Goal: Task Accomplishment & Management: Manage account settings

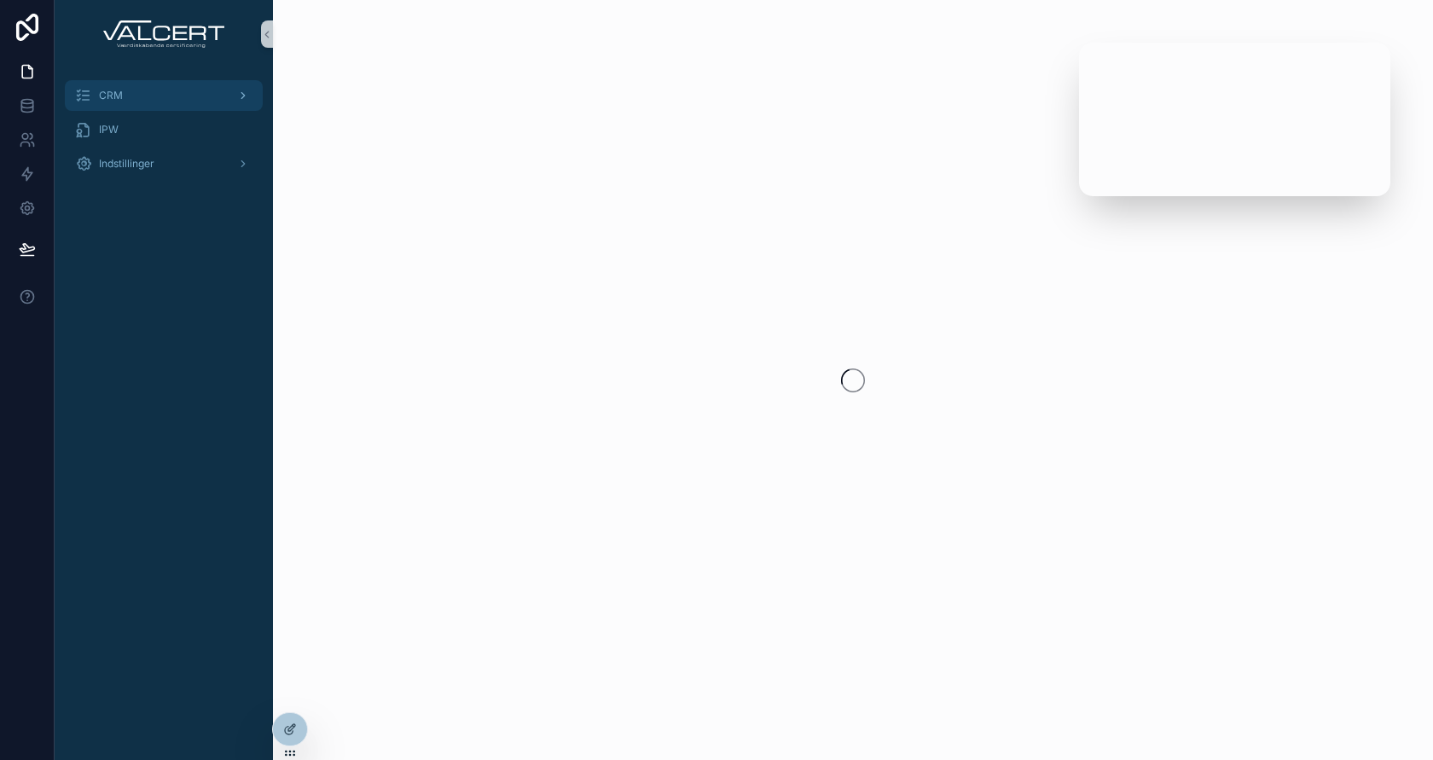
click at [122, 88] on div "CRM" at bounding box center [163, 95] width 177 height 27
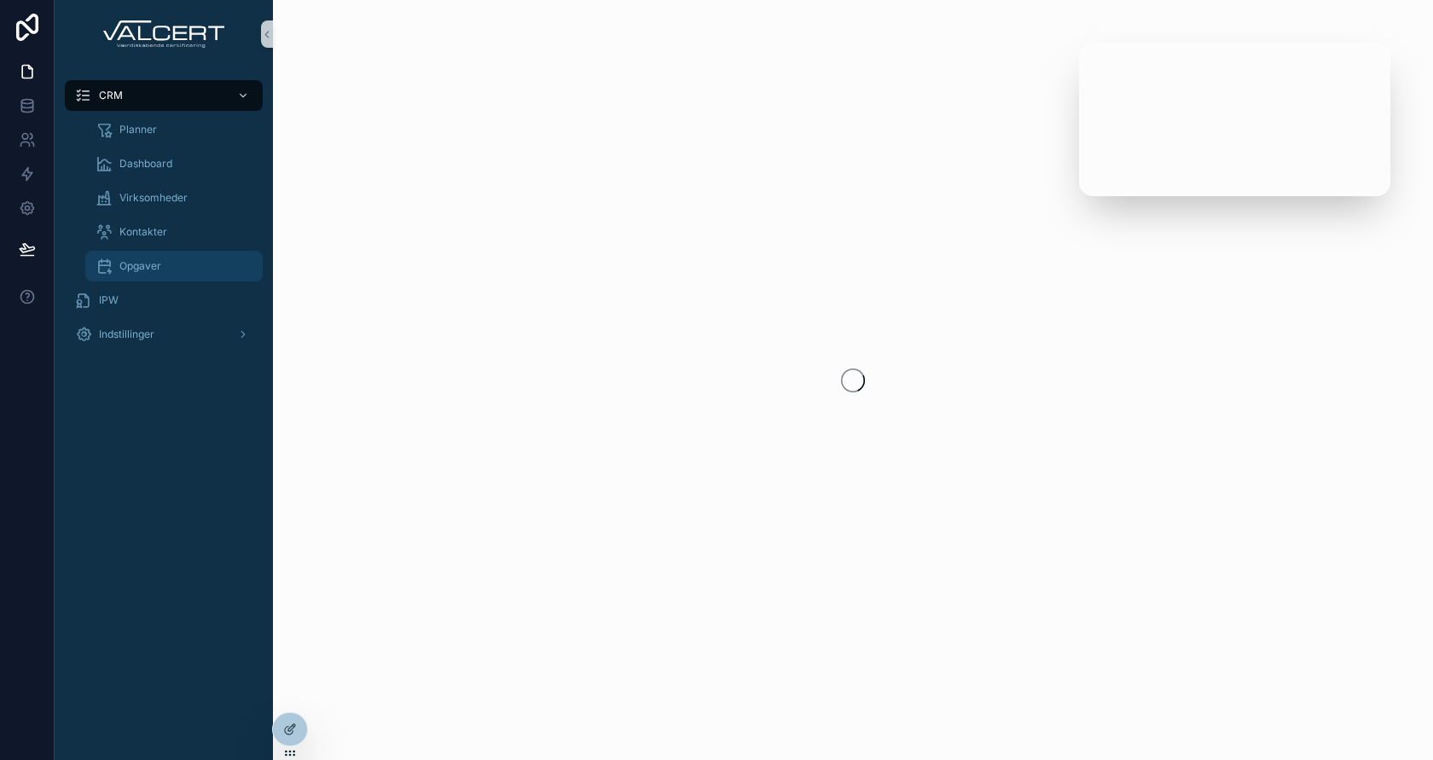
click at [169, 259] on div "Opgaver" at bounding box center [174, 265] width 157 height 27
click at [142, 137] on div "Planner" at bounding box center [174, 129] width 157 height 27
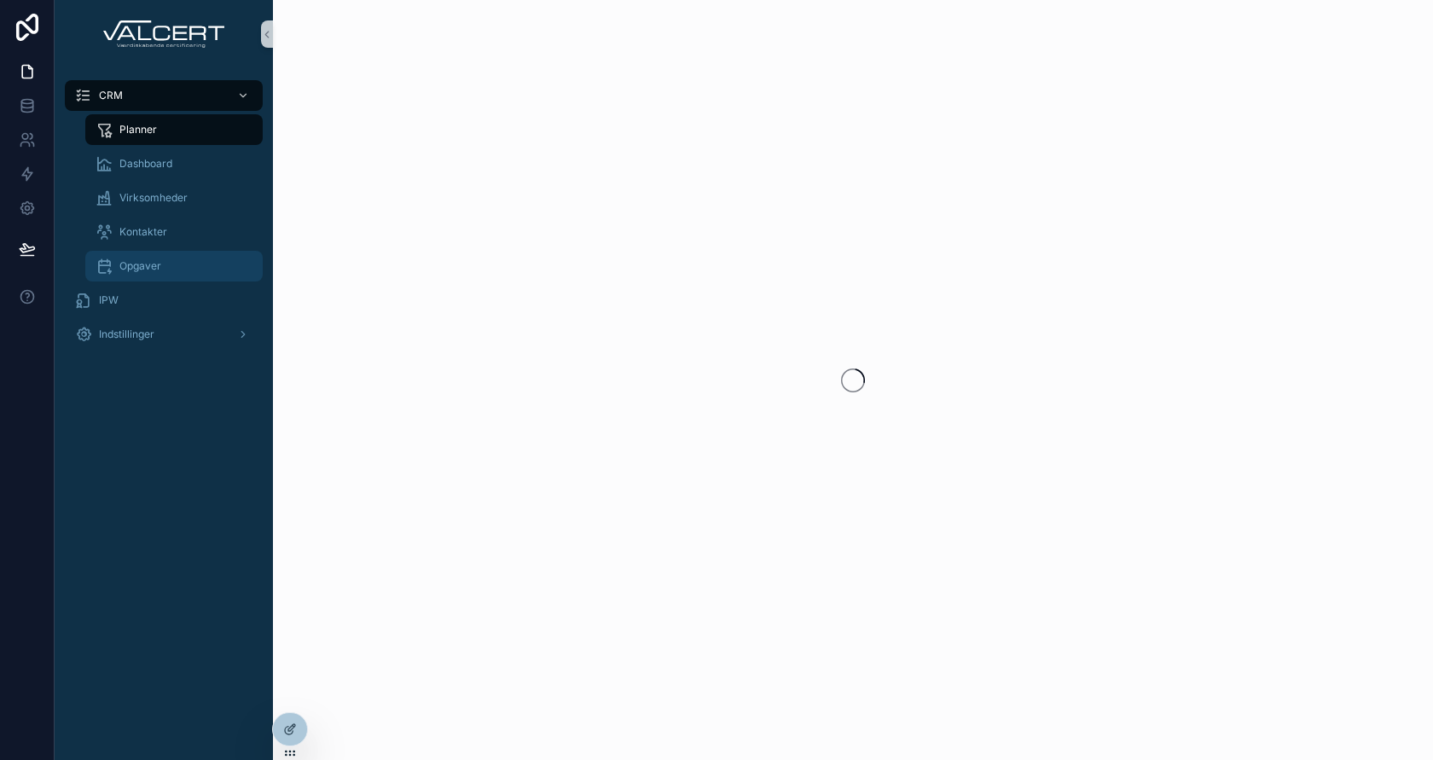
click at [170, 270] on div "Opgaver" at bounding box center [174, 265] width 157 height 27
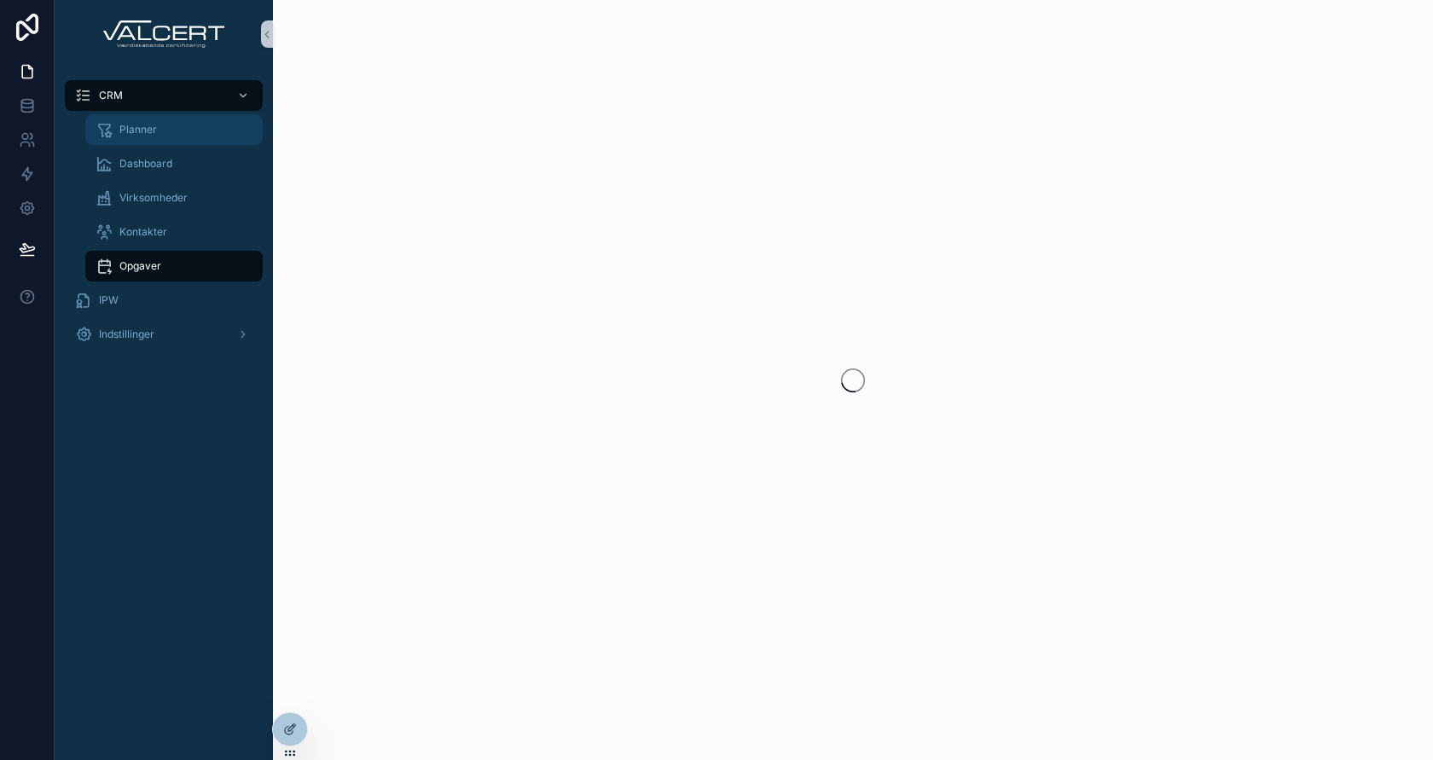
click at [165, 130] on div "Planner" at bounding box center [174, 129] width 157 height 27
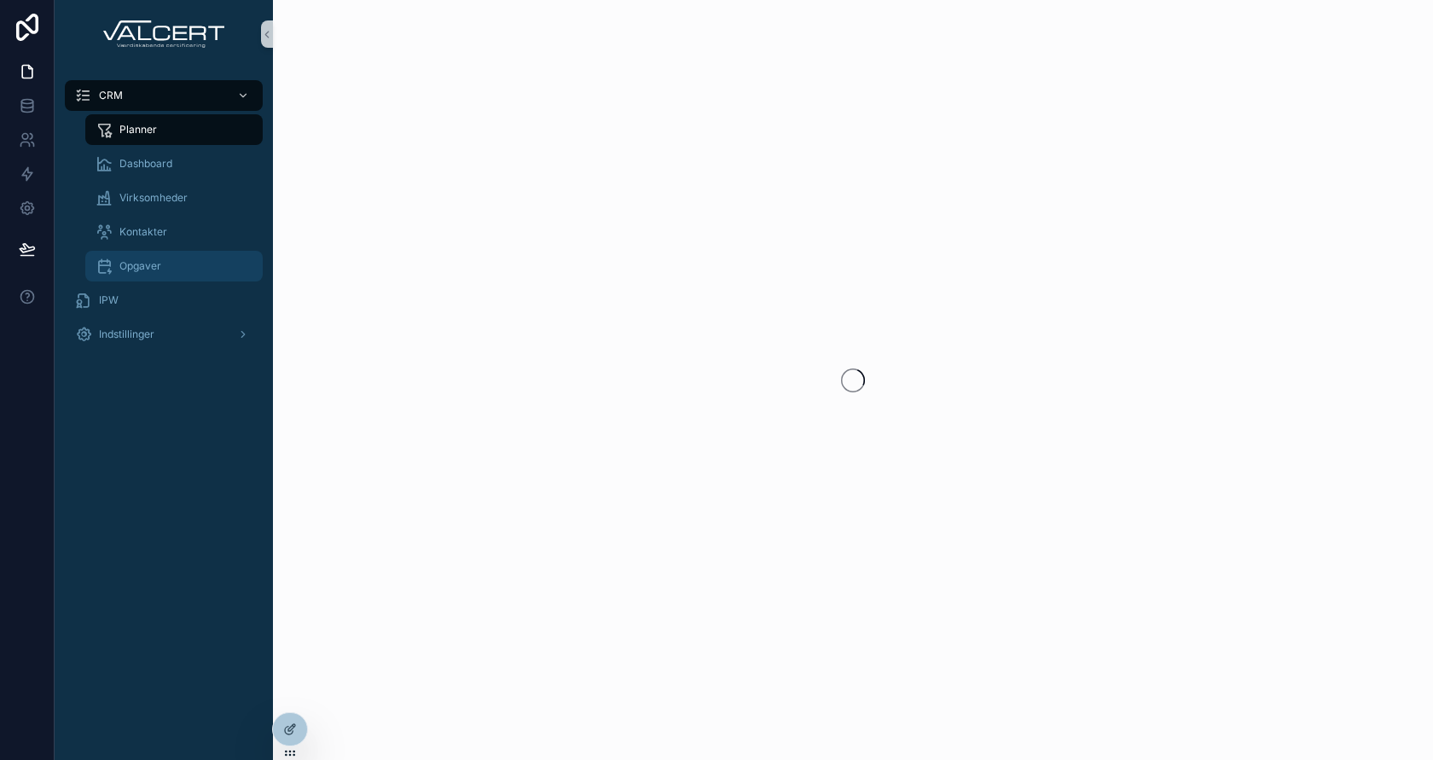
click at [165, 266] on div "Opgaver" at bounding box center [174, 265] width 157 height 27
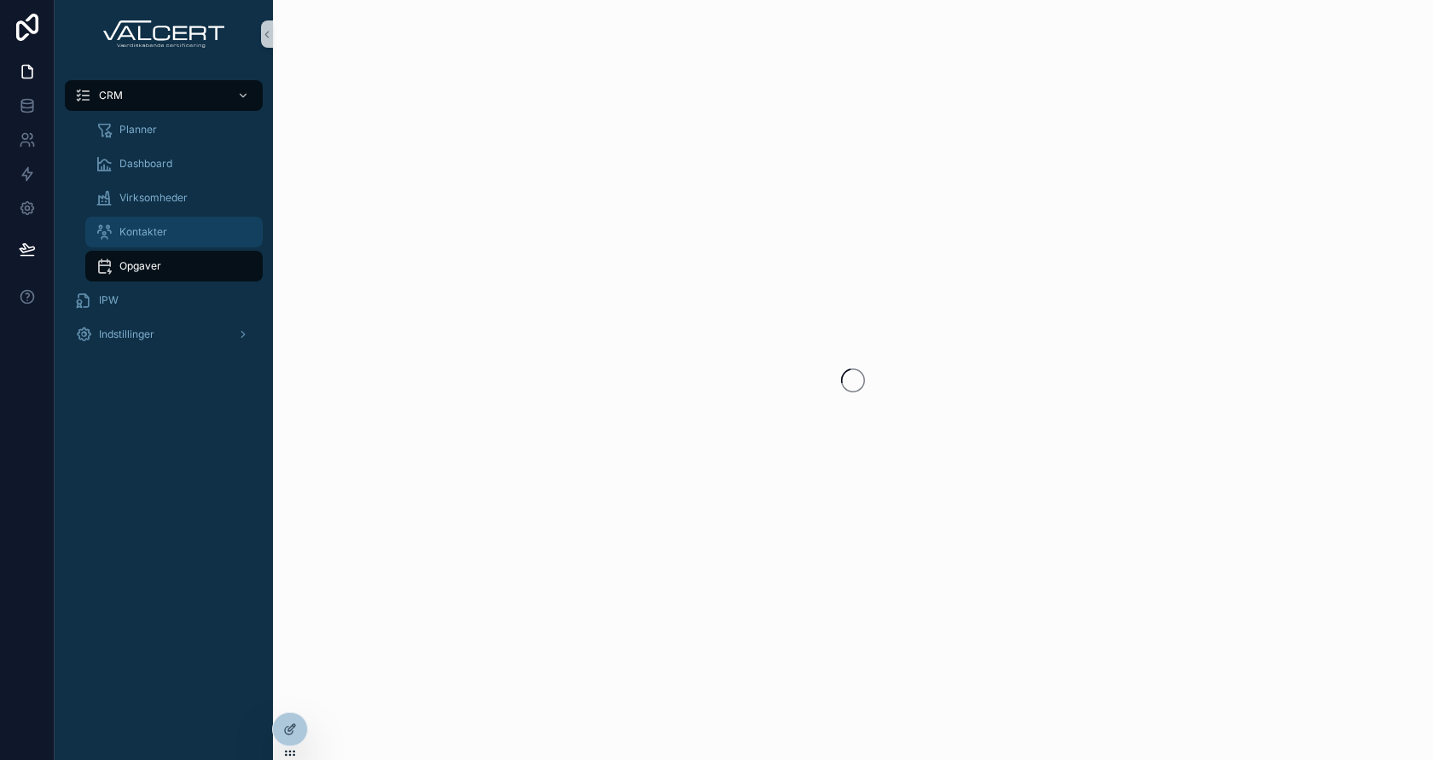
click at [171, 235] on div "Kontakter" at bounding box center [174, 231] width 157 height 27
click at [167, 265] on div "Opgaver" at bounding box center [174, 265] width 157 height 27
click at [154, 237] on span "Kontakter" at bounding box center [143, 232] width 48 height 14
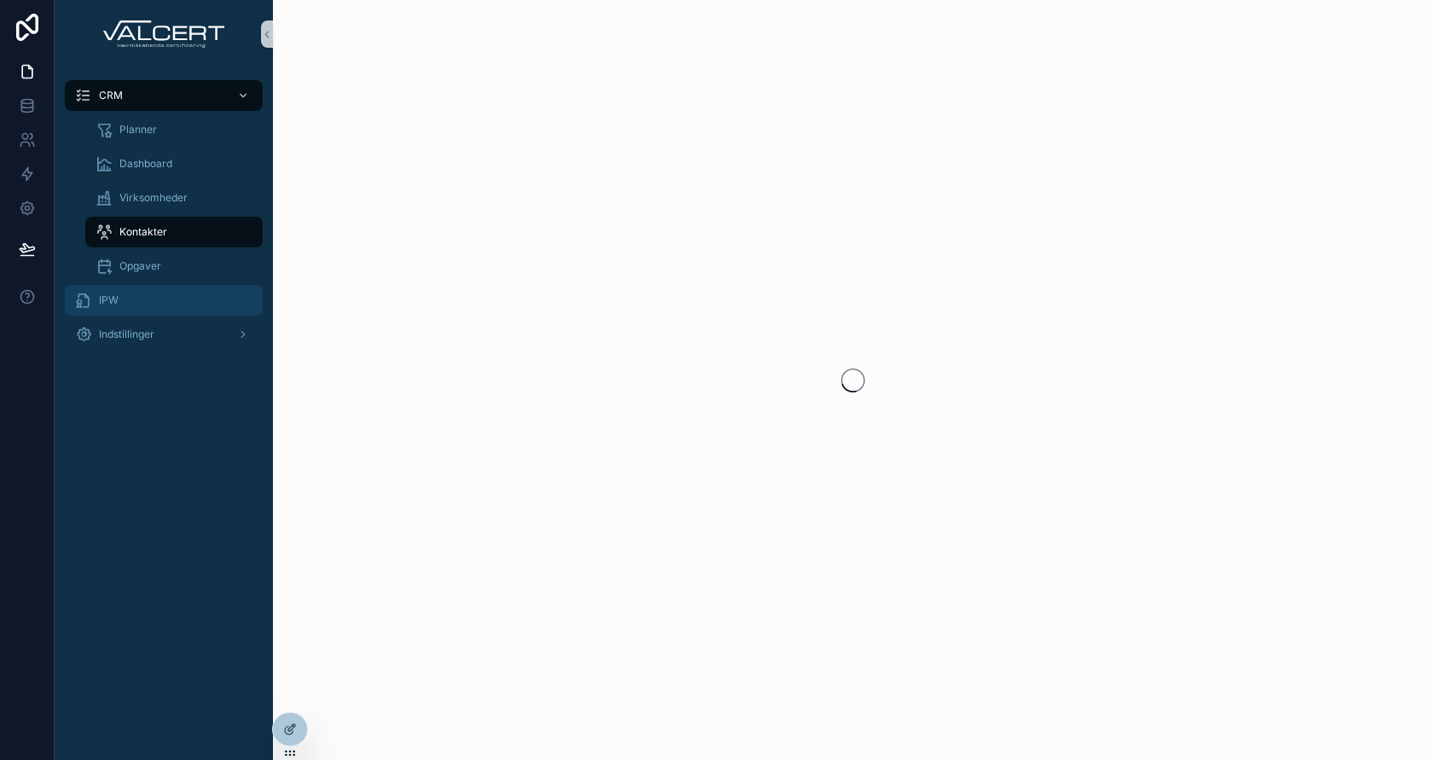
click at [154, 296] on div "IPW" at bounding box center [163, 300] width 177 height 27
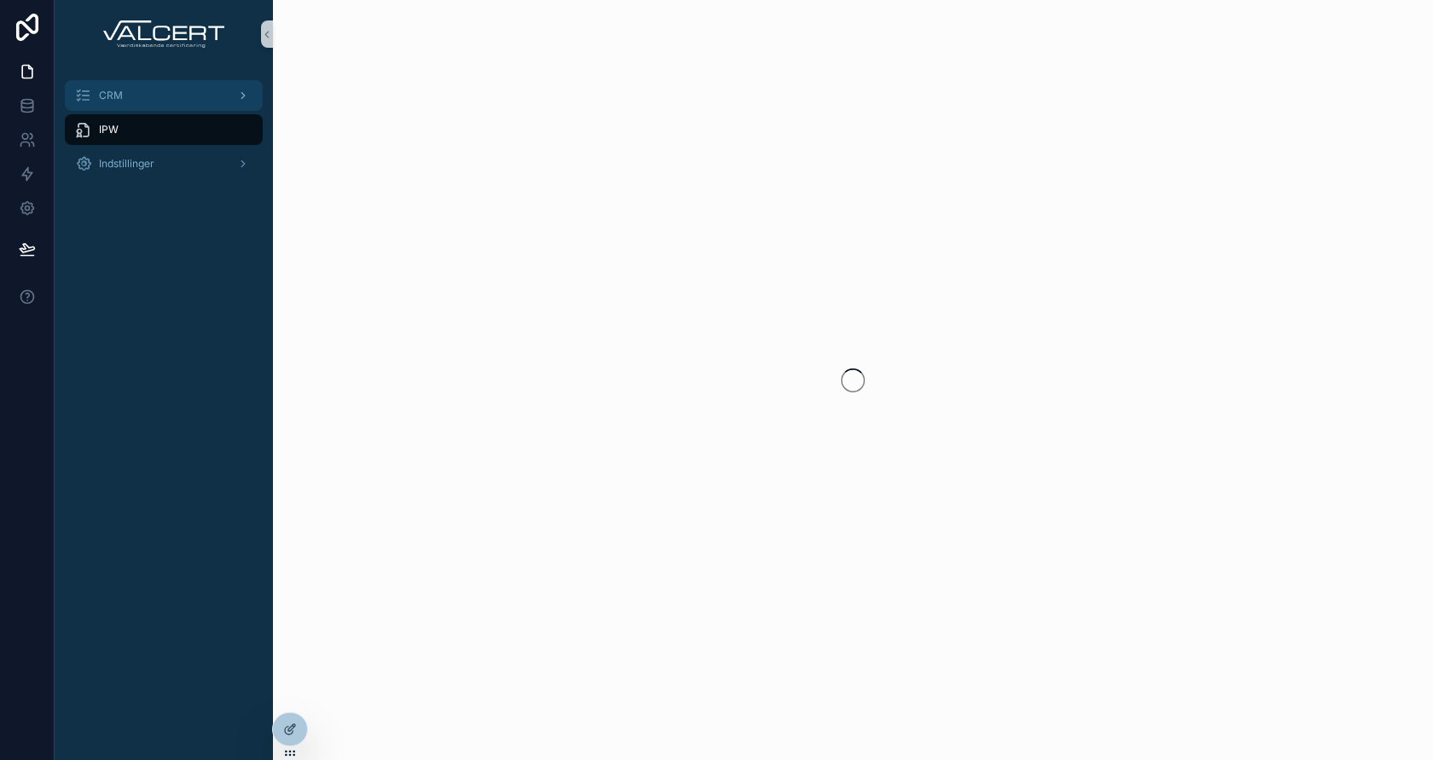
click at [122, 107] on div "CRM" at bounding box center [163, 95] width 177 height 27
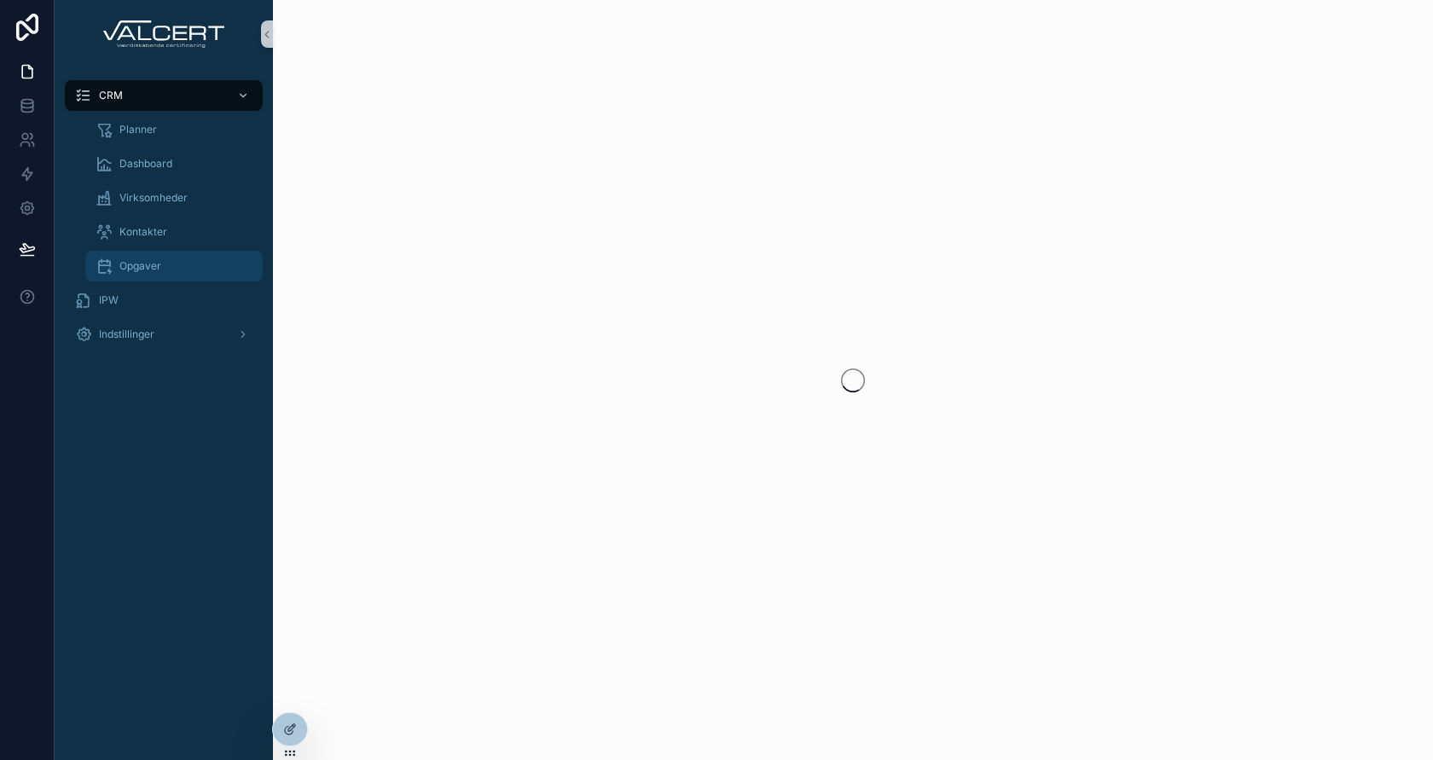
click at [144, 258] on div "Opgaver" at bounding box center [174, 265] width 157 height 27
click at [287, 727] on icon at bounding box center [290, 729] width 14 height 14
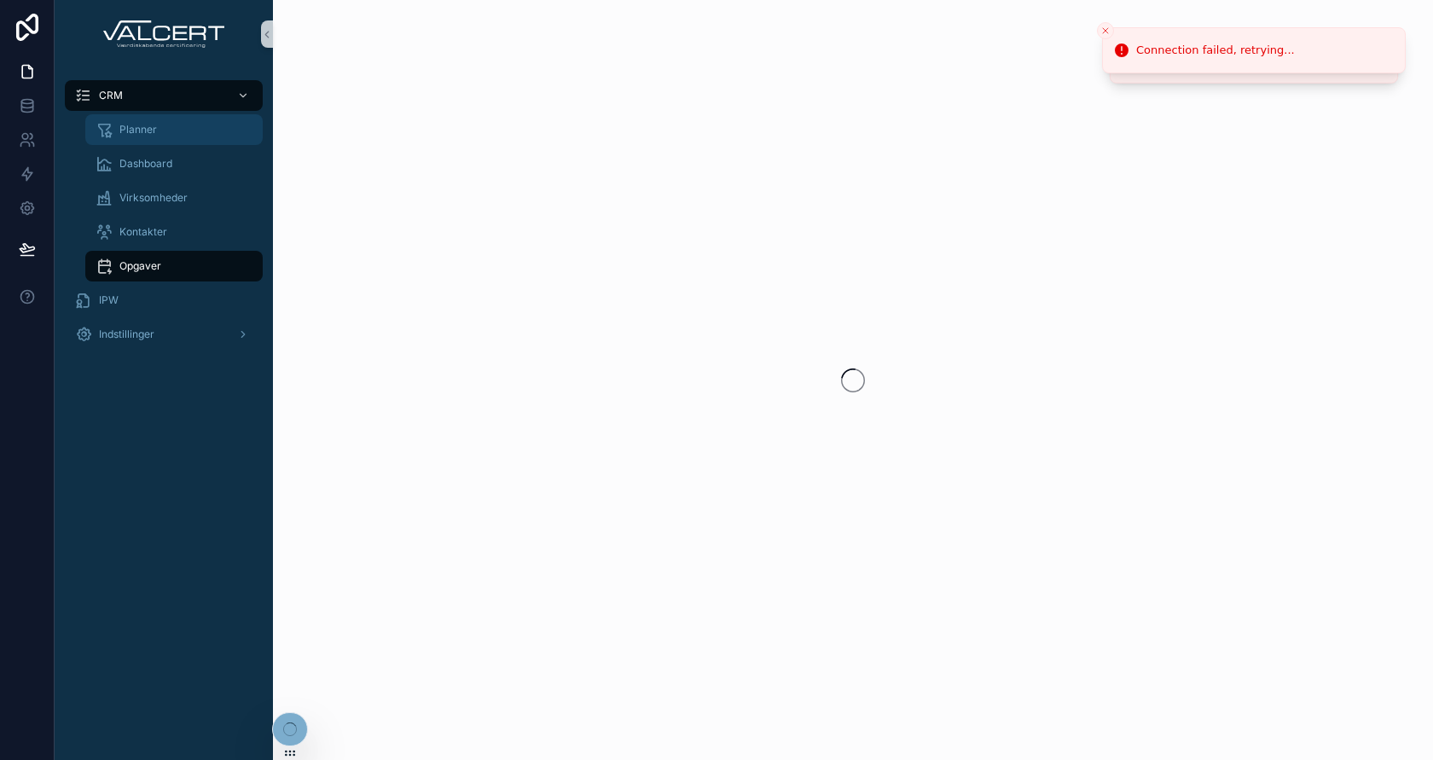
click at [176, 118] on div "Planner" at bounding box center [174, 129] width 157 height 27
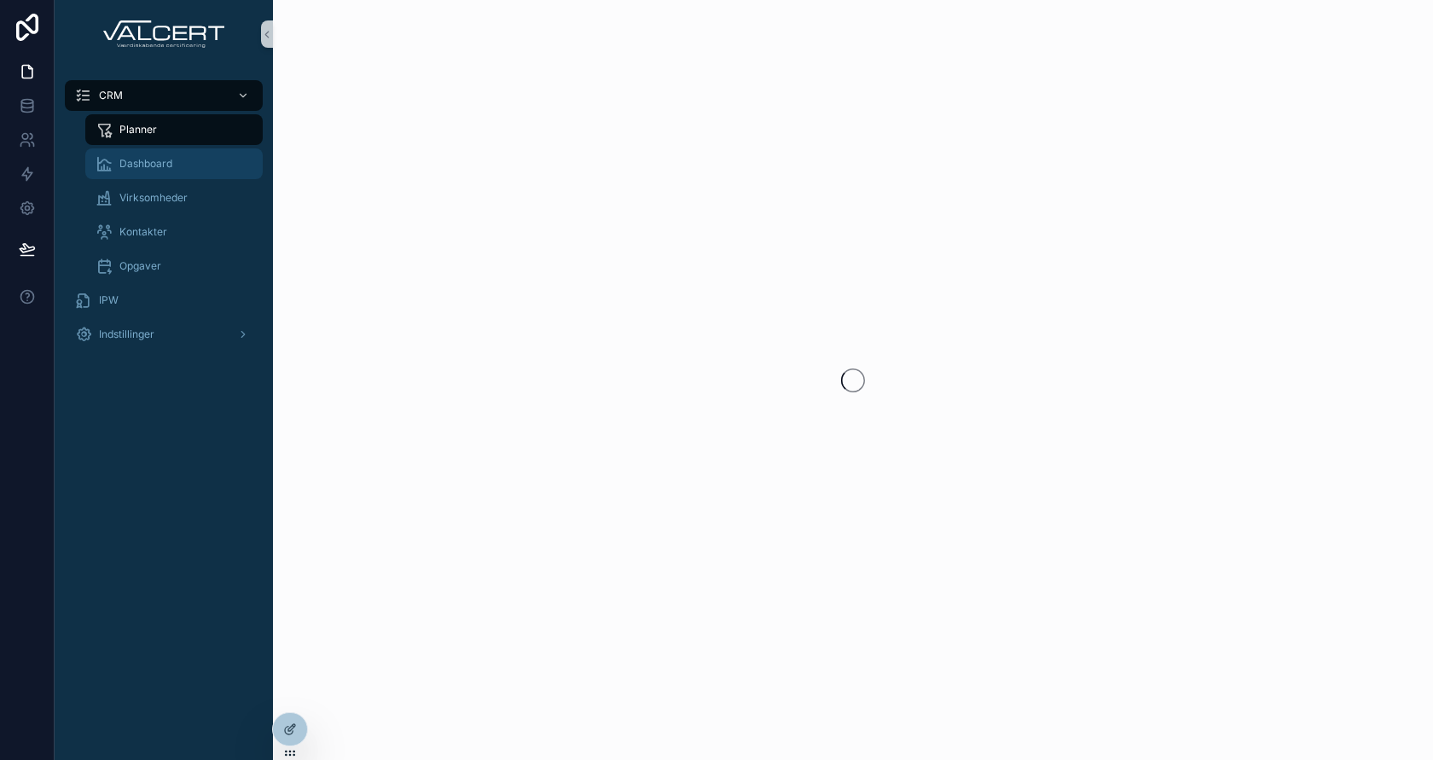
click at [137, 165] on span "Dashboard" at bounding box center [145, 164] width 53 height 14
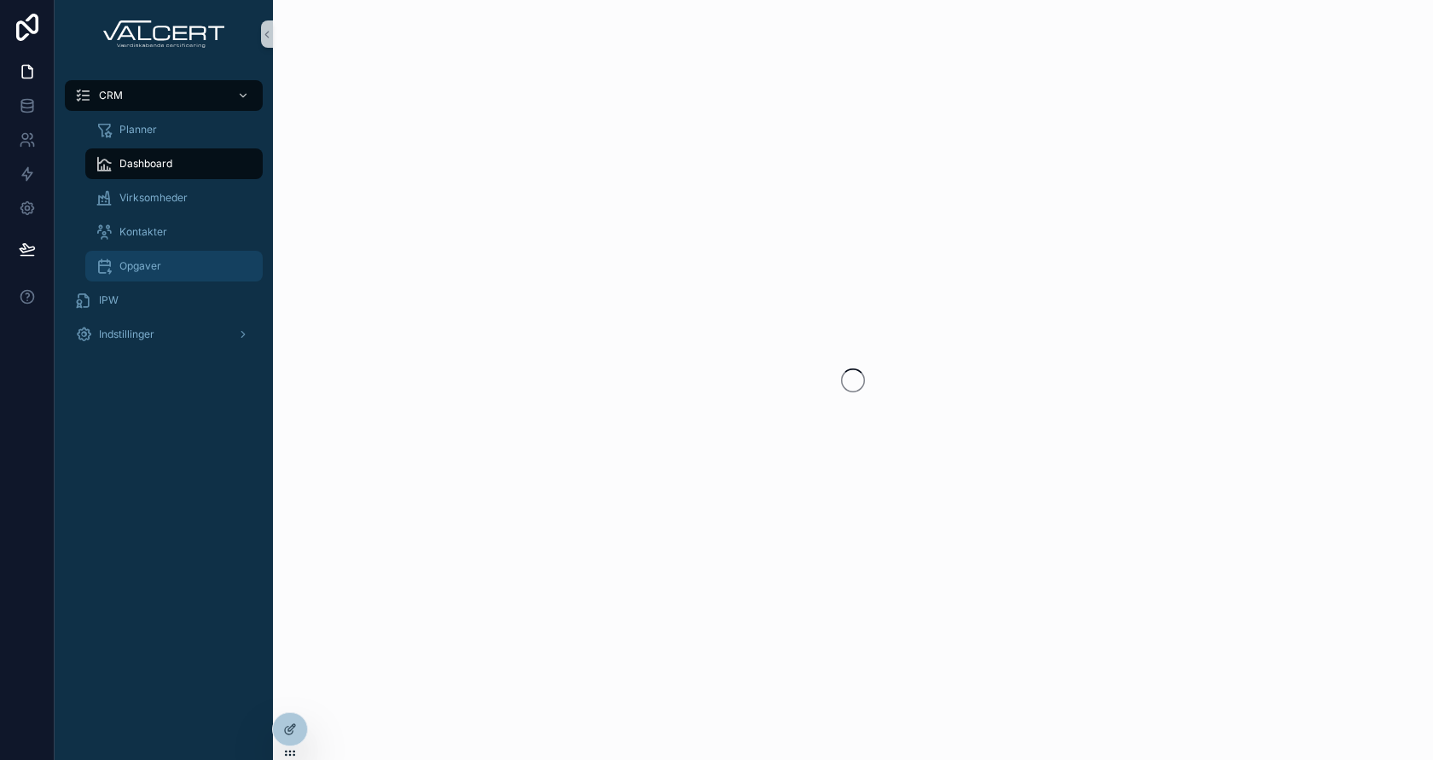
click at [131, 268] on span "Opgaver" at bounding box center [140, 266] width 42 height 14
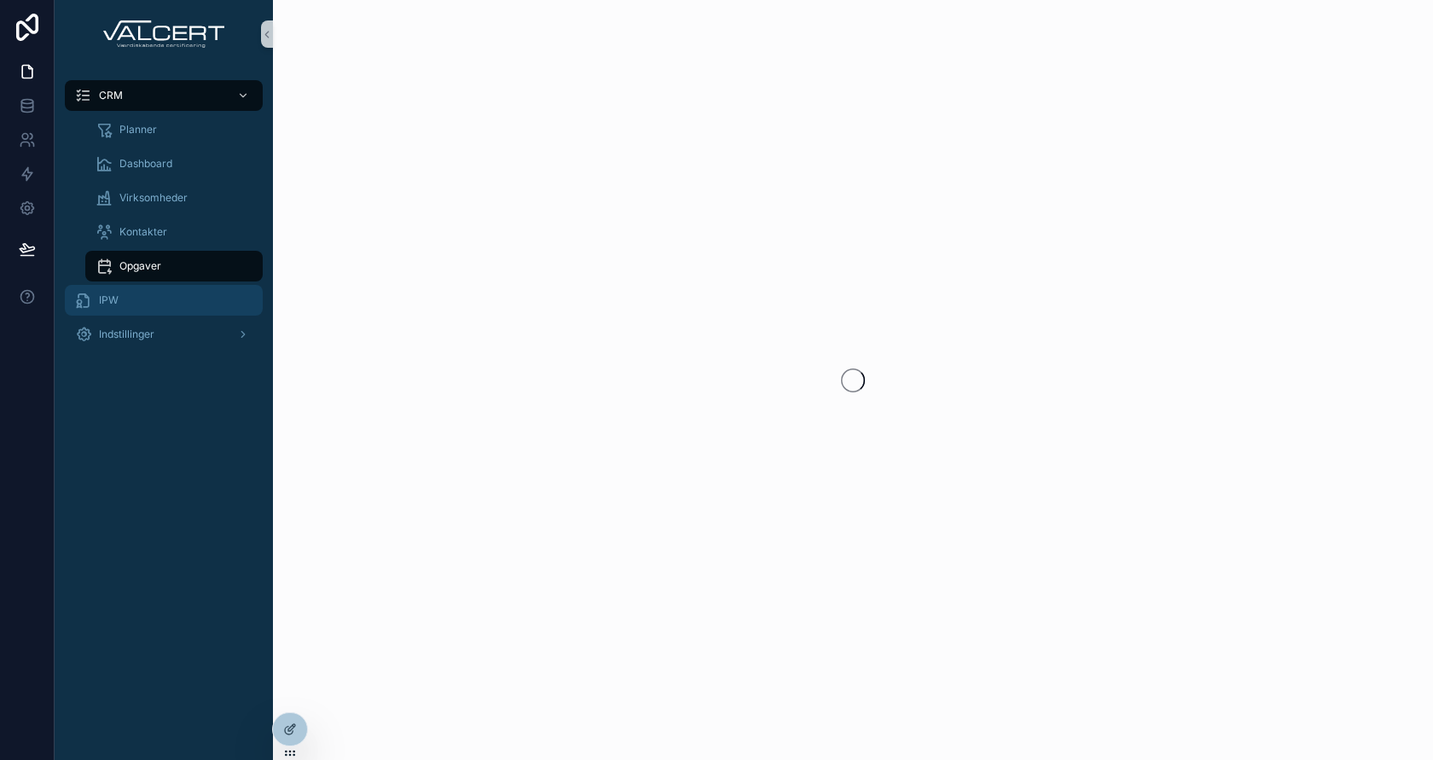
click at [128, 296] on div "IPW" at bounding box center [163, 300] width 177 height 27
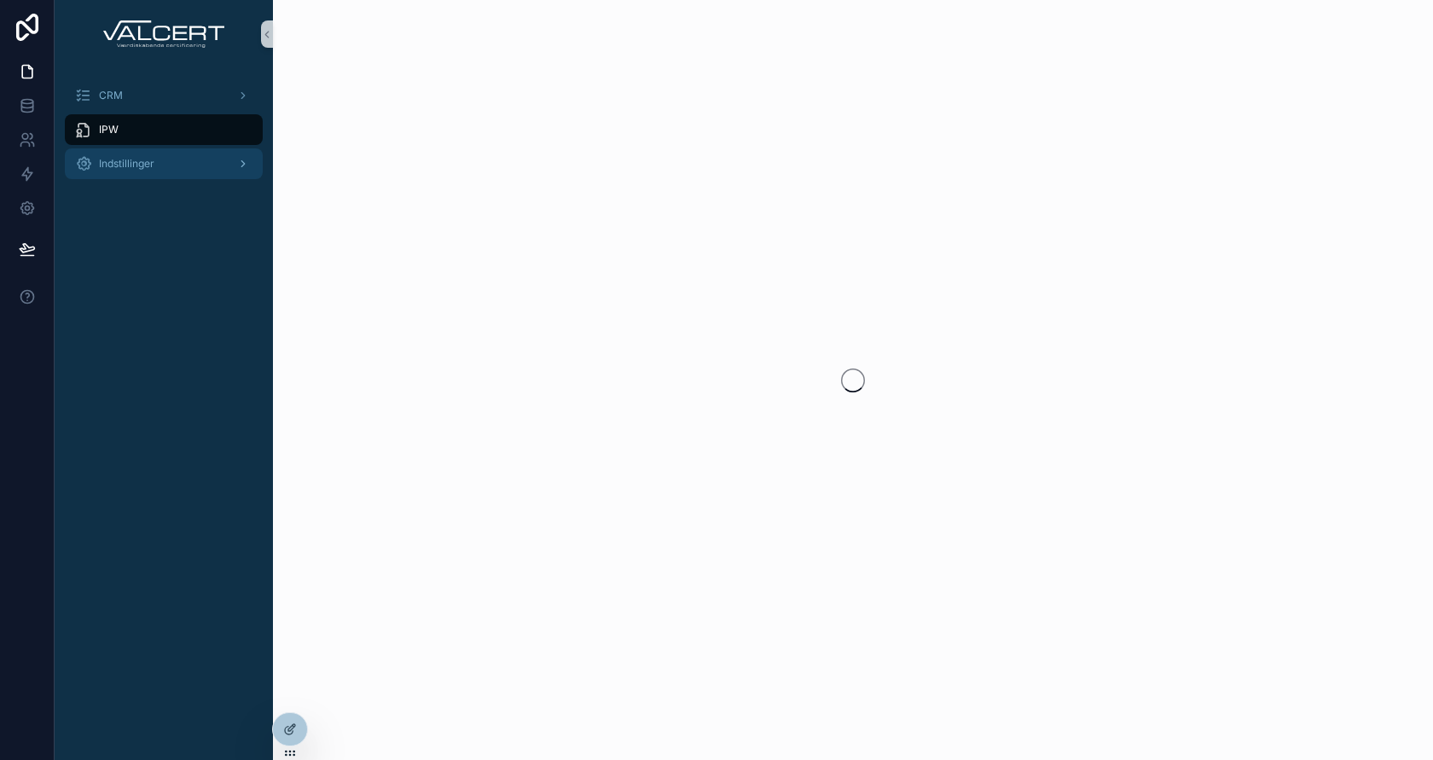
click at [159, 168] on div "Indstillinger" at bounding box center [163, 163] width 177 height 27
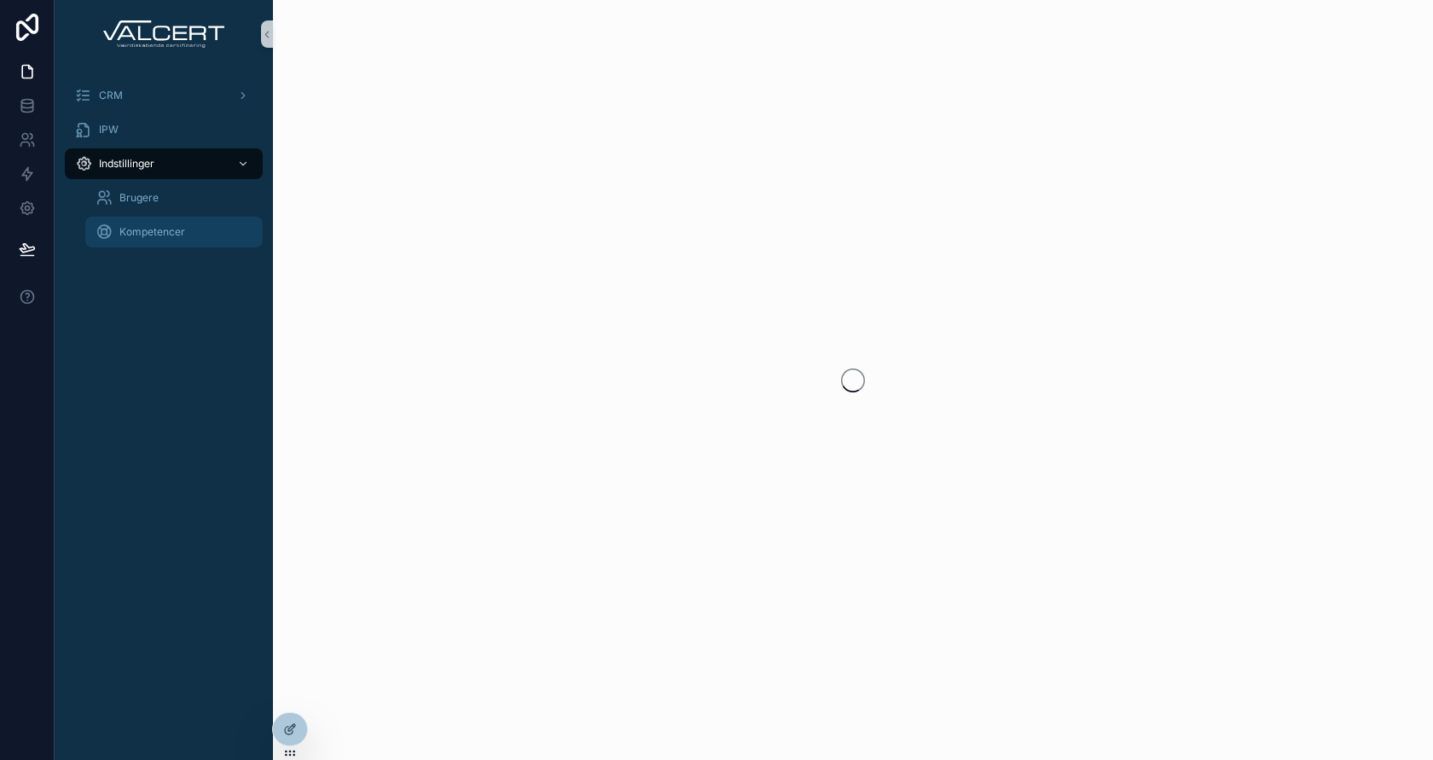
click at [155, 218] on div "Kompetencer" at bounding box center [174, 231] width 157 height 27
click at [162, 193] on div "Brugere" at bounding box center [174, 197] width 157 height 27
click at [26, 105] on icon at bounding box center [27, 105] width 17 height 17
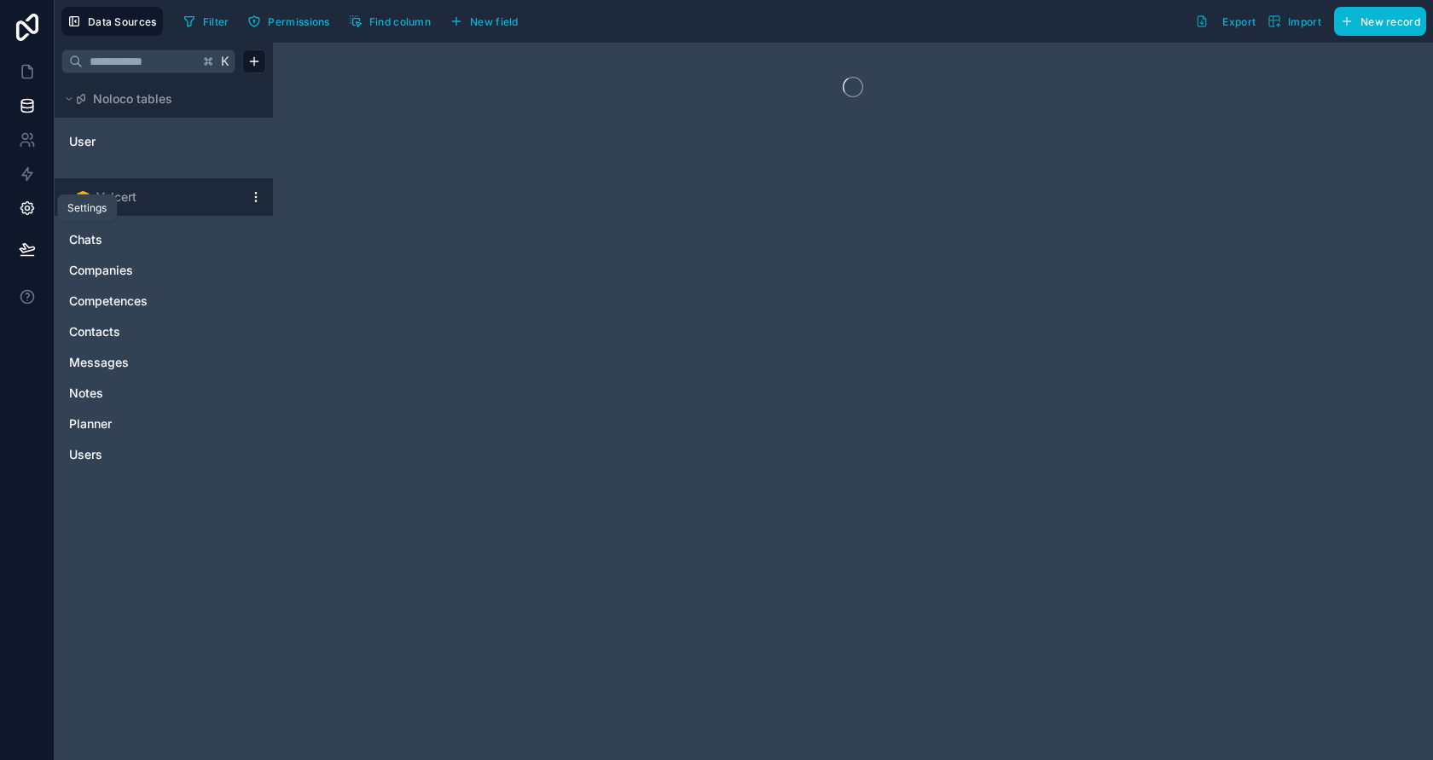
click at [18, 197] on link at bounding box center [27, 208] width 54 height 34
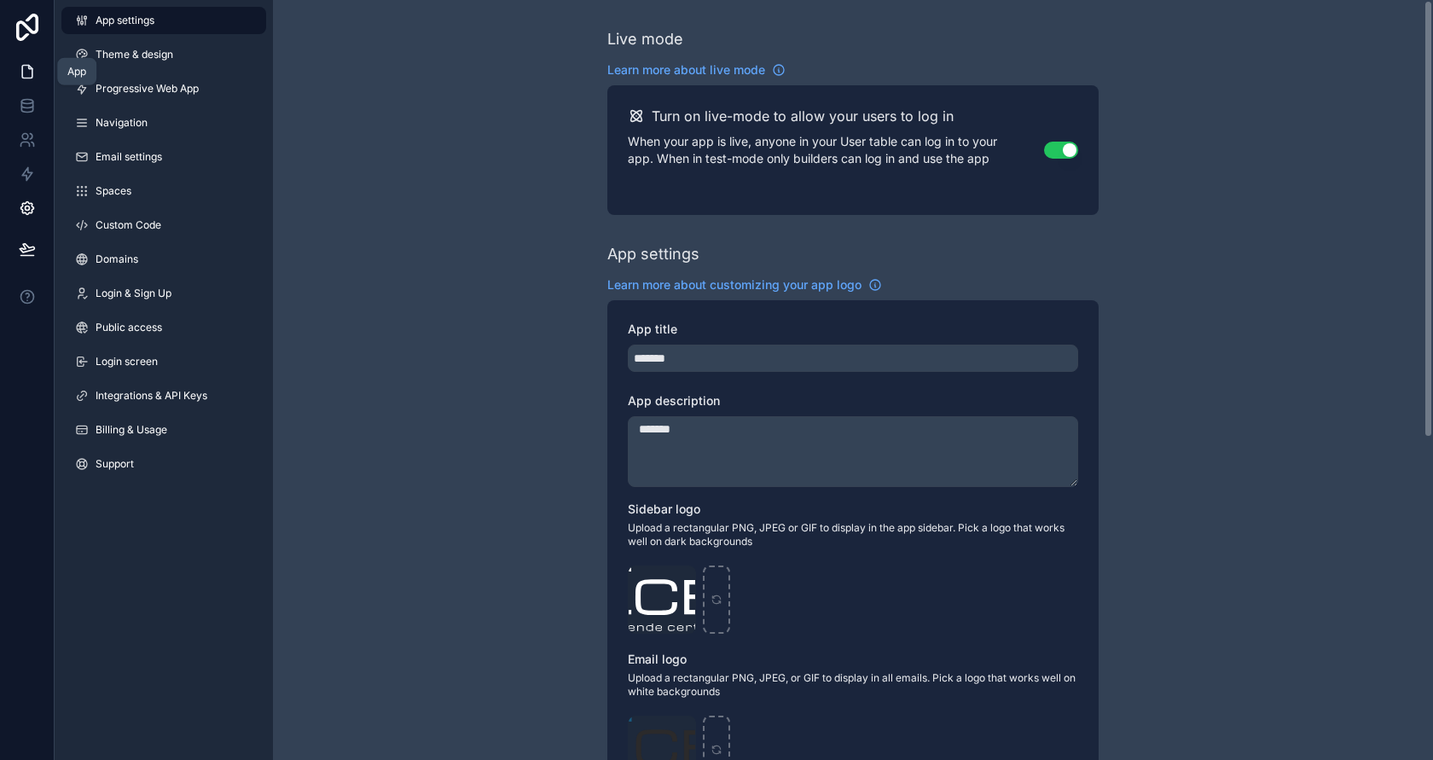
click at [32, 69] on icon at bounding box center [27, 72] width 10 height 13
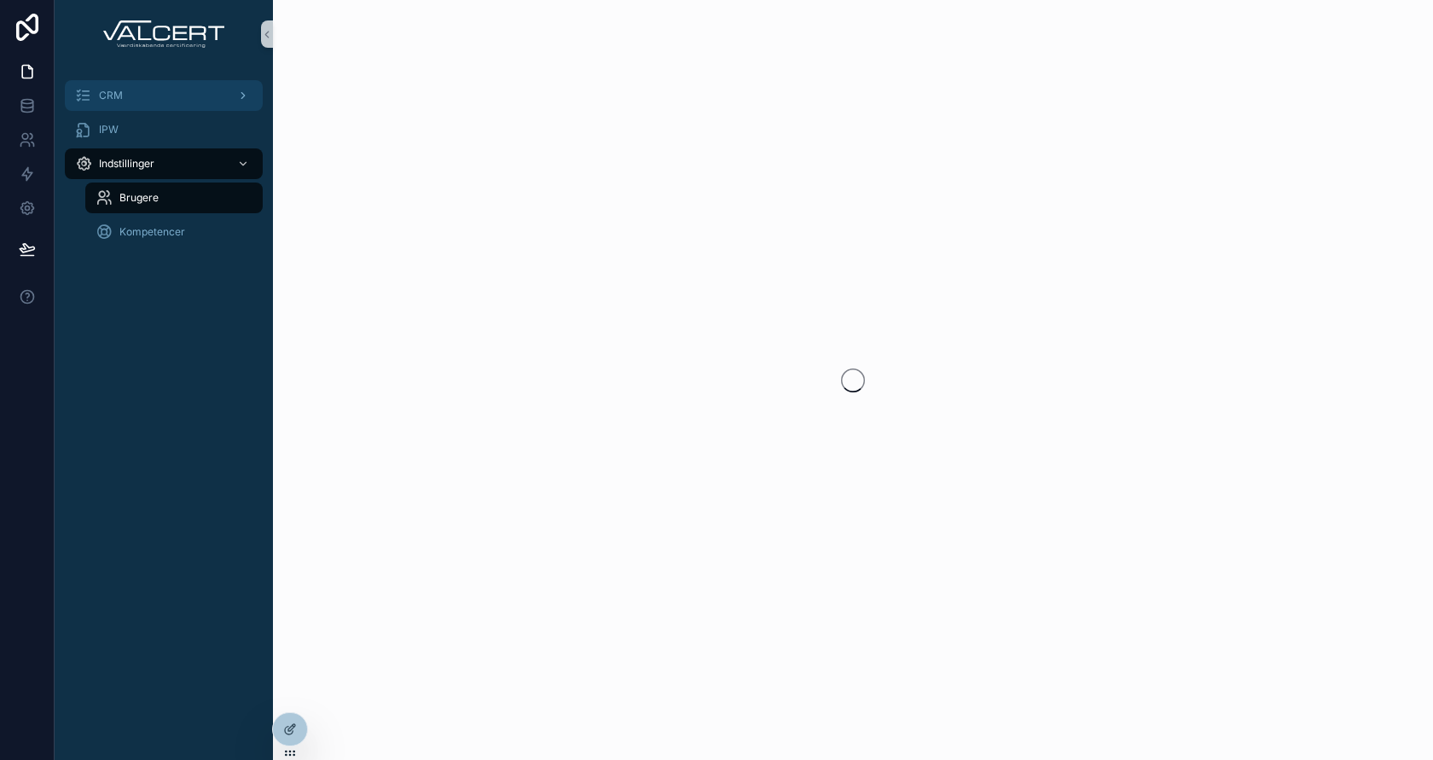
click at [160, 100] on div "CRM" at bounding box center [163, 95] width 177 height 27
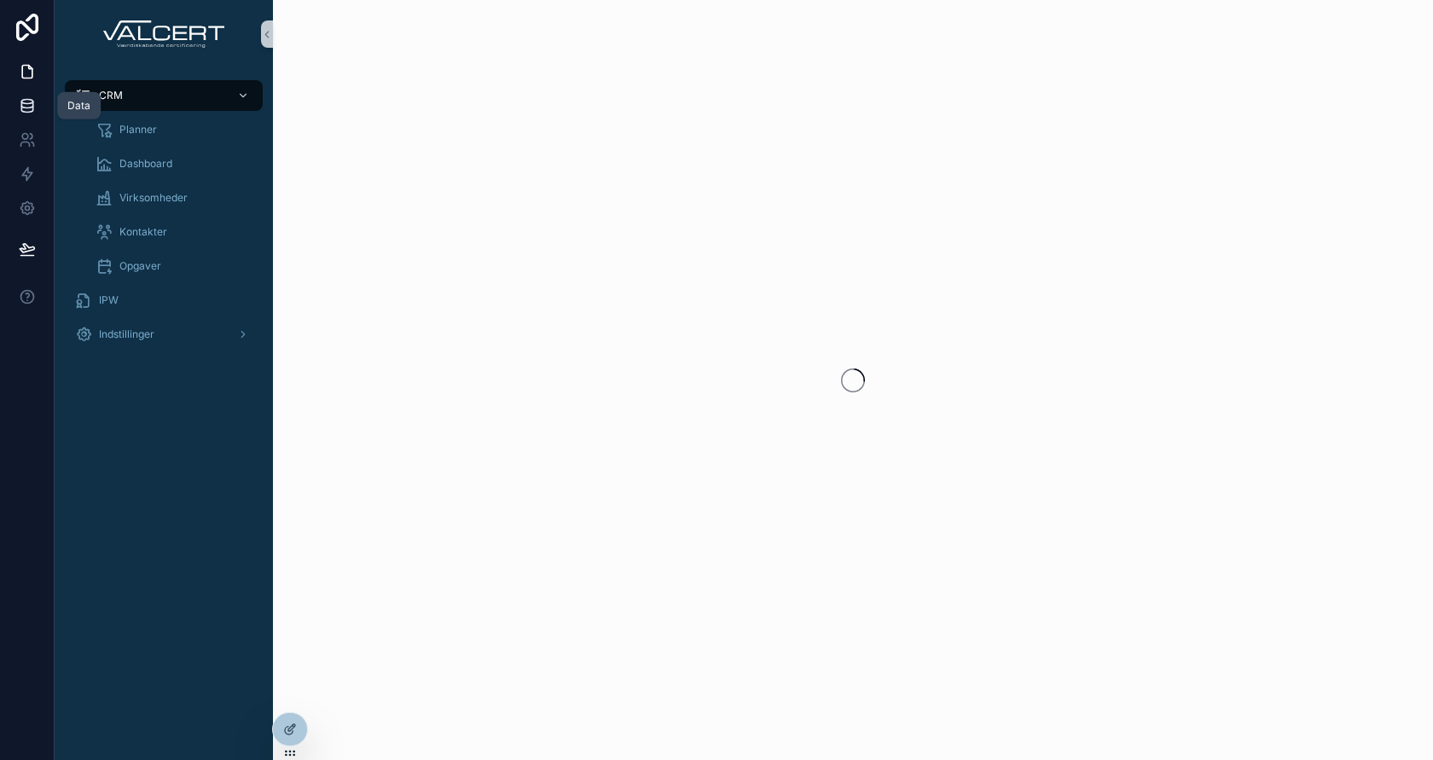
click at [33, 109] on icon at bounding box center [27, 105] width 17 height 17
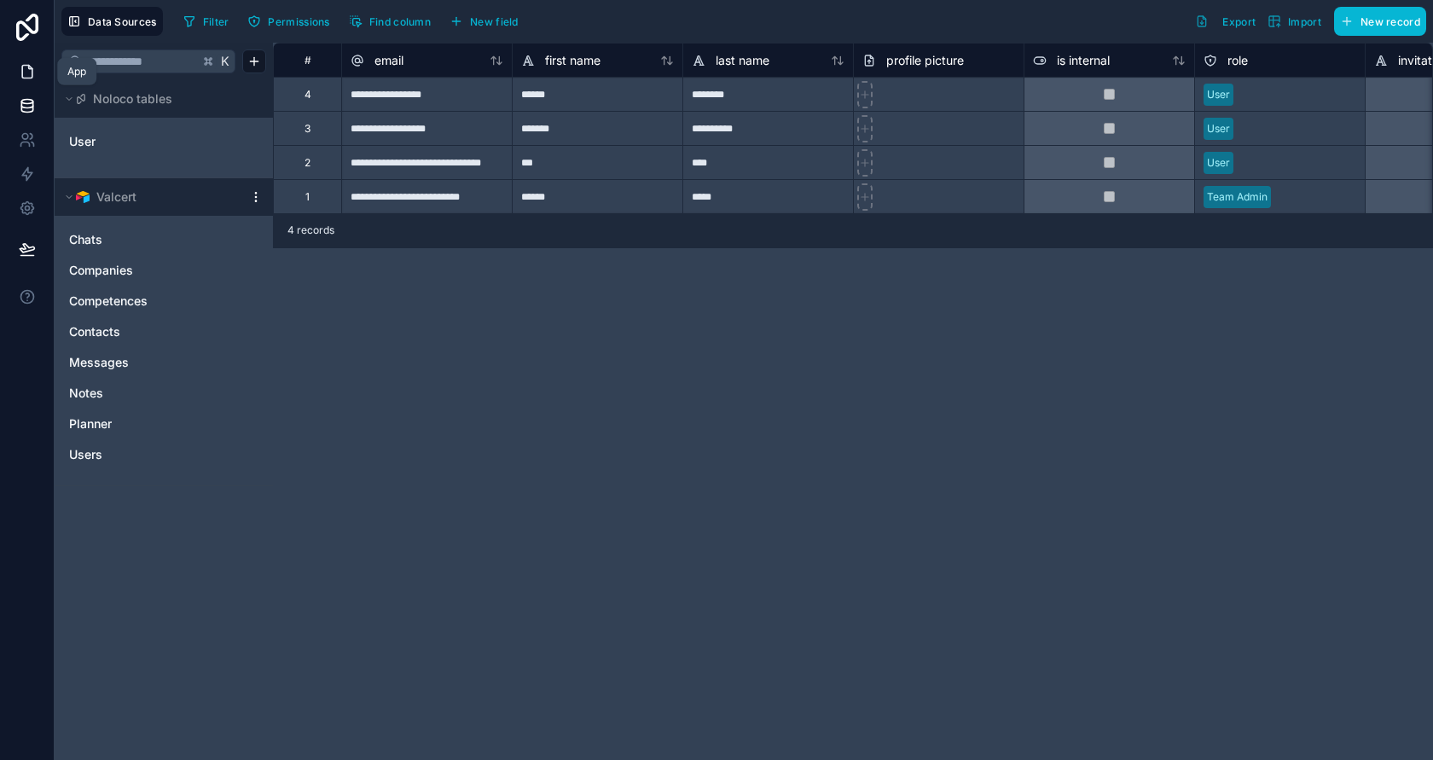
click at [26, 66] on icon at bounding box center [27, 72] width 10 height 13
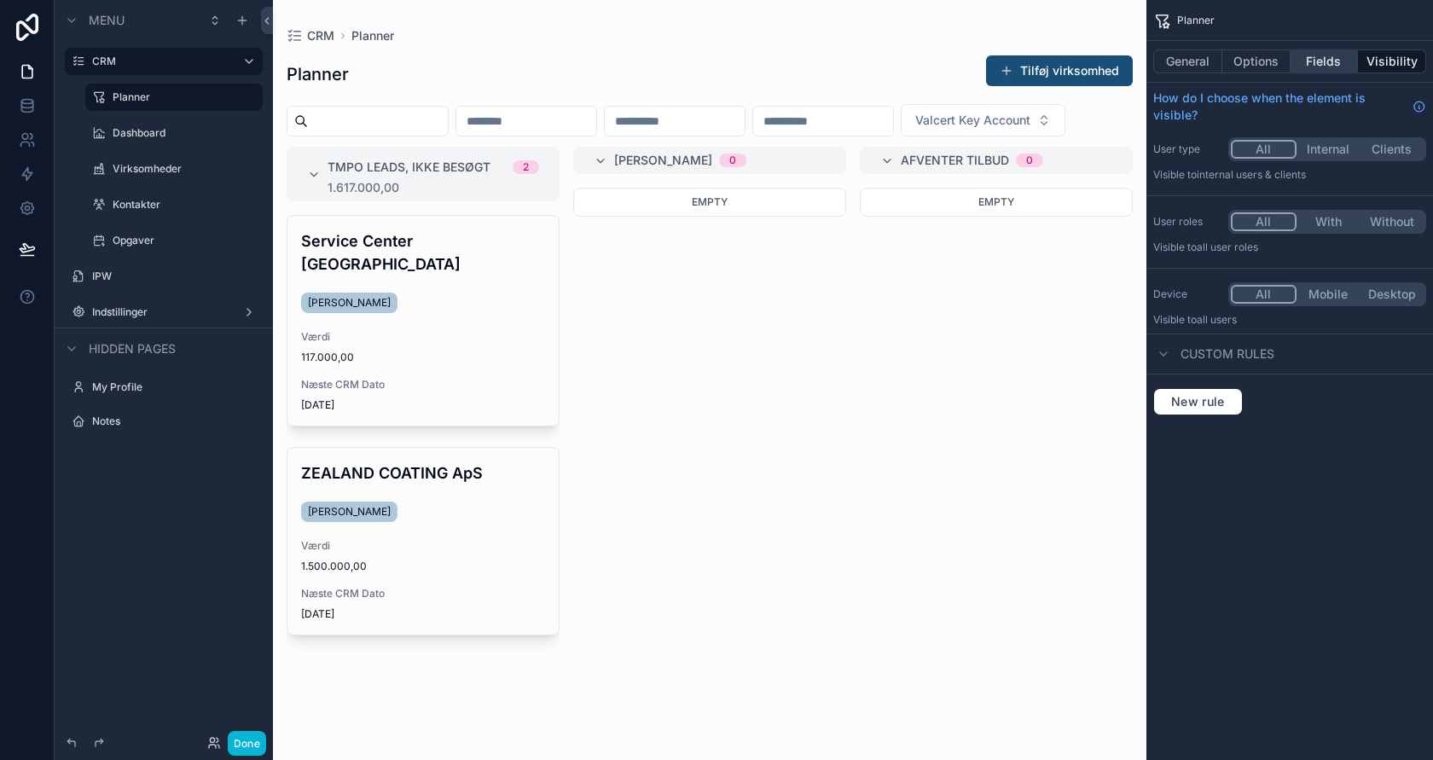
click at [1319, 61] on button "Fields" at bounding box center [1324, 61] width 68 height 24
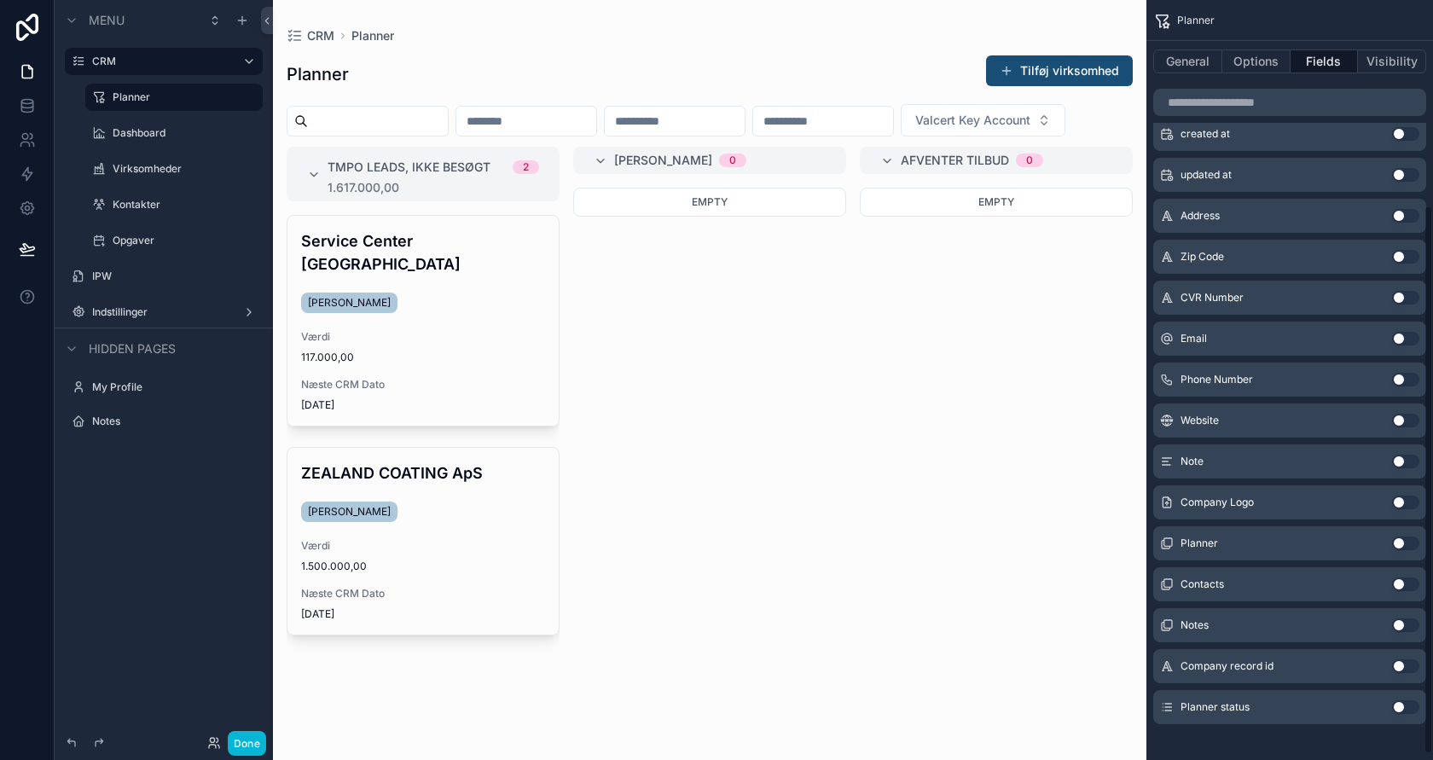
scroll to position [292, 0]
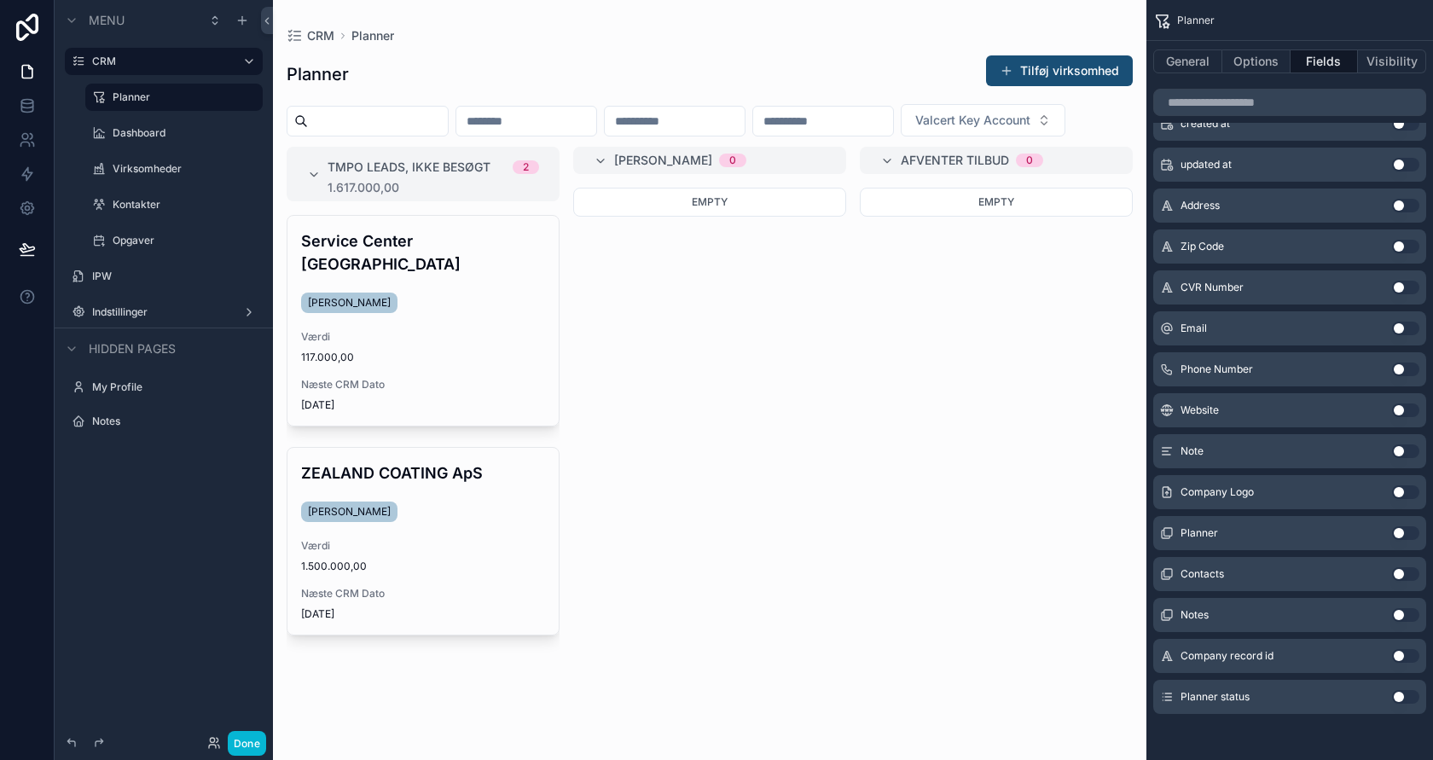
click at [1407, 617] on button "Use setting" at bounding box center [1405, 615] width 27 height 14
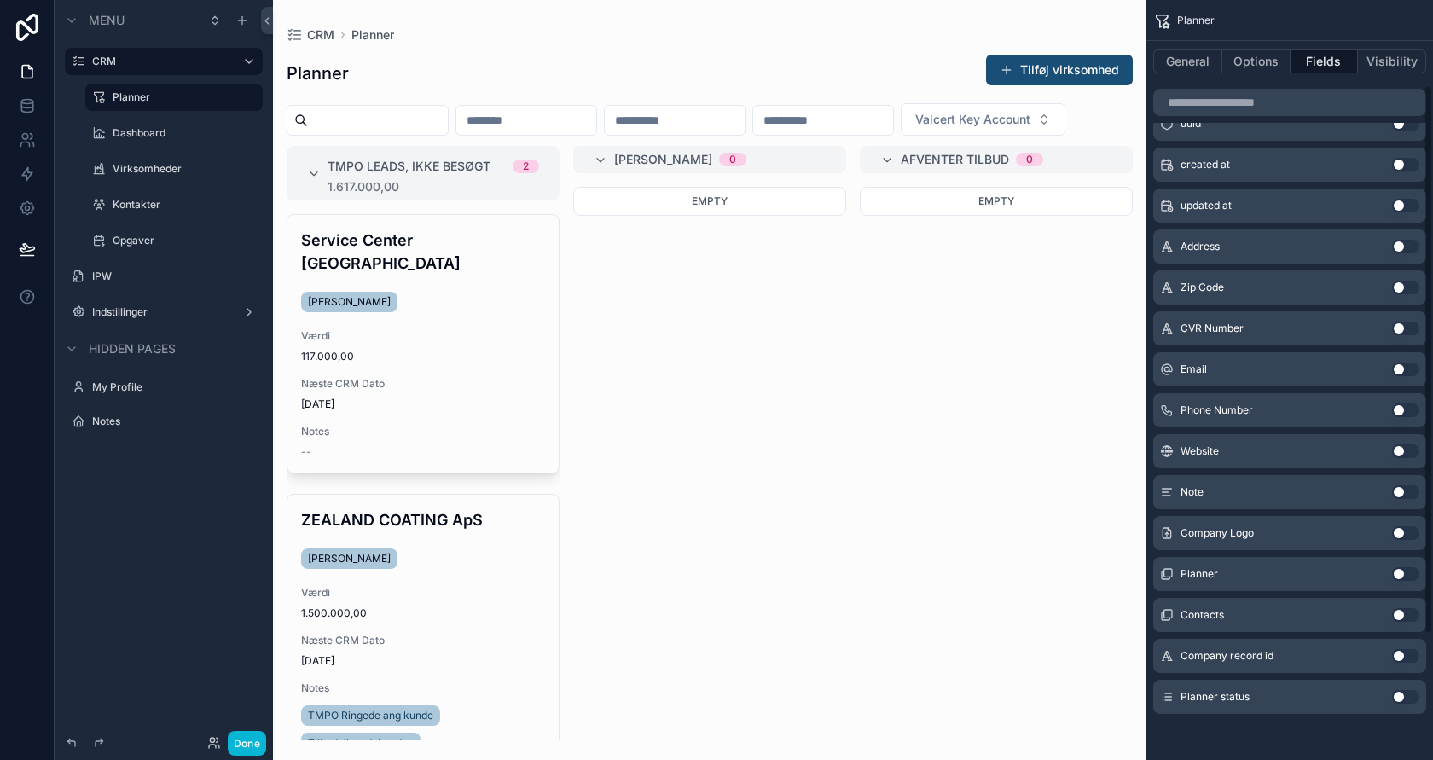
scroll to position [0, 0]
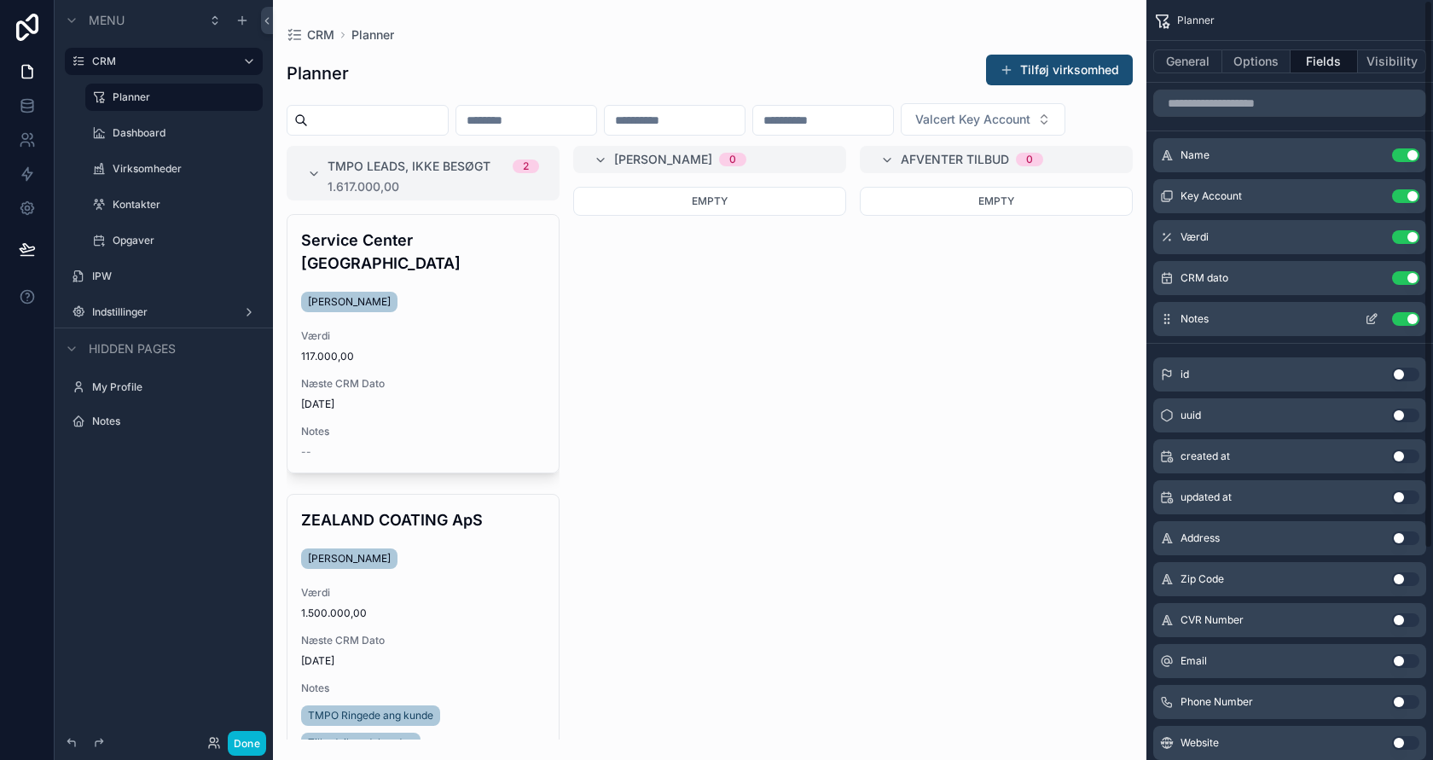
click at [1397, 320] on button "Use setting" at bounding box center [1405, 319] width 27 height 14
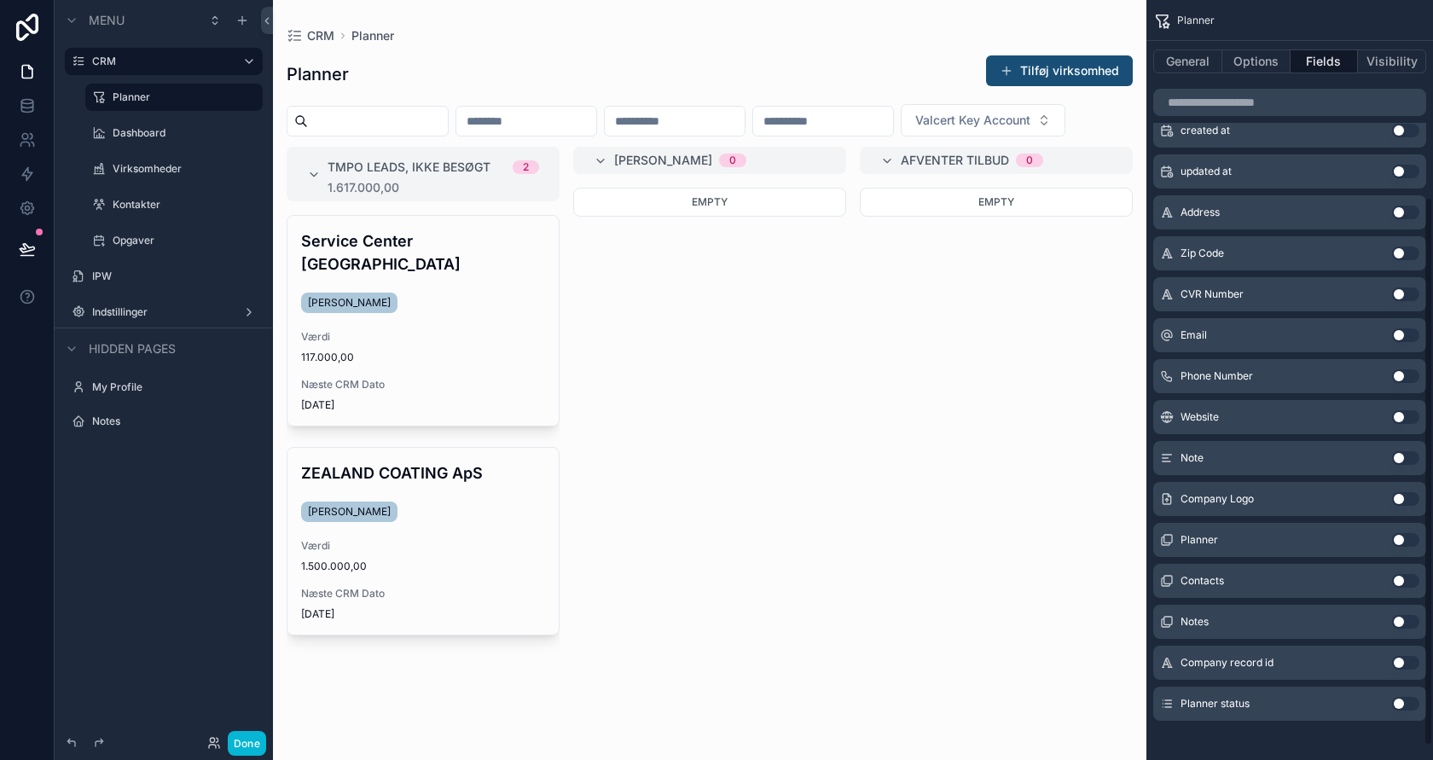
scroll to position [292, 0]
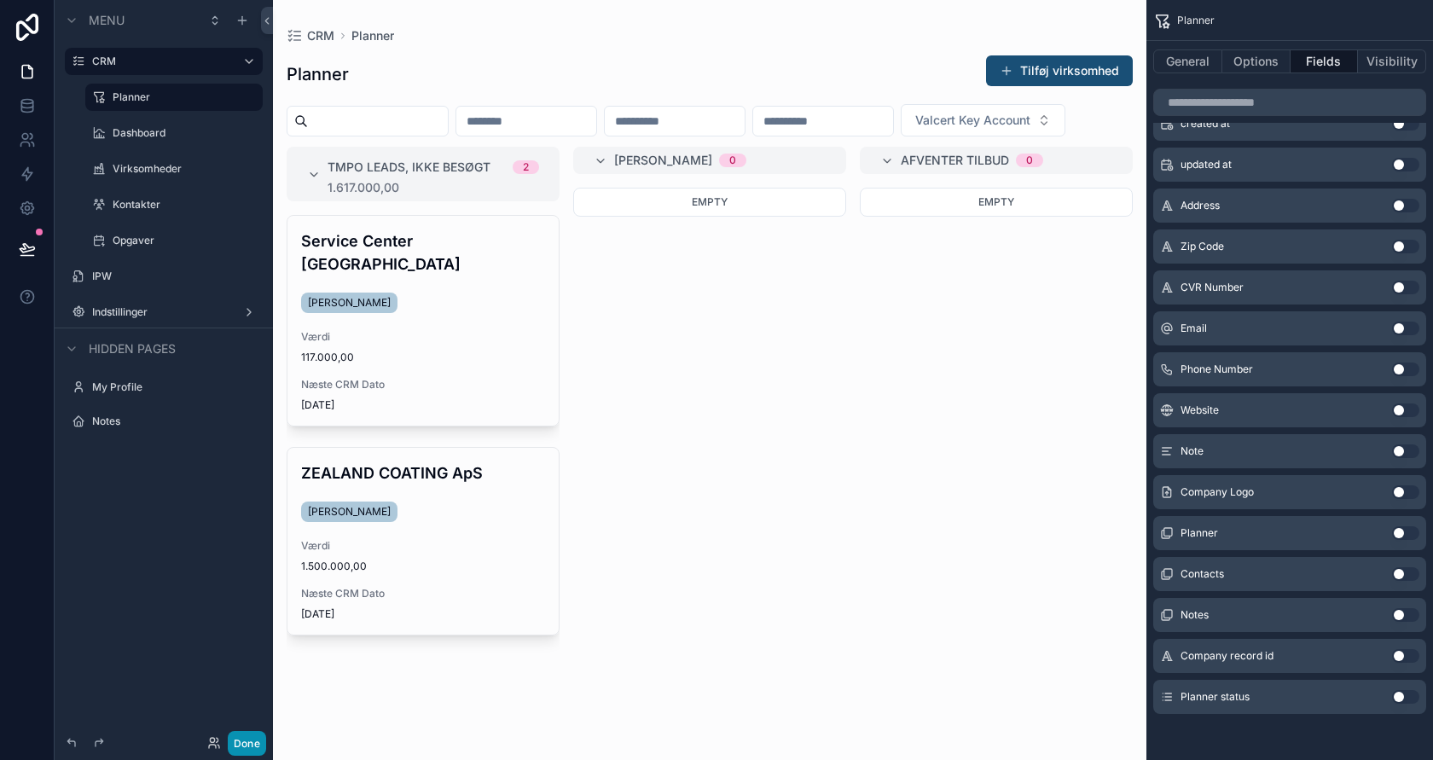
click at [243, 738] on button "Done" at bounding box center [247, 743] width 38 height 25
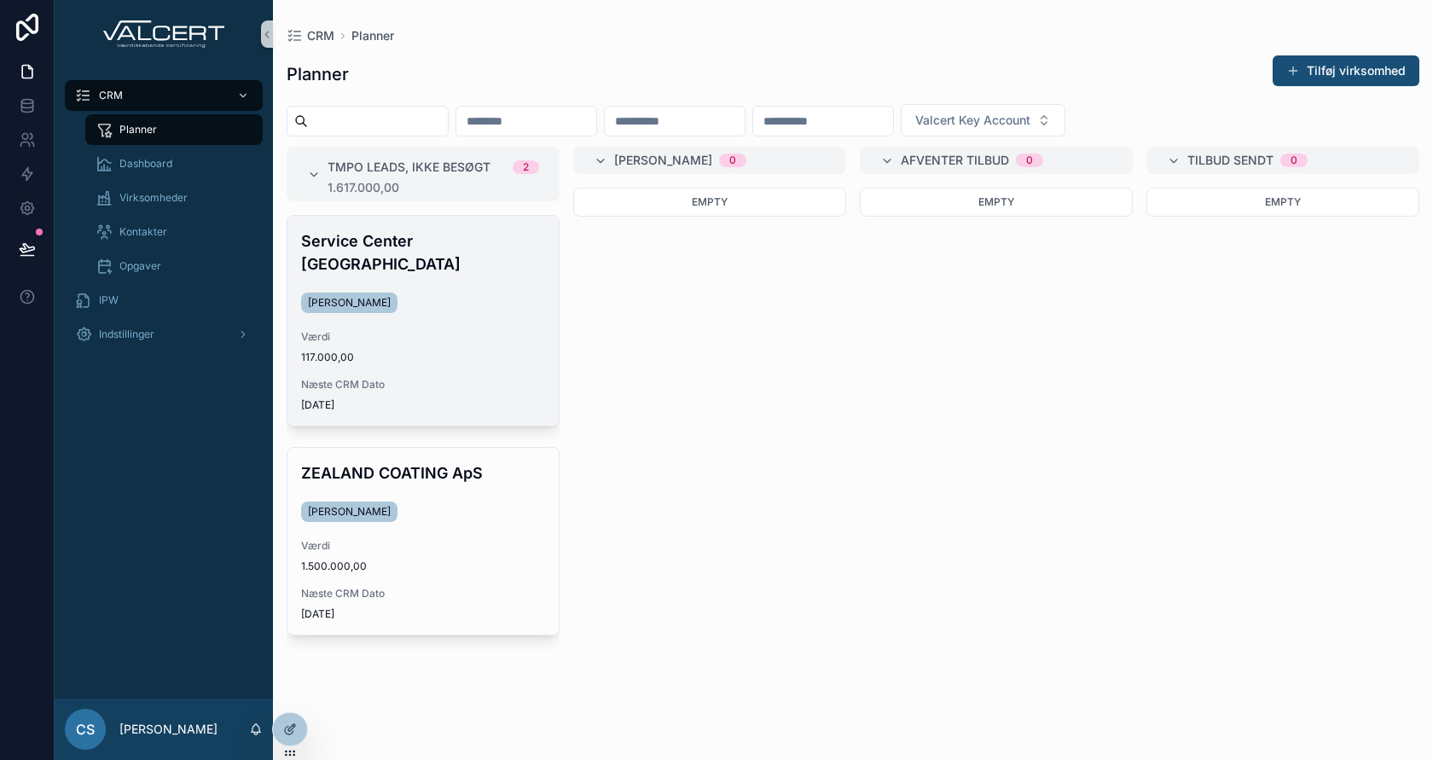
click at [456, 330] on span "Værdi" at bounding box center [423, 337] width 244 height 14
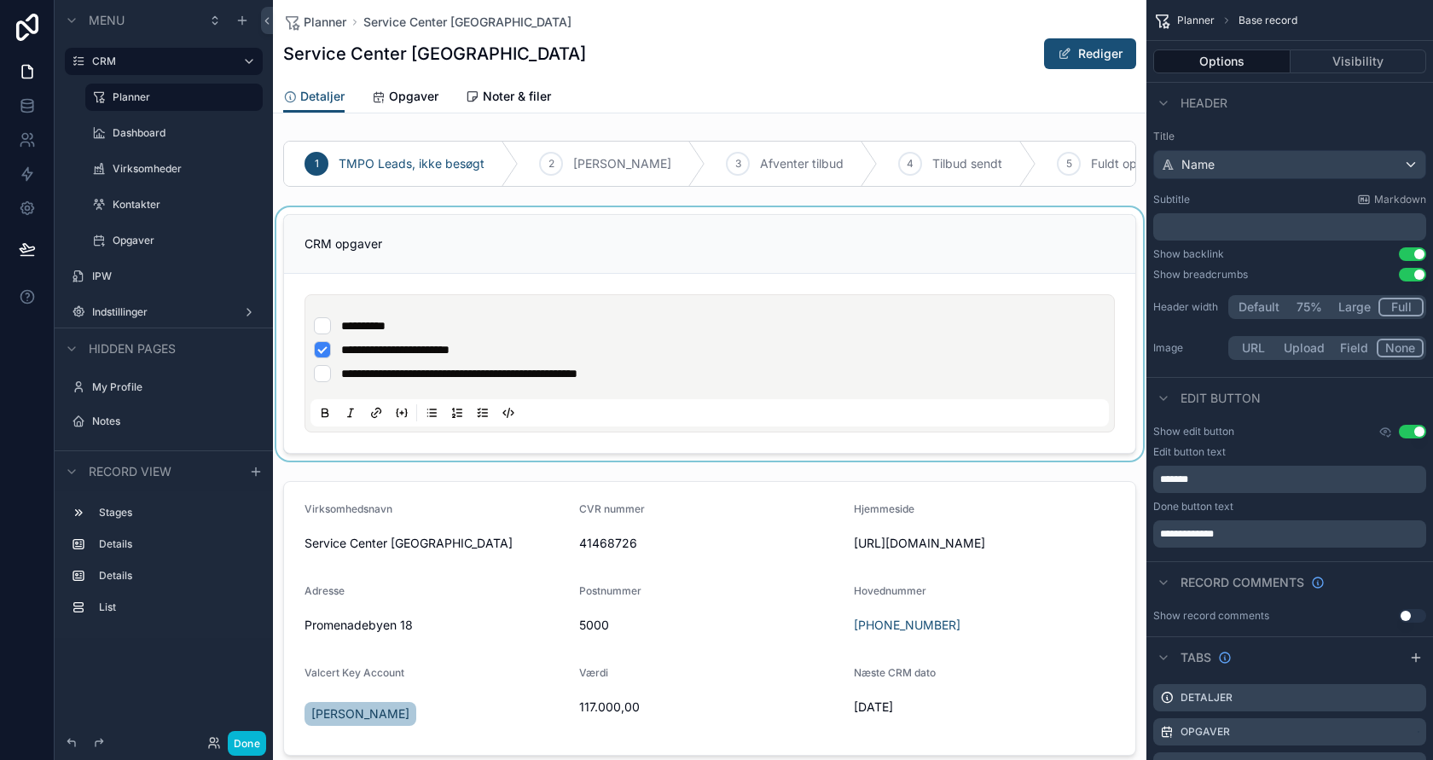
click at [461, 261] on div "scrollable content" at bounding box center [709, 333] width 873 height 253
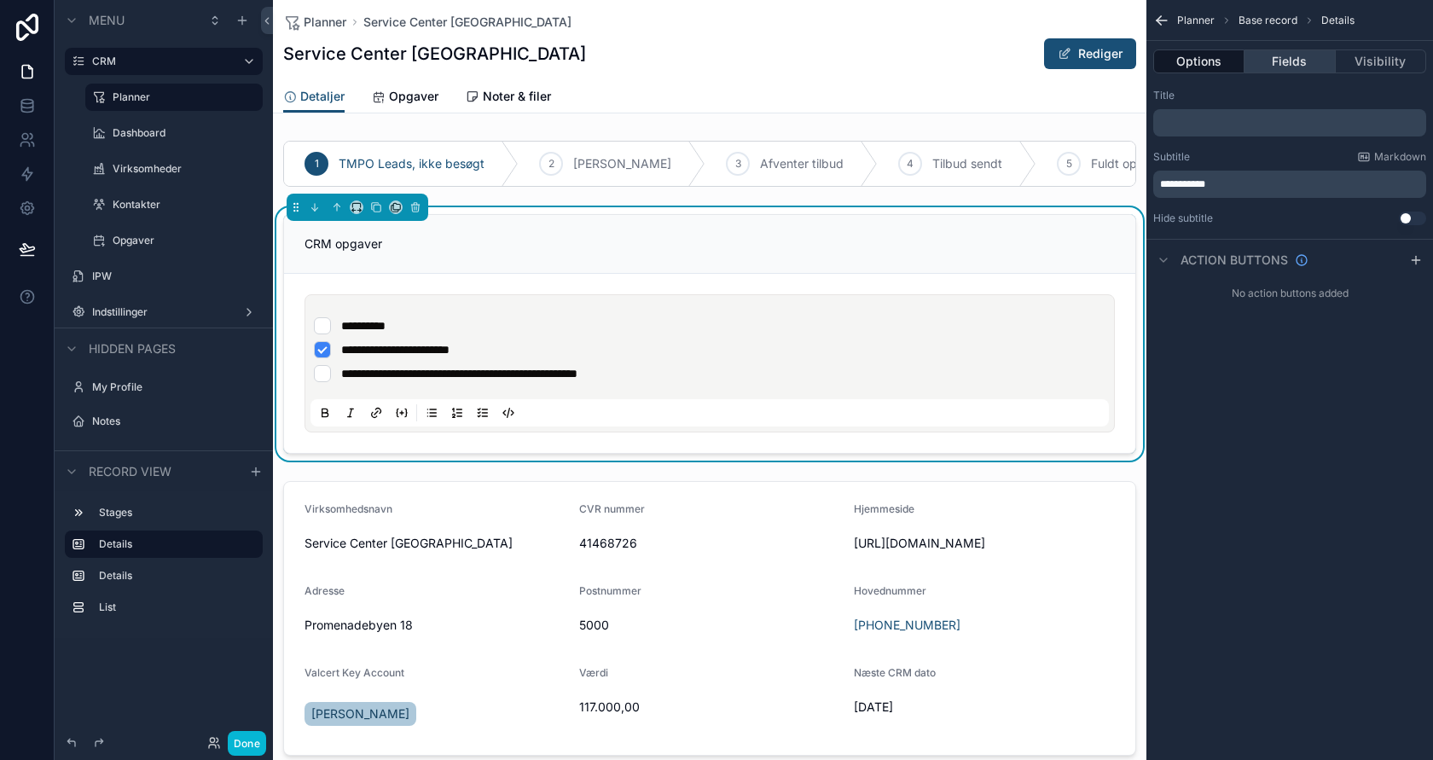
click at [1299, 58] on button "Fields" at bounding box center [1289, 61] width 90 height 24
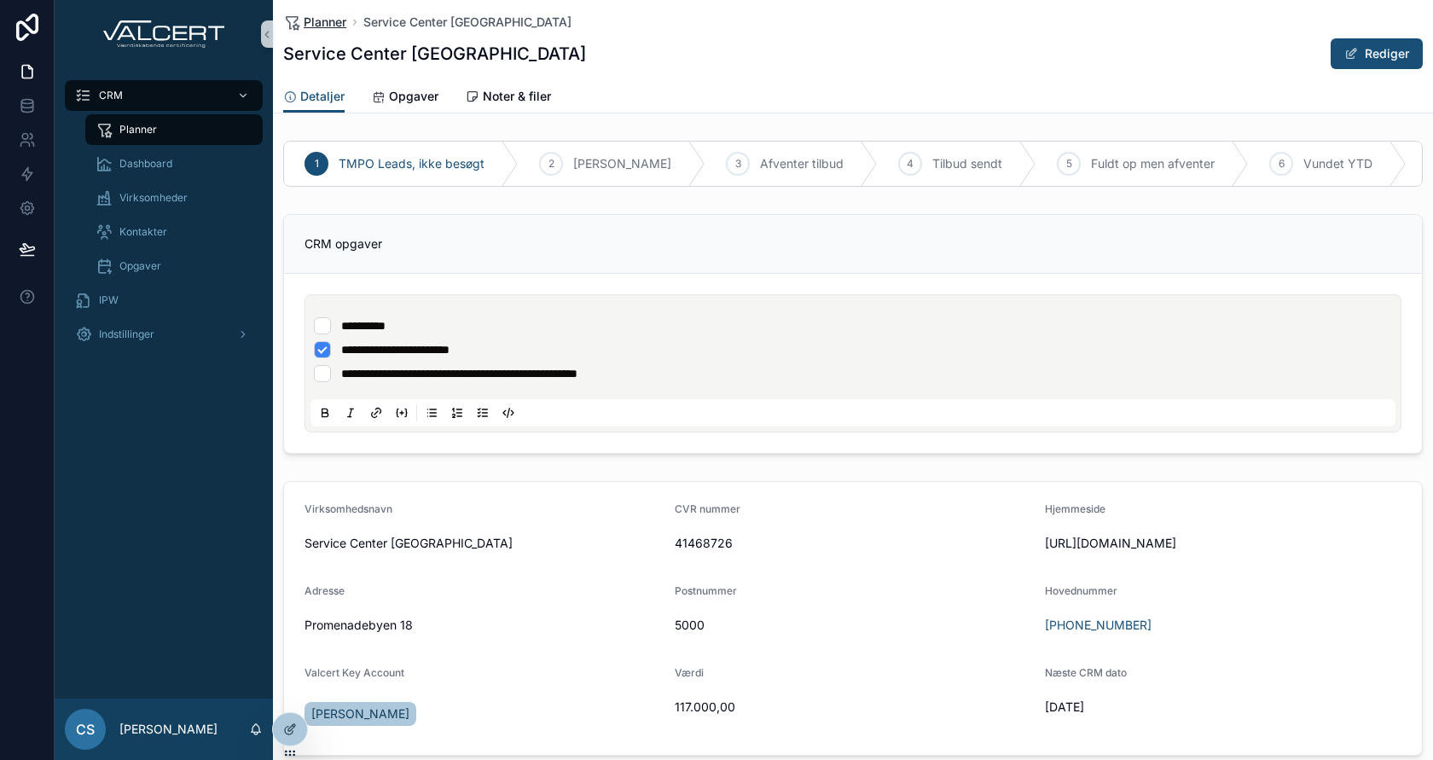
click at [327, 25] on span "Planner" at bounding box center [325, 22] width 43 height 17
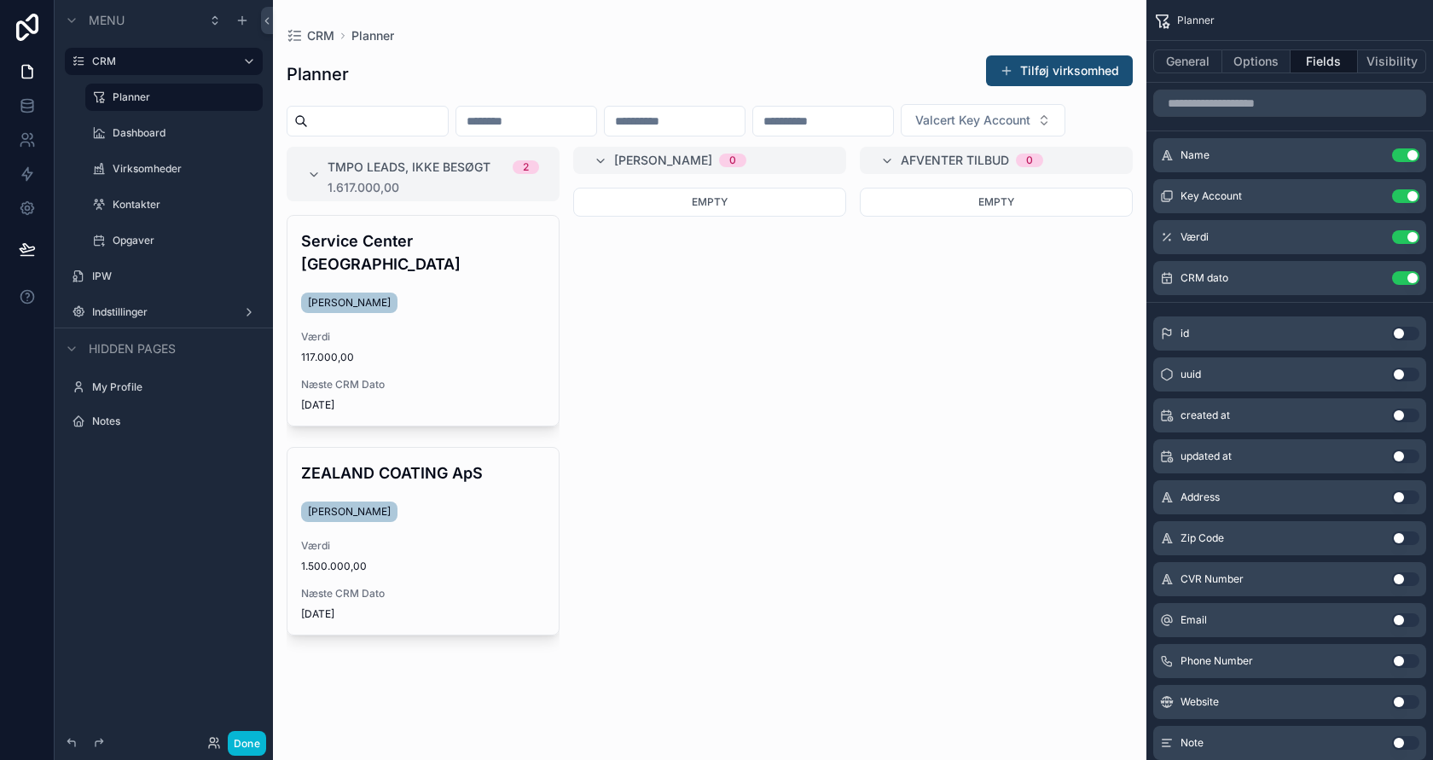
click at [571, 395] on div "scrollable content" at bounding box center [709, 380] width 873 height 760
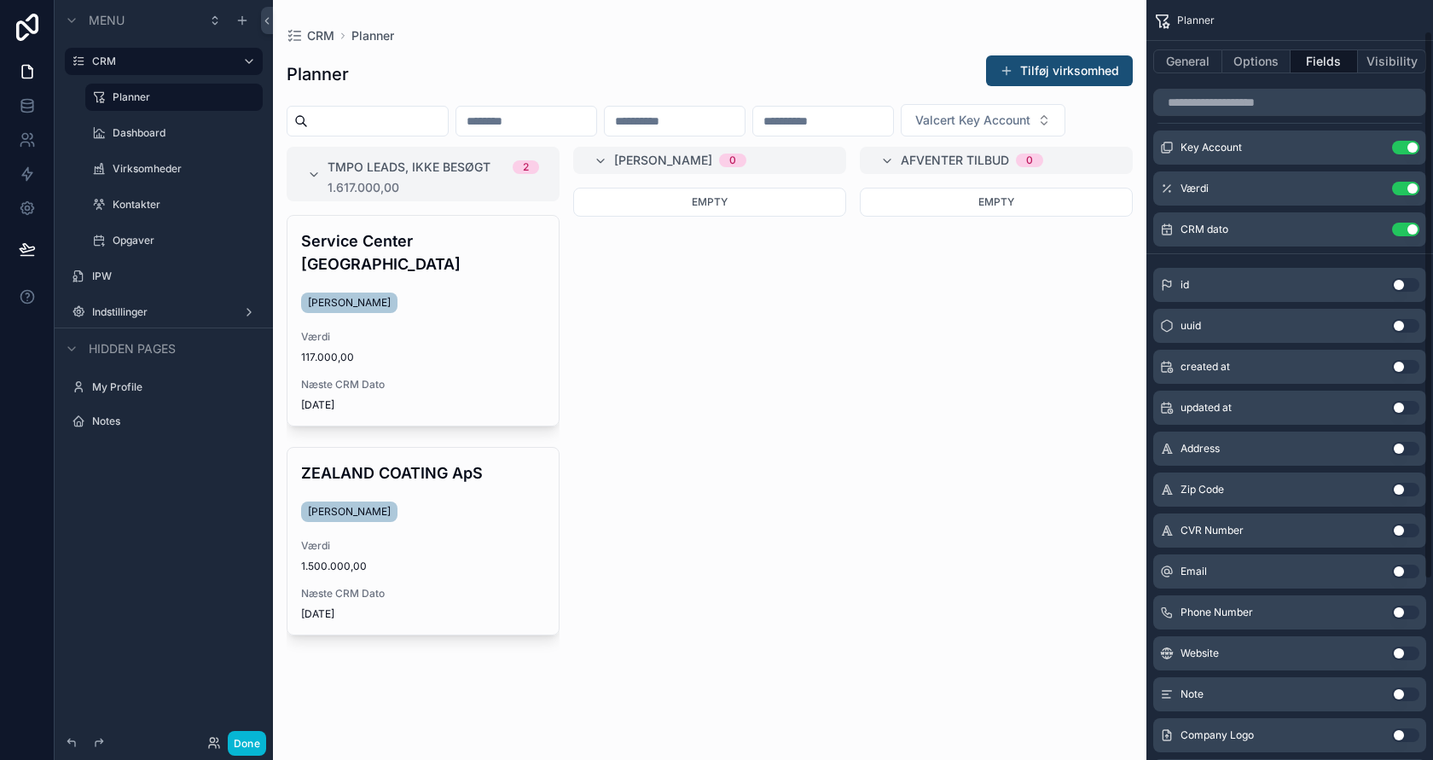
scroll to position [78, 0]
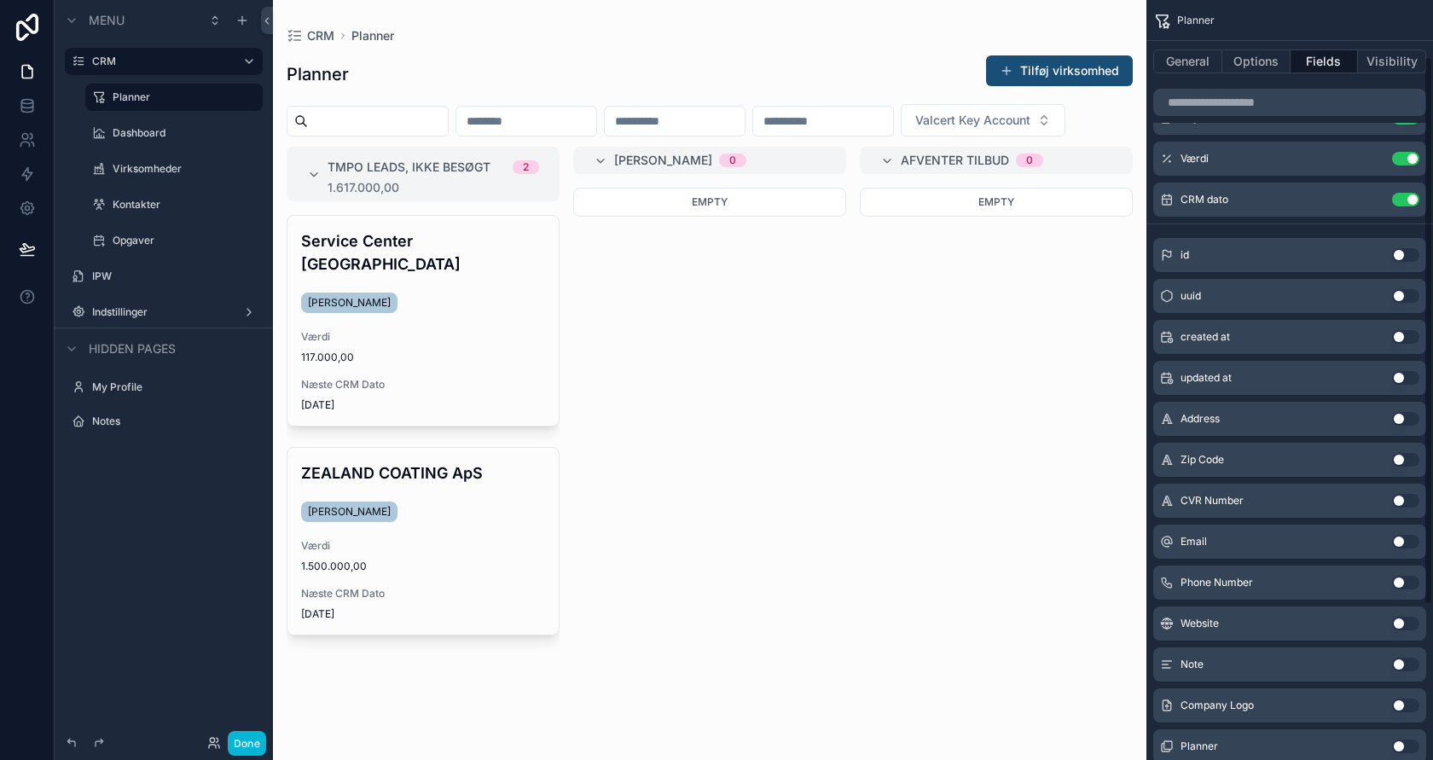
click at [1400, 657] on button "Use setting" at bounding box center [1405, 664] width 27 height 14
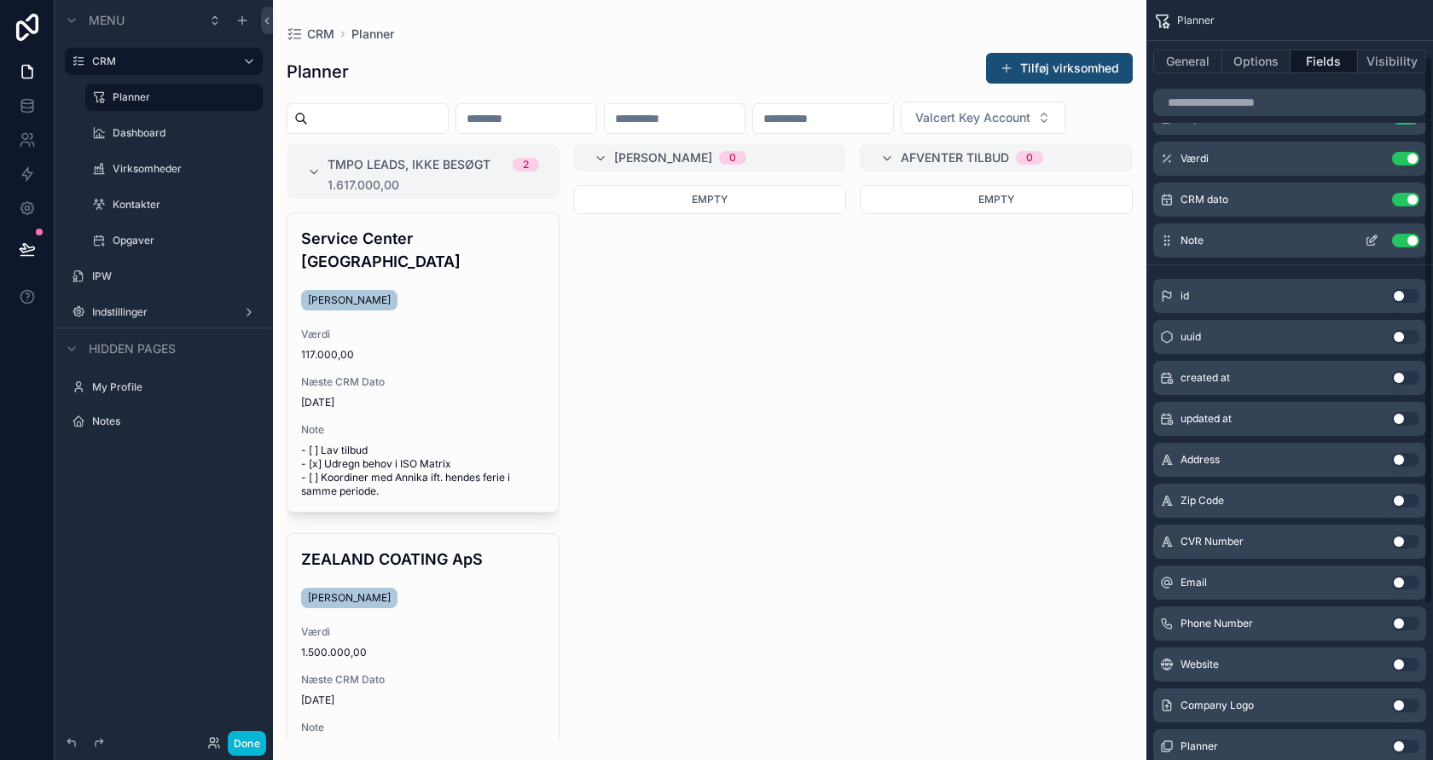
scroll to position [36, 0]
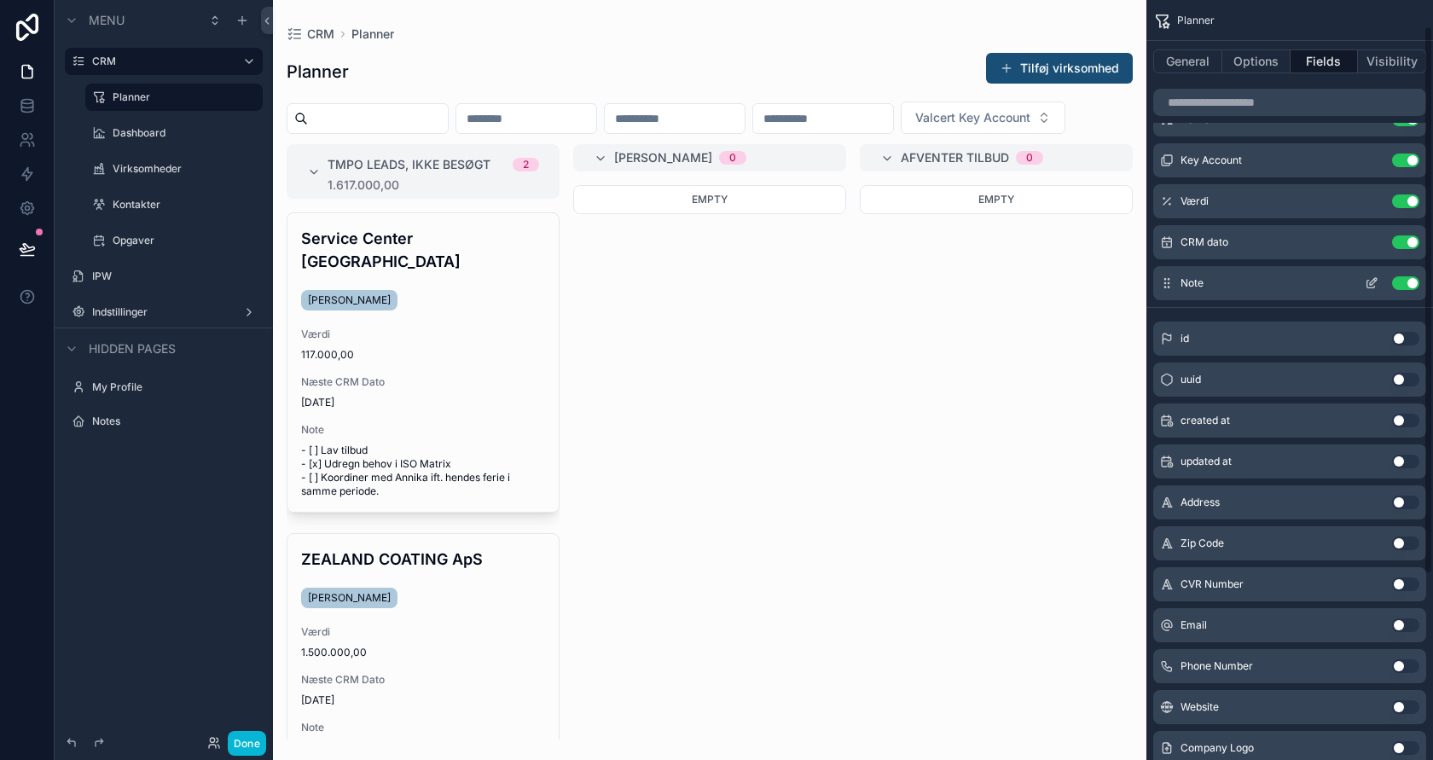
click at [1372, 280] on icon "scrollable content" at bounding box center [1371, 283] width 14 height 14
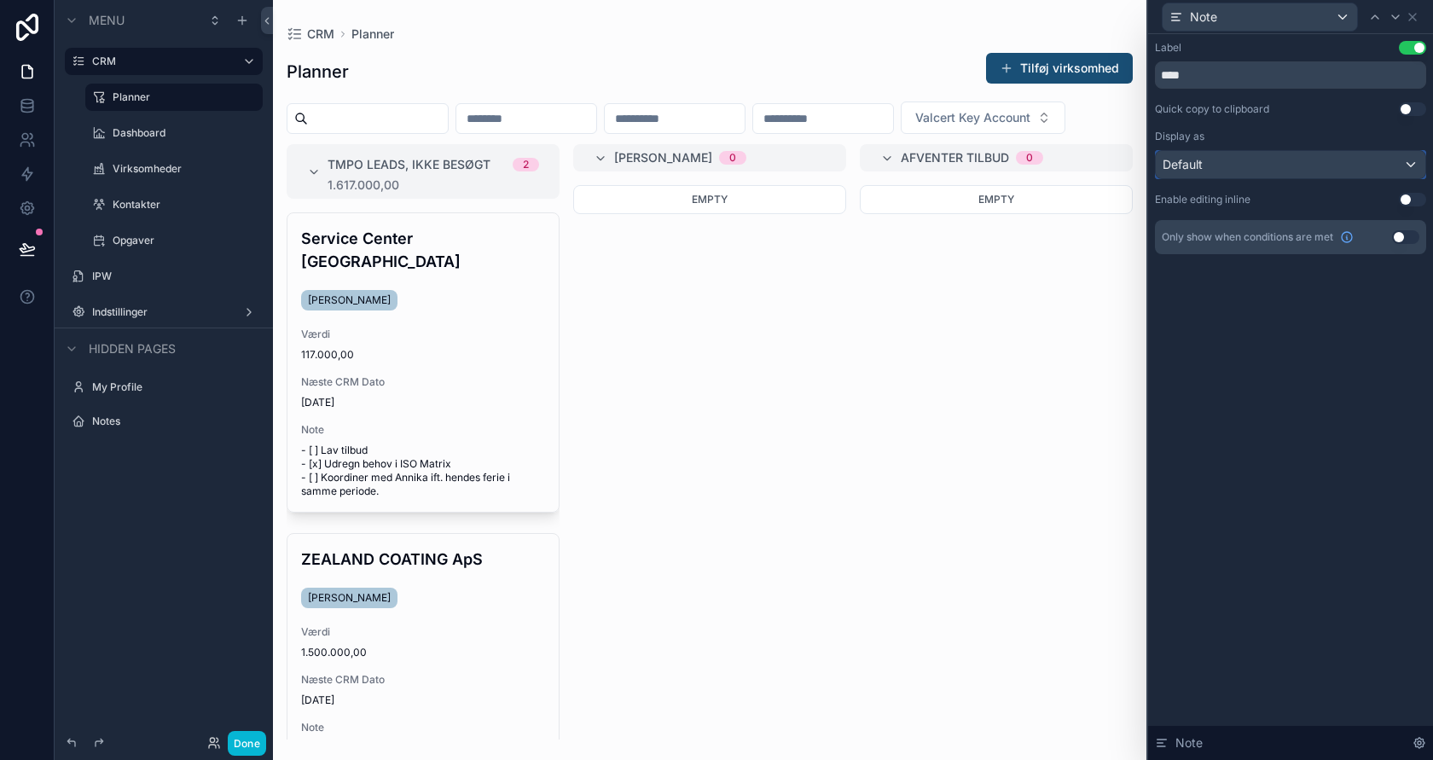
click at [1326, 177] on button "Default" at bounding box center [1290, 164] width 271 height 29
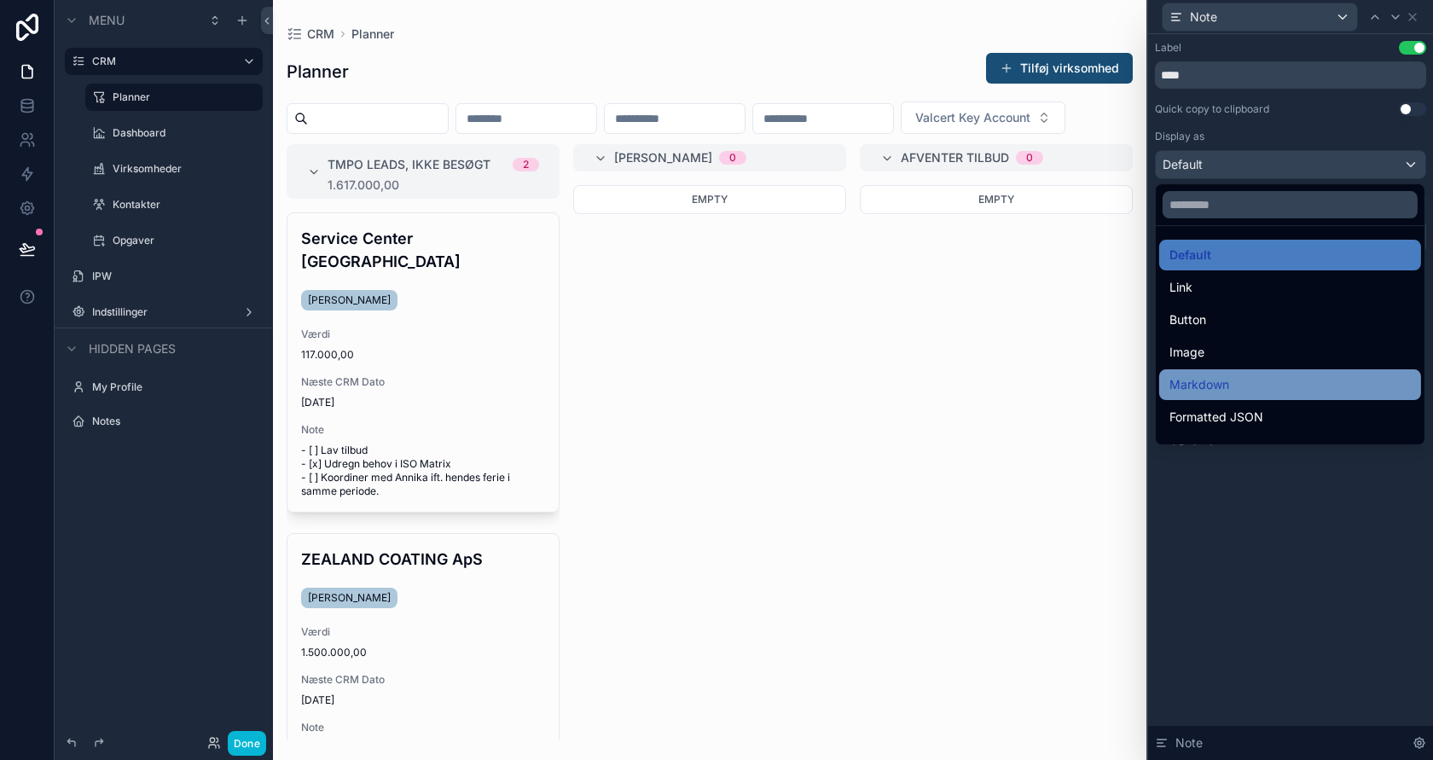
click at [1295, 369] on div "Markdown" at bounding box center [1290, 384] width 262 height 31
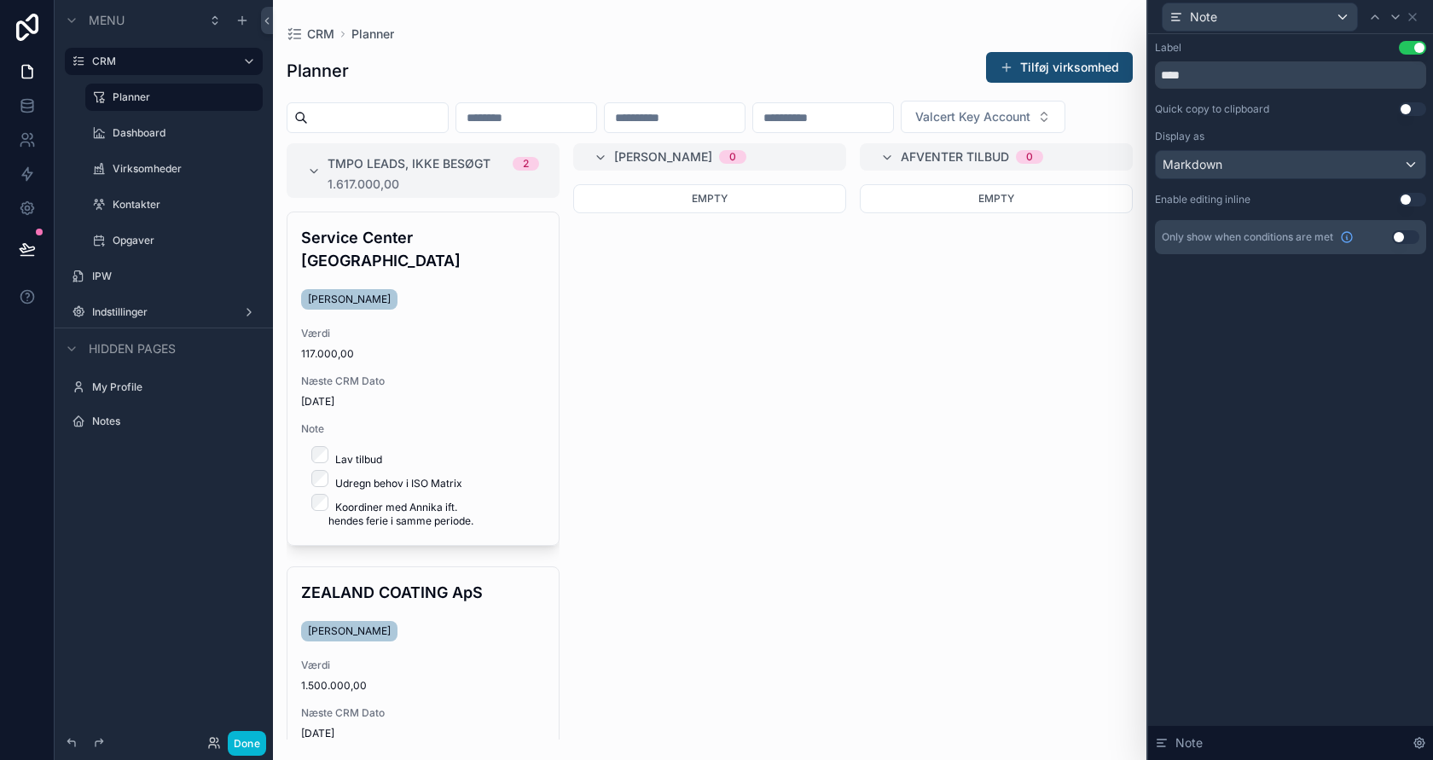
click at [1413, 199] on button "Use setting" at bounding box center [1412, 200] width 27 height 14
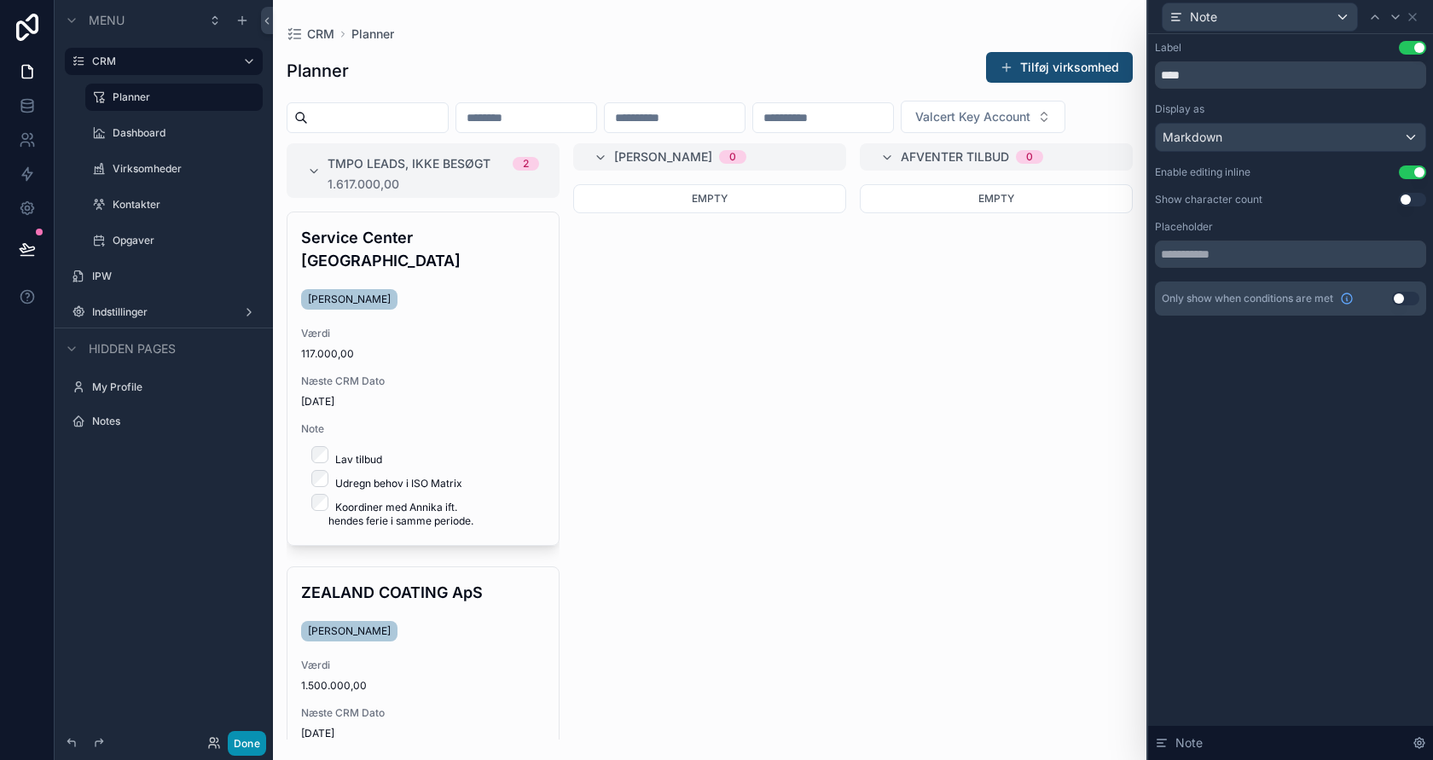
click at [255, 742] on button "Done" at bounding box center [247, 743] width 38 height 25
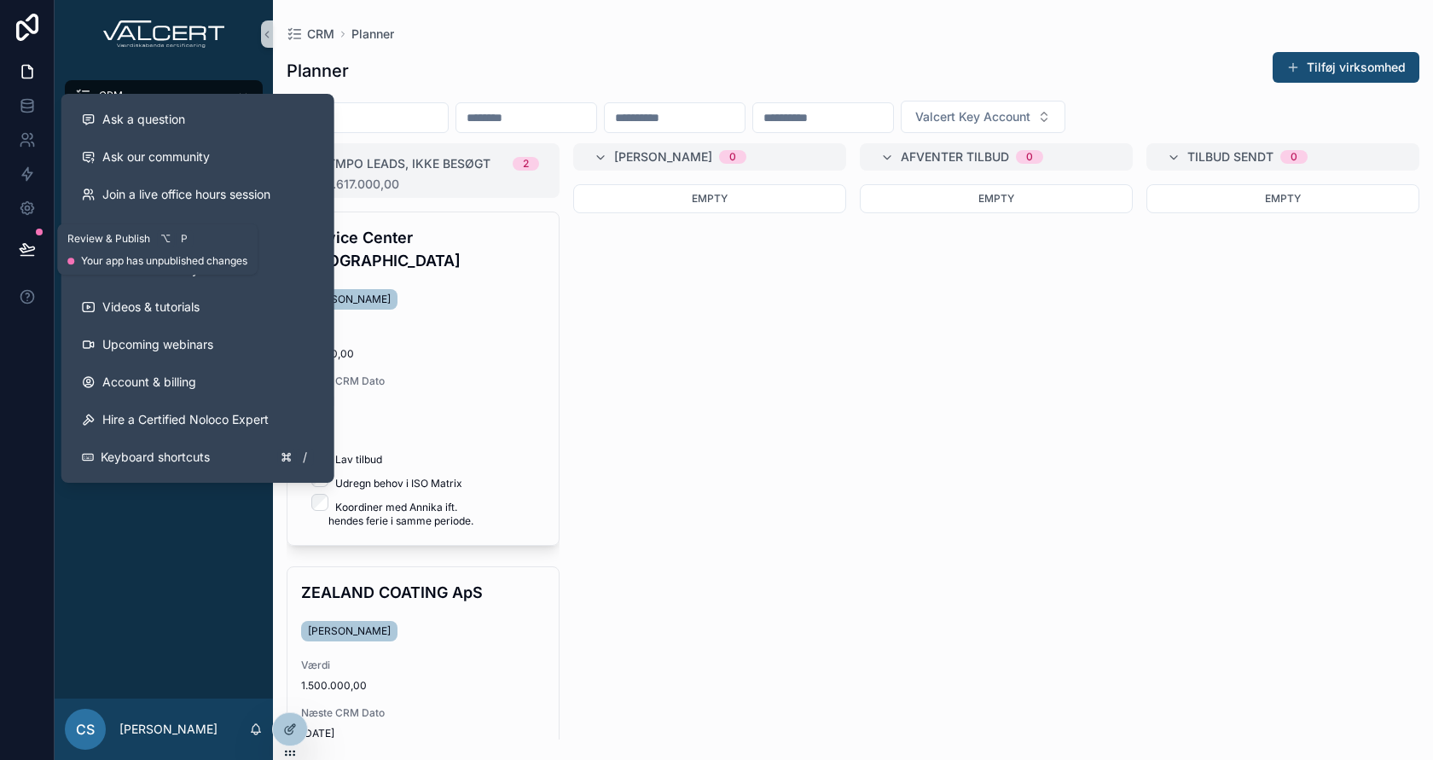
click at [23, 246] on icon at bounding box center [27, 248] width 17 height 17
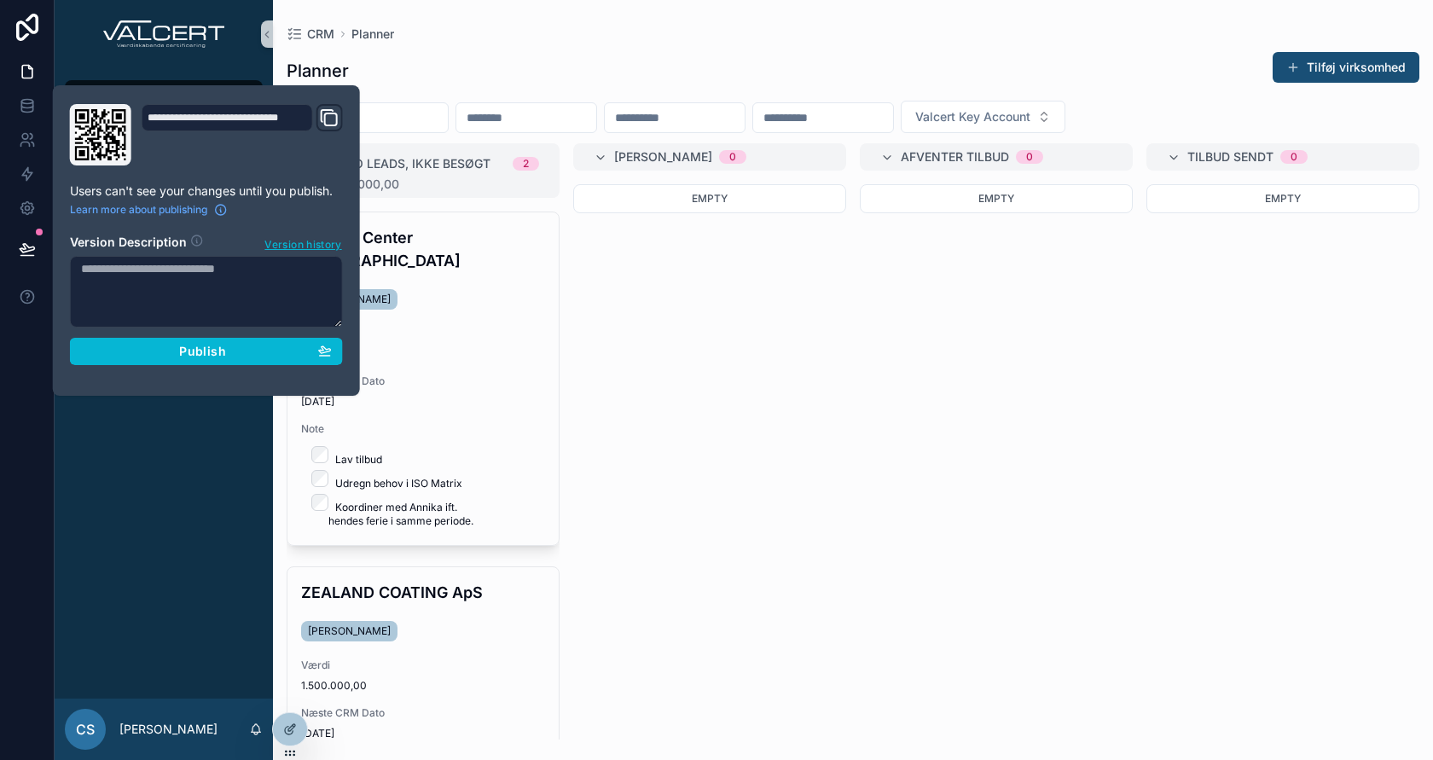
click at [157, 468] on div "CRM Planner Dashboard Virksomheder Kontakter Opgaver IPW Indstillinger" at bounding box center [164, 383] width 218 height 630
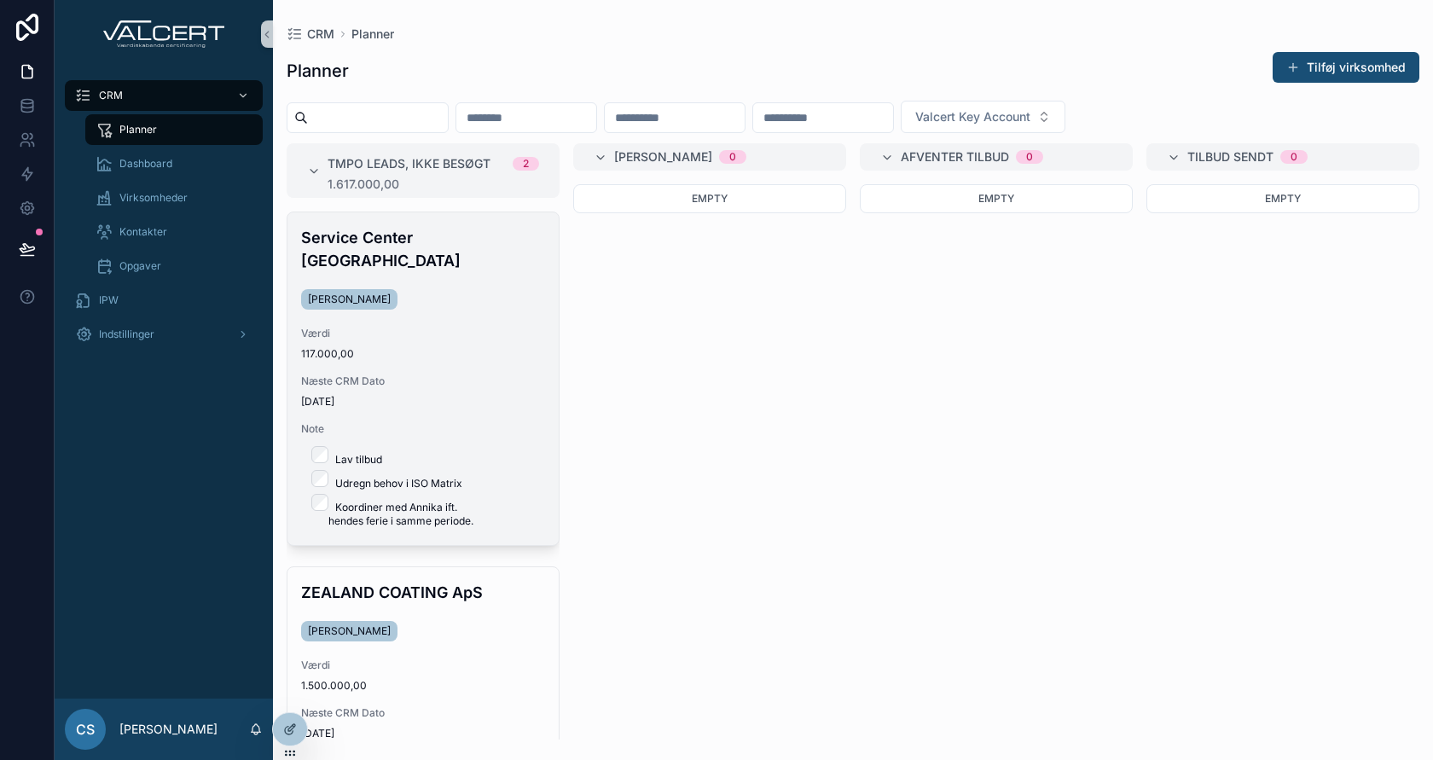
click at [408, 446] on li "Lav tilbud" at bounding box center [436, 456] width 217 height 20
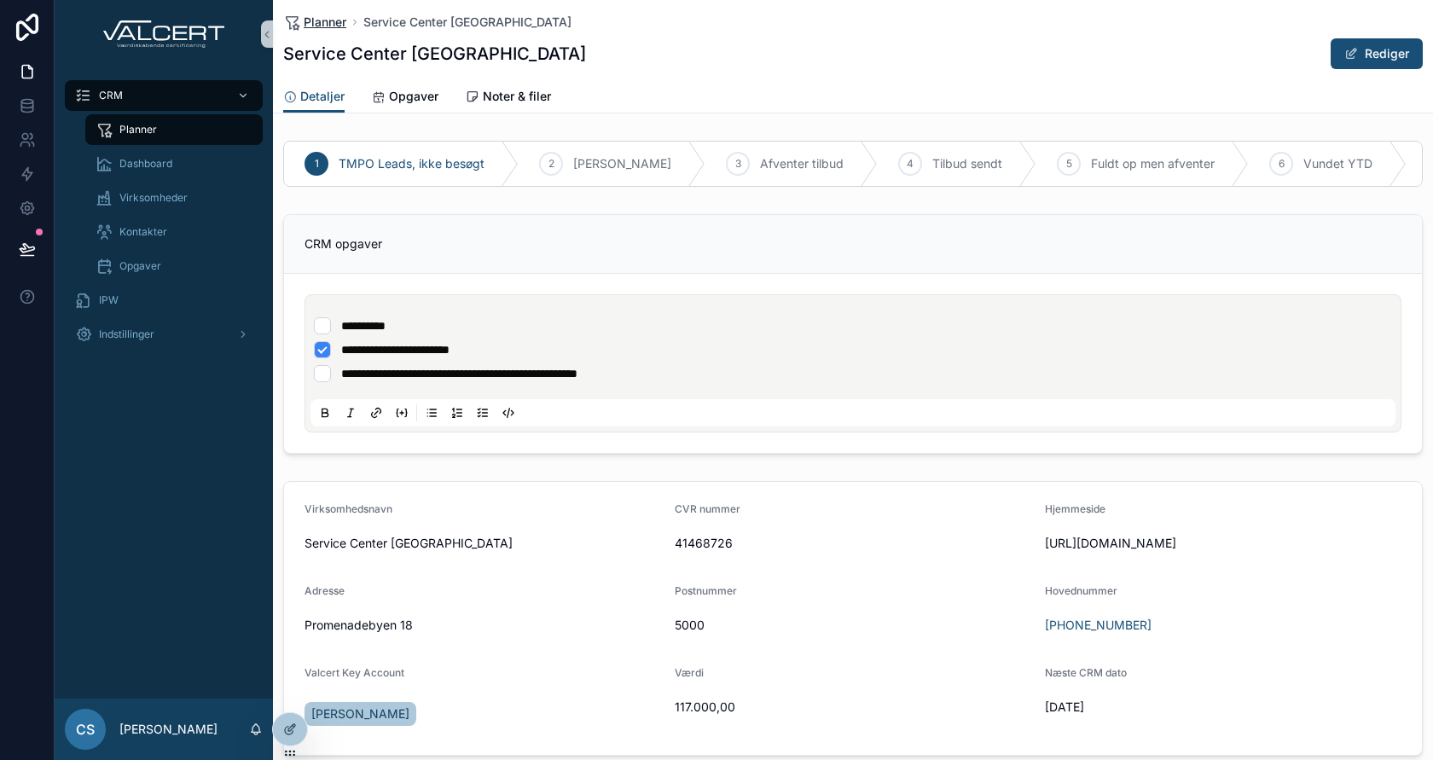
click at [332, 20] on span "Planner" at bounding box center [325, 22] width 43 height 17
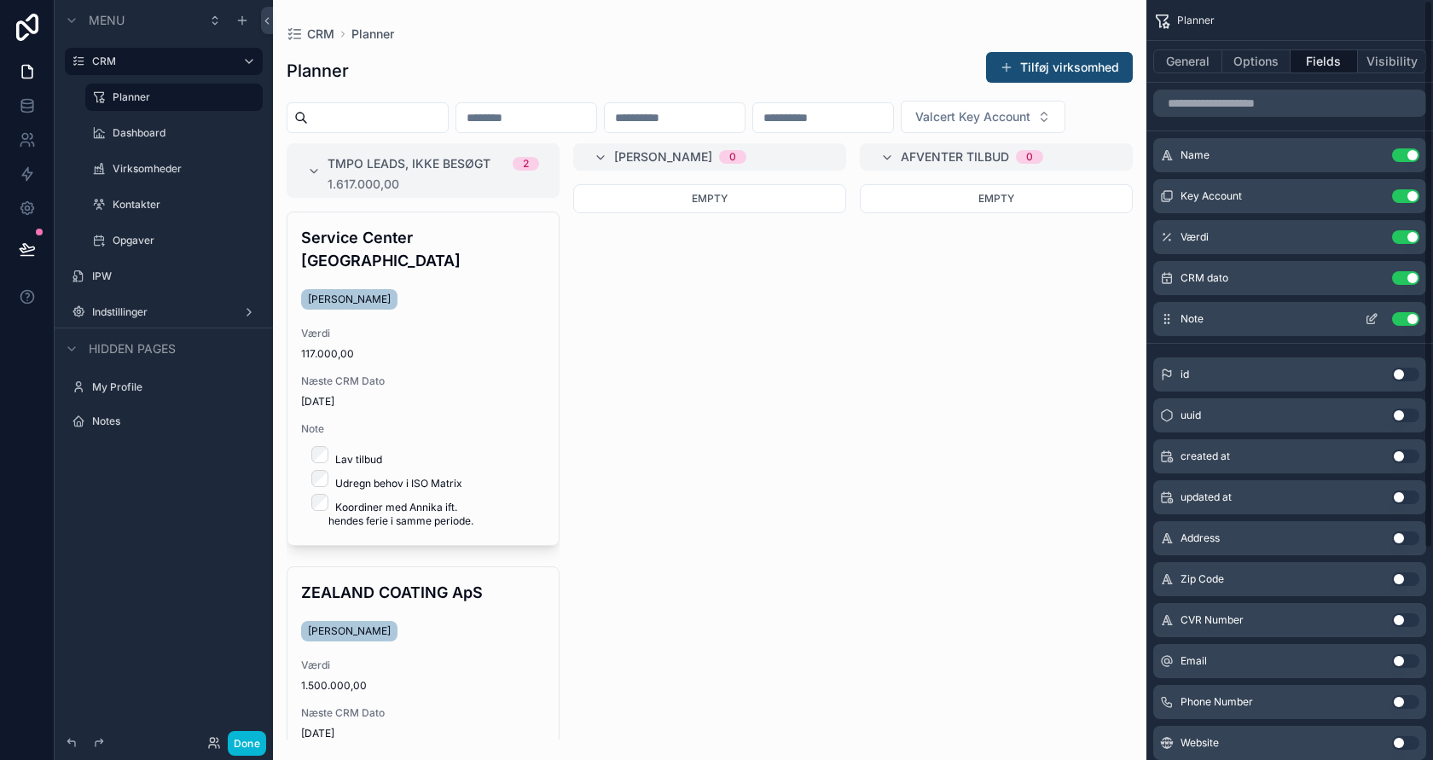
click at [1368, 319] on icon "scrollable content" at bounding box center [1371, 319] width 14 height 14
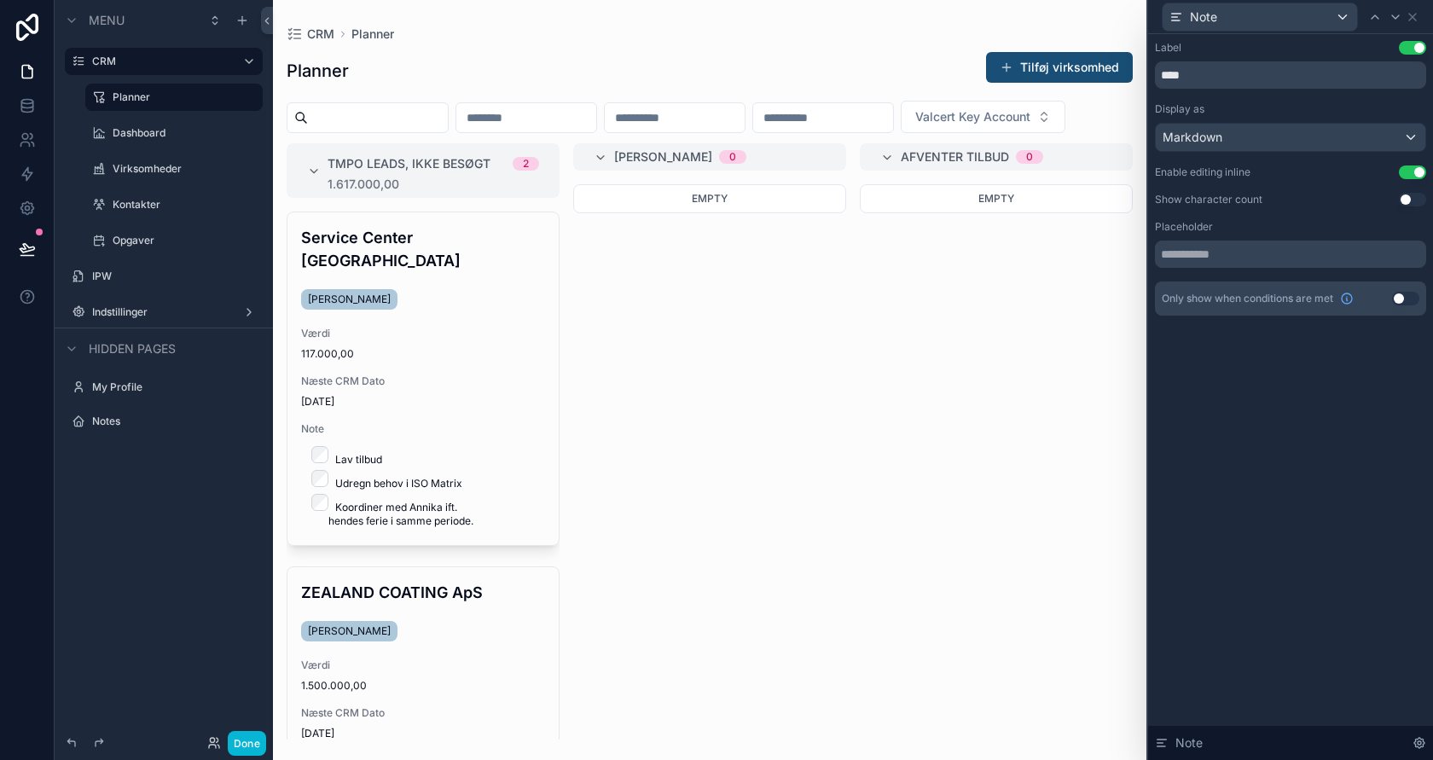
click at [1363, 154] on div "Label Use setting **** Display as Markdown Enable editing inline Use setting Sh…" at bounding box center [1290, 178] width 271 height 275
click at [1363, 143] on div "Markdown" at bounding box center [1290, 137] width 269 height 27
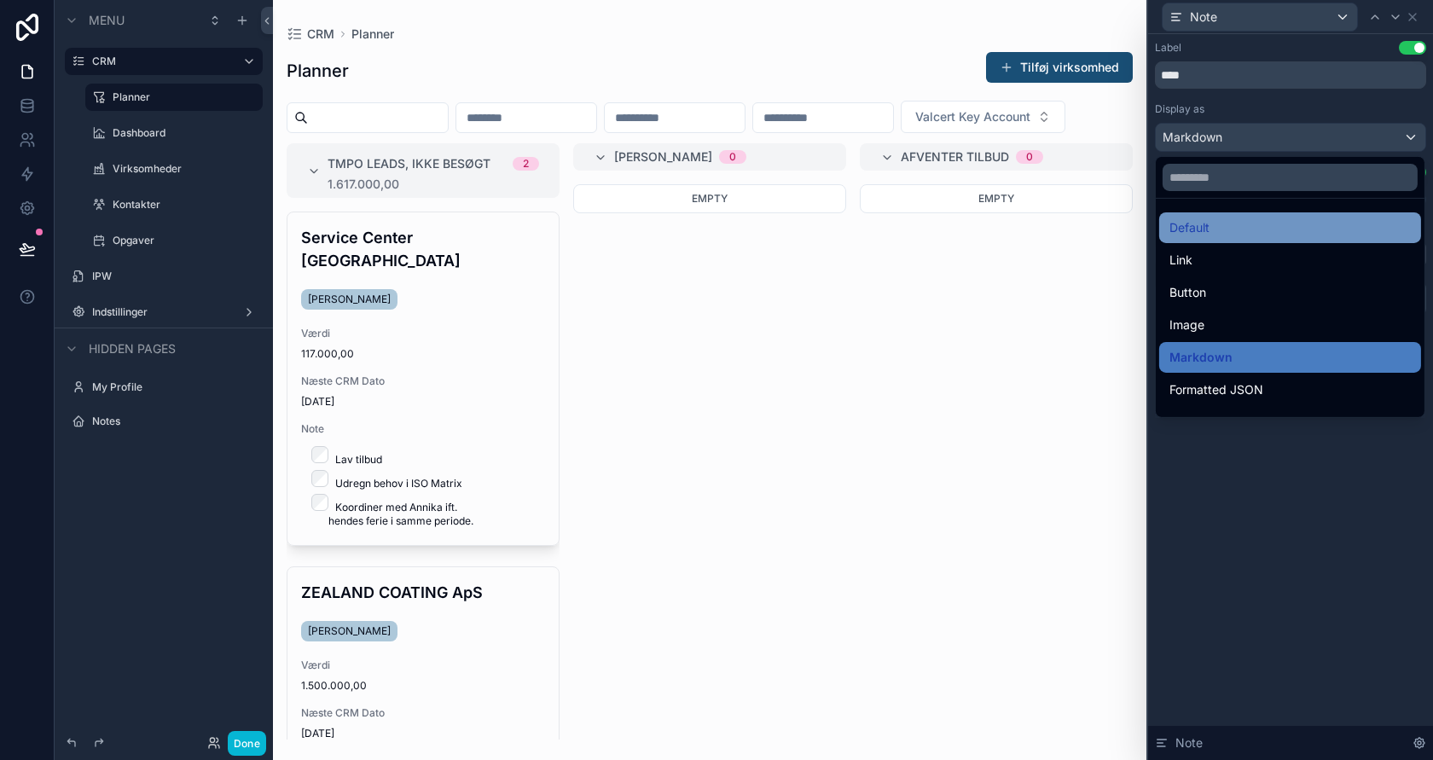
click at [1324, 234] on div "Default" at bounding box center [1289, 227] width 241 height 20
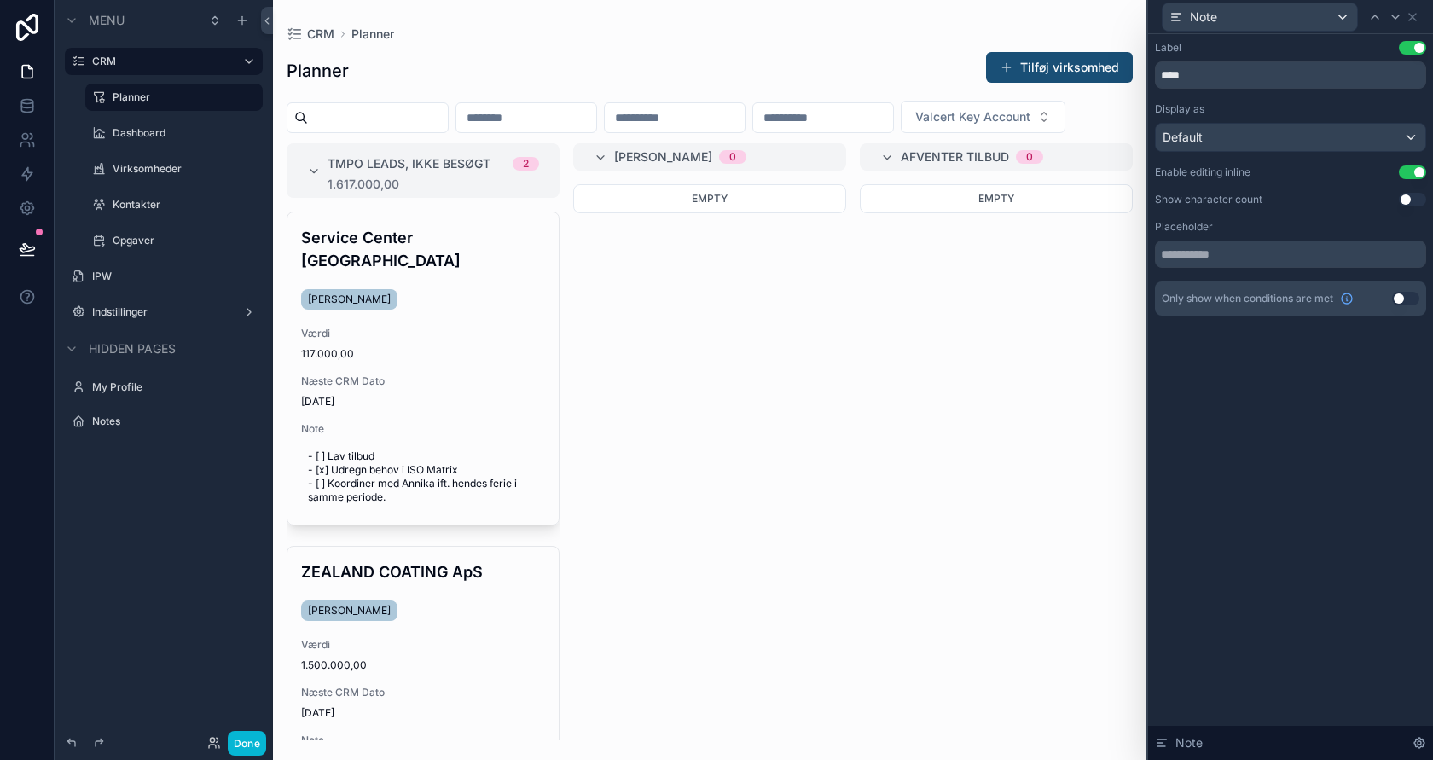
click at [1402, 164] on div "Label Use setting **** Display as Default Enable editing inline Use setting Sho…" at bounding box center [1290, 178] width 271 height 275
click at [1402, 167] on button "Use setting" at bounding box center [1412, 172] width 27 height 14
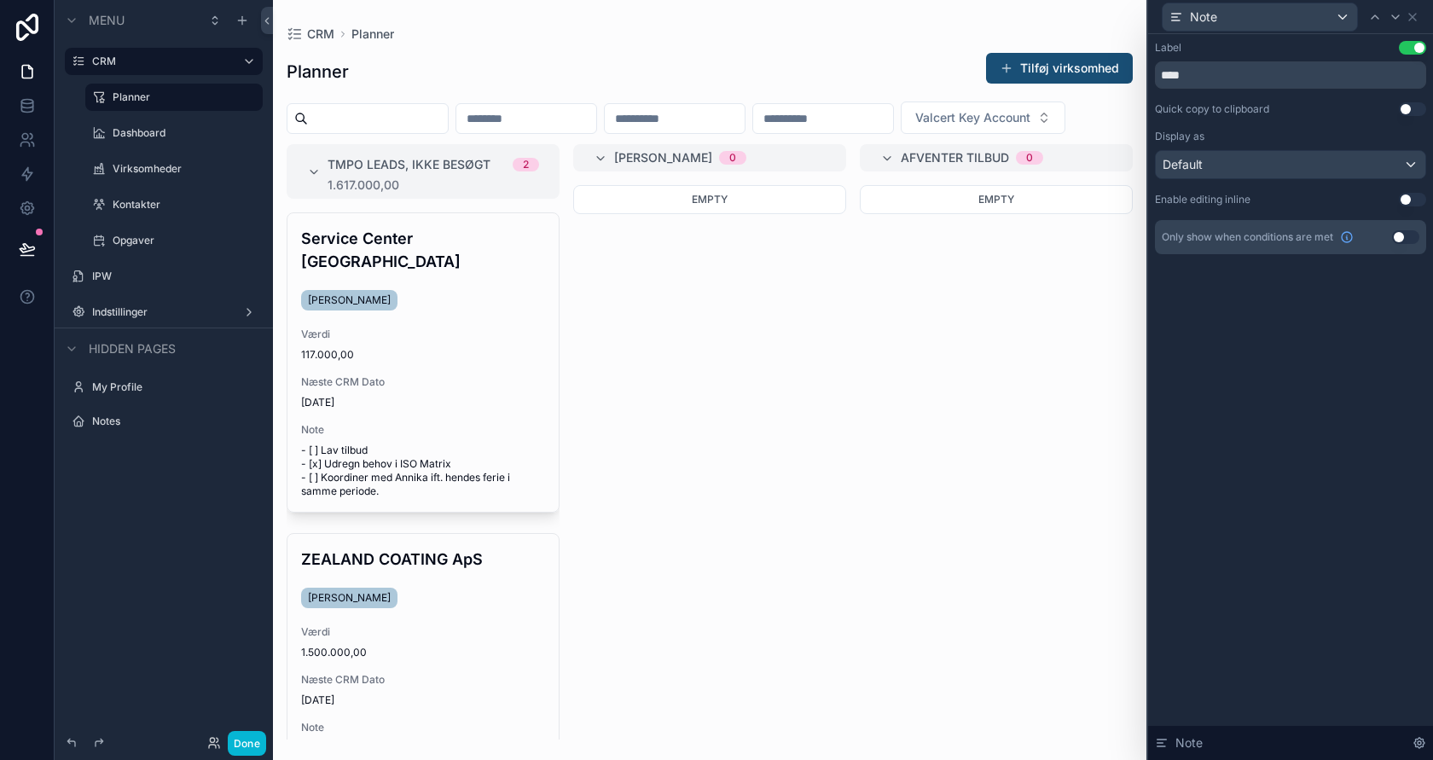
click at [1404, 191] on div "Label Use setting **** Quick copy to clipboard Use setting Display as Default E…" at bounding box center [1290, 147] width 271 height 213
click at [1405, 196] on button "Use setting" at bounding box center [1412, 200] width 27 height 14
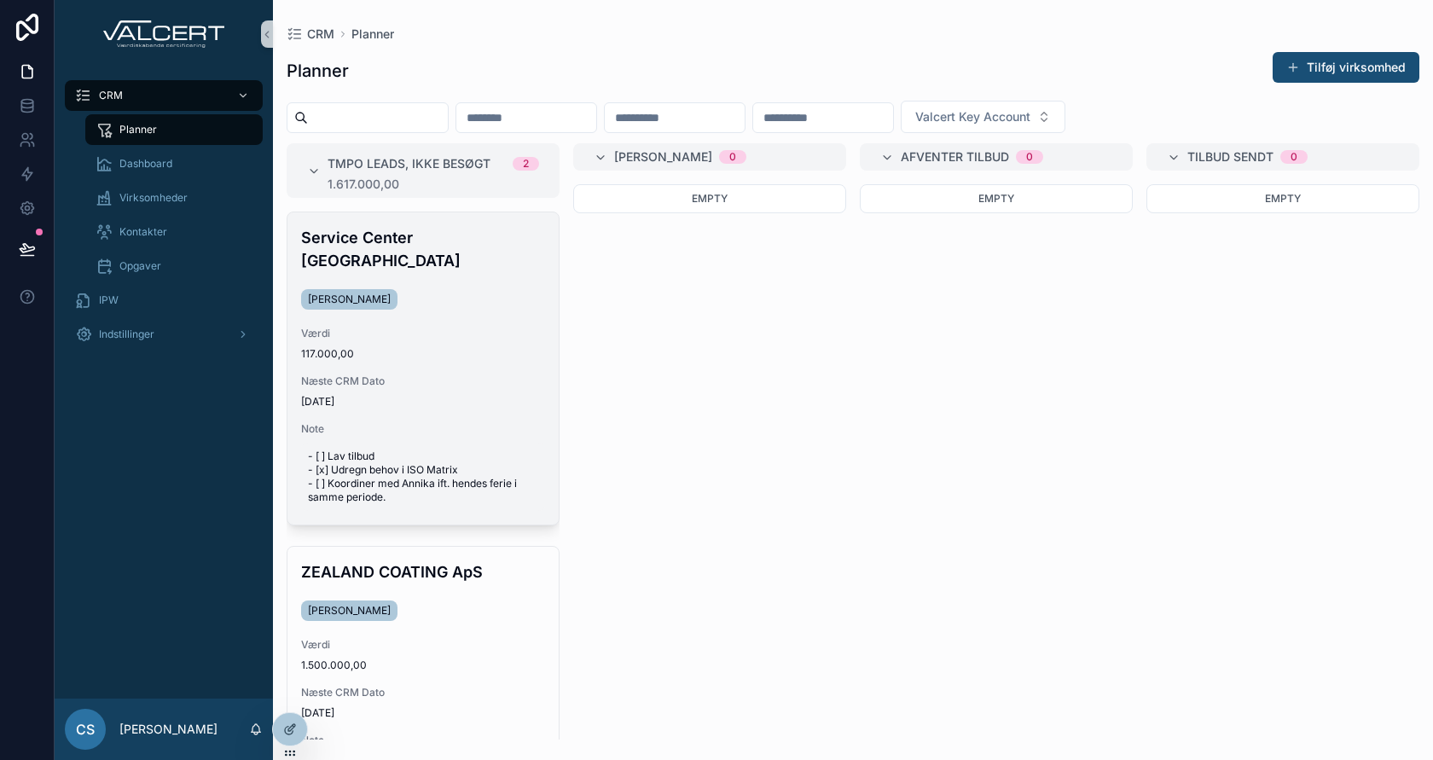
click at [363, 454] on span "- [ ] Lav tilbud - [x] Udregn behov i ISO Matrix - [ ] Koordiner med Annika ift…" at bounding box center [423, 476] width 230 height 55
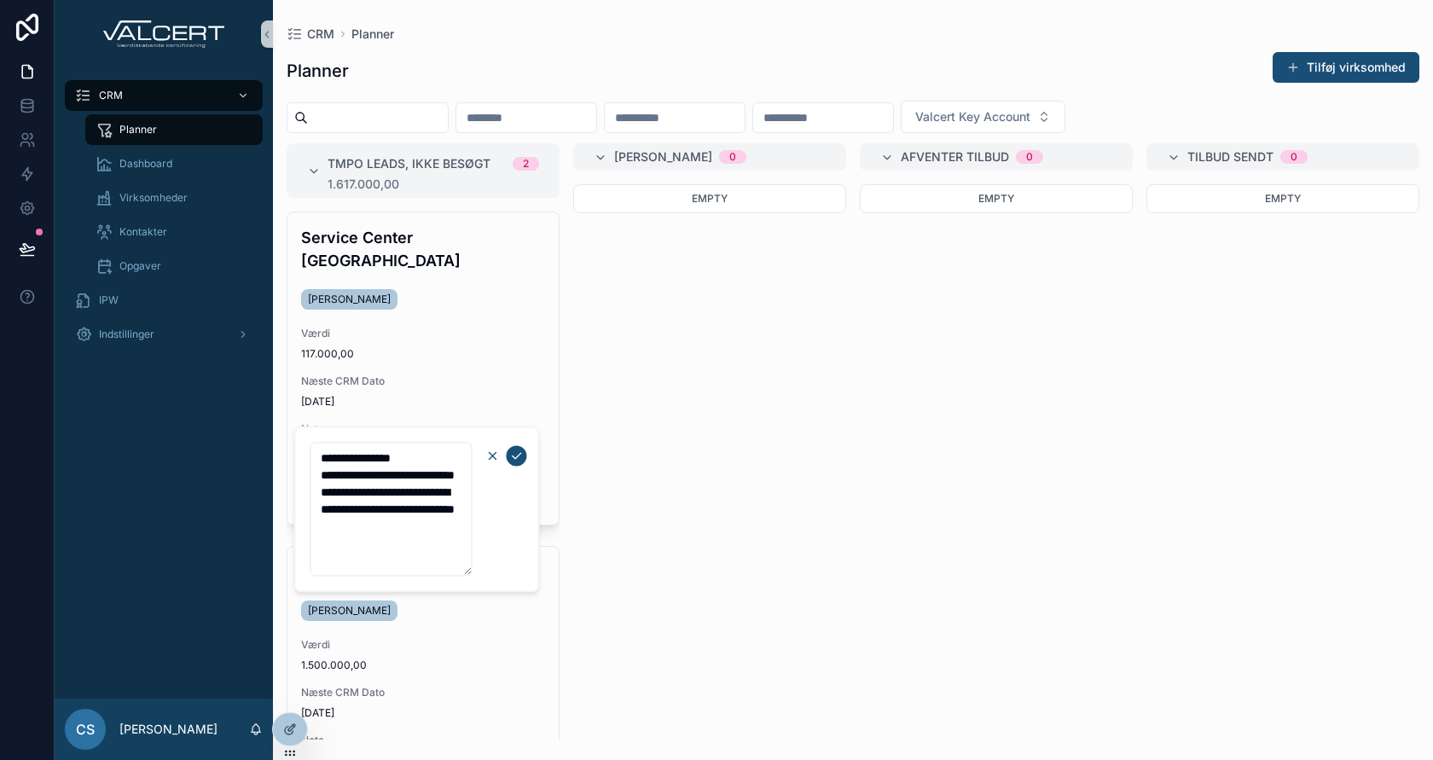
click at [488, 458] on icon "scrollable content" at bounding box center [492, 456] width 14 height 14
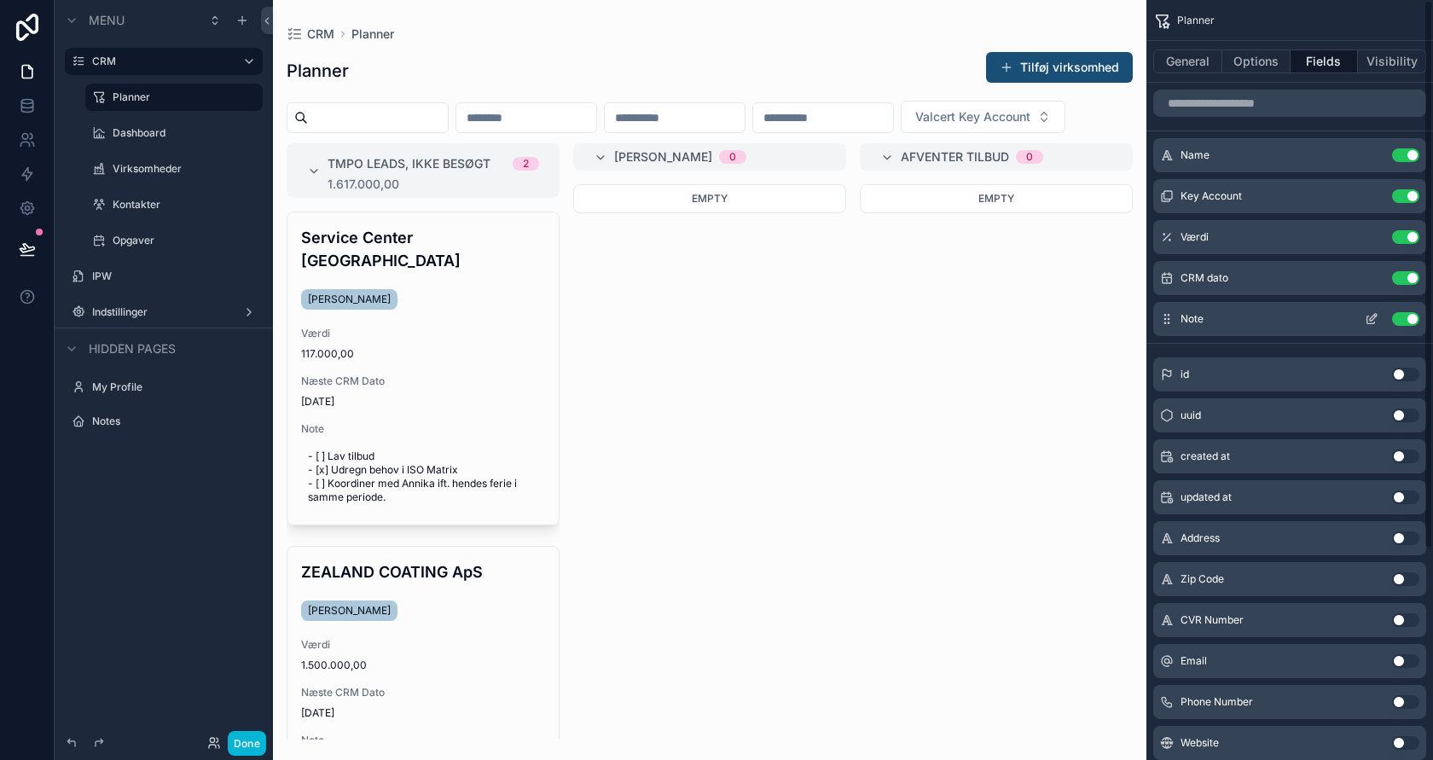
click at [1363, 312] on button "scrollable content" at bounding box center [1371, 319] width 27 height 14
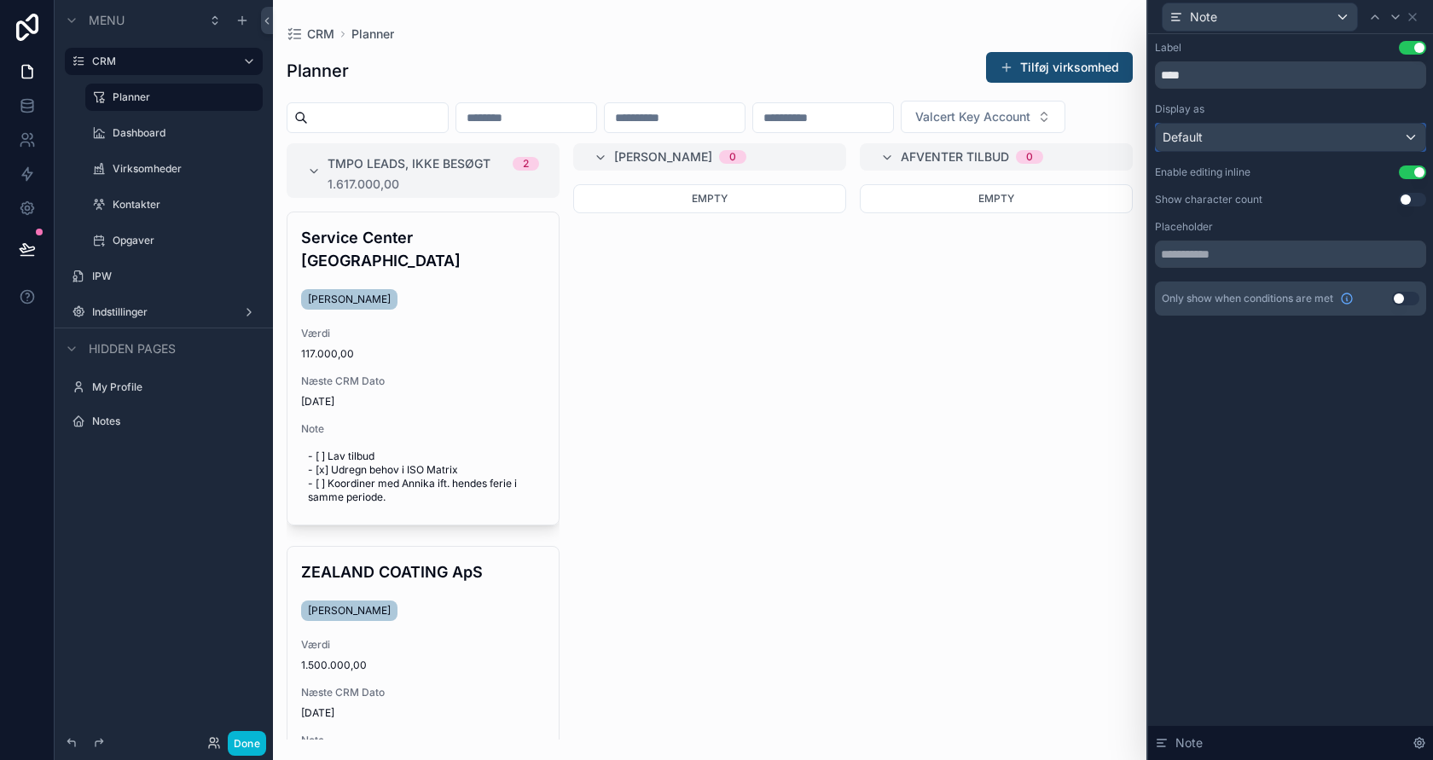
click at [1266, 131] on div "Default" at bounding box center [1290, 137] width 269 height 27
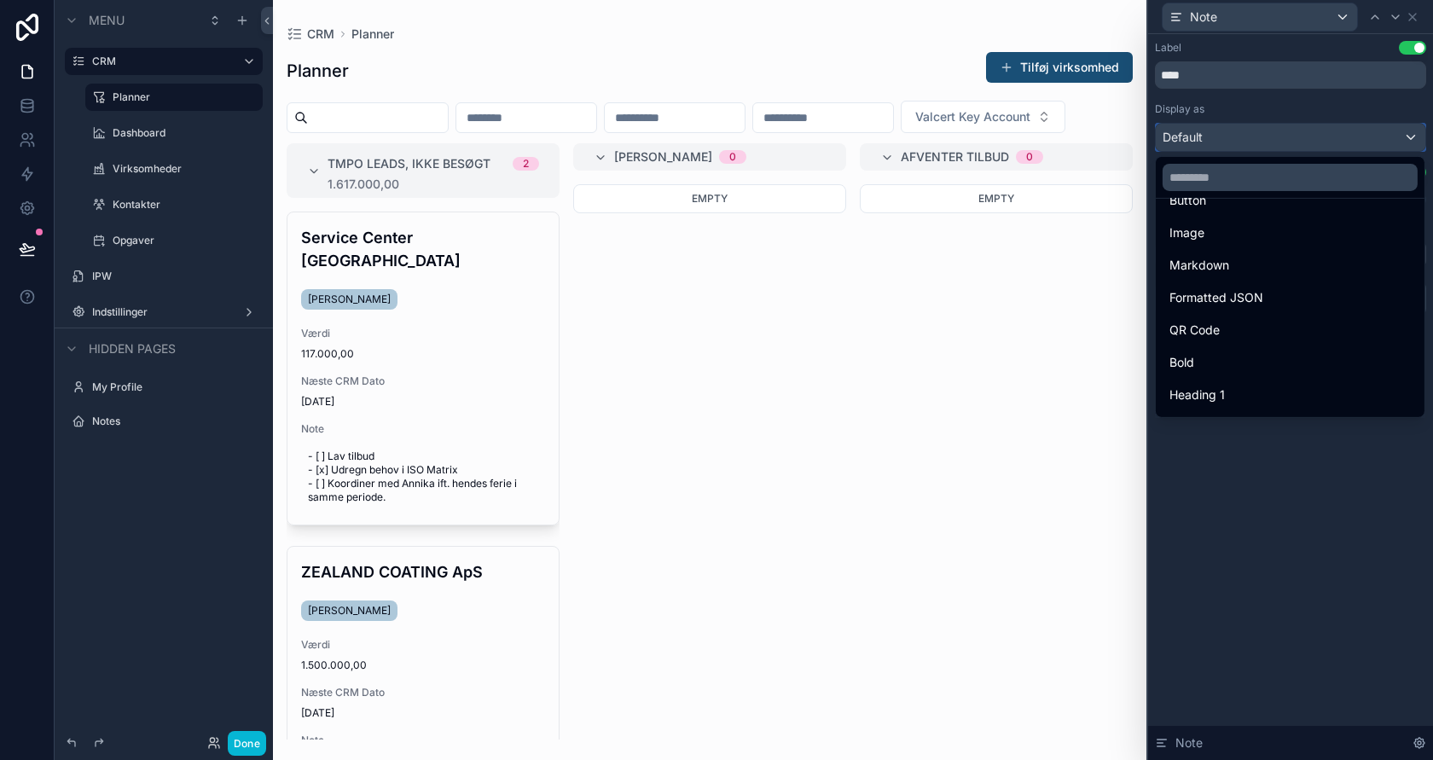
scroll to position [74, 0]
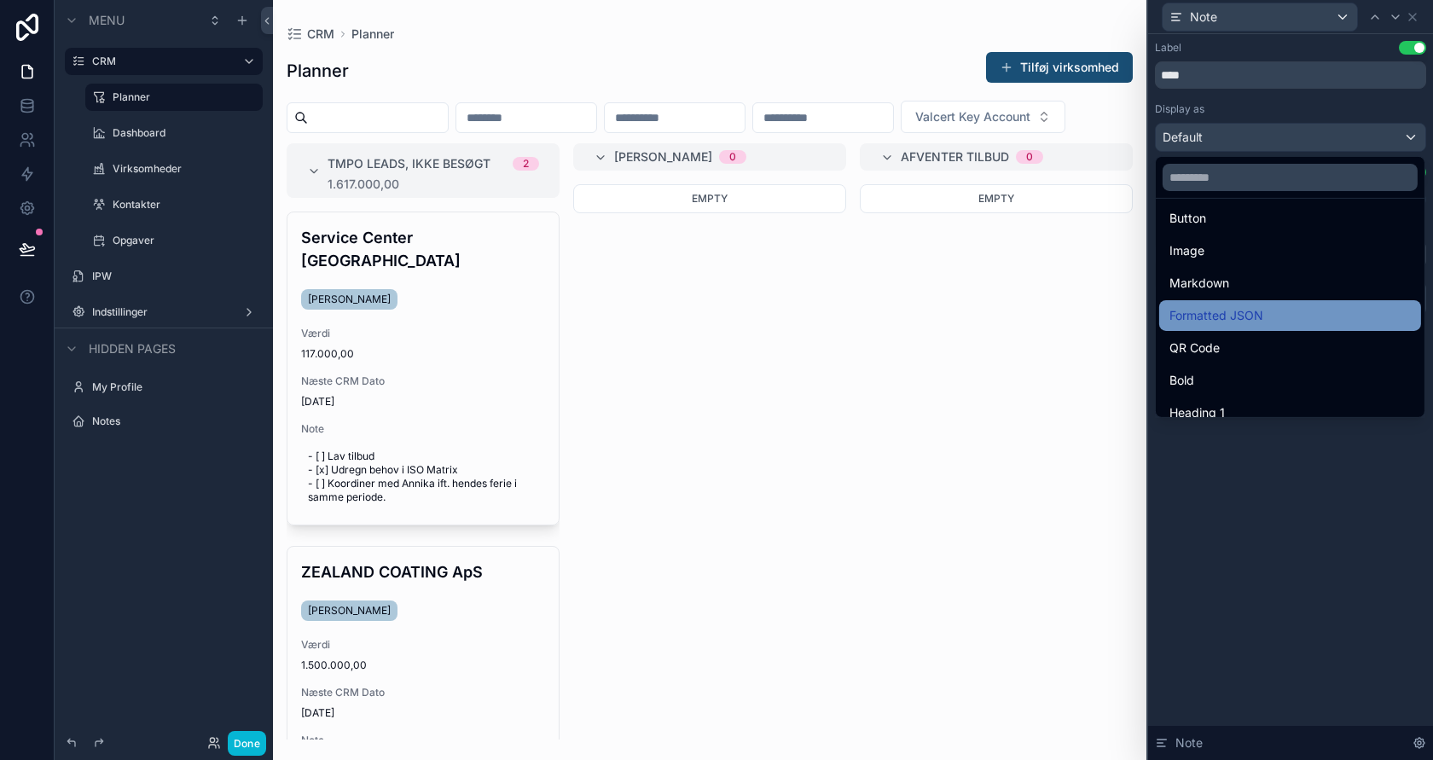
click at [1258, 300] on div "Formatted JSON" at bounding box center [1290, 315] width 262 height 31
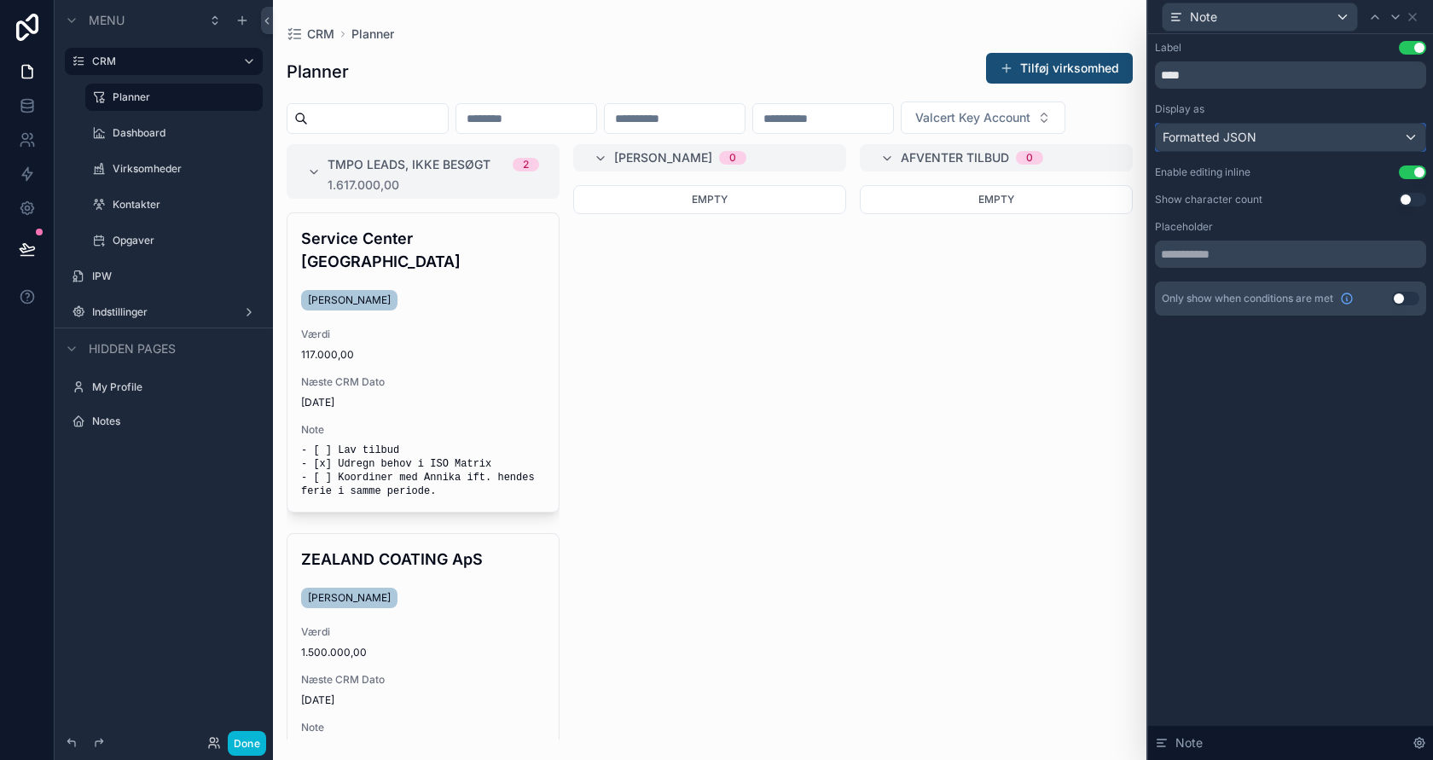
click at [1264, 148] on div "Formatted JSON" at bounding box center [1290, 137] width 269 height 27
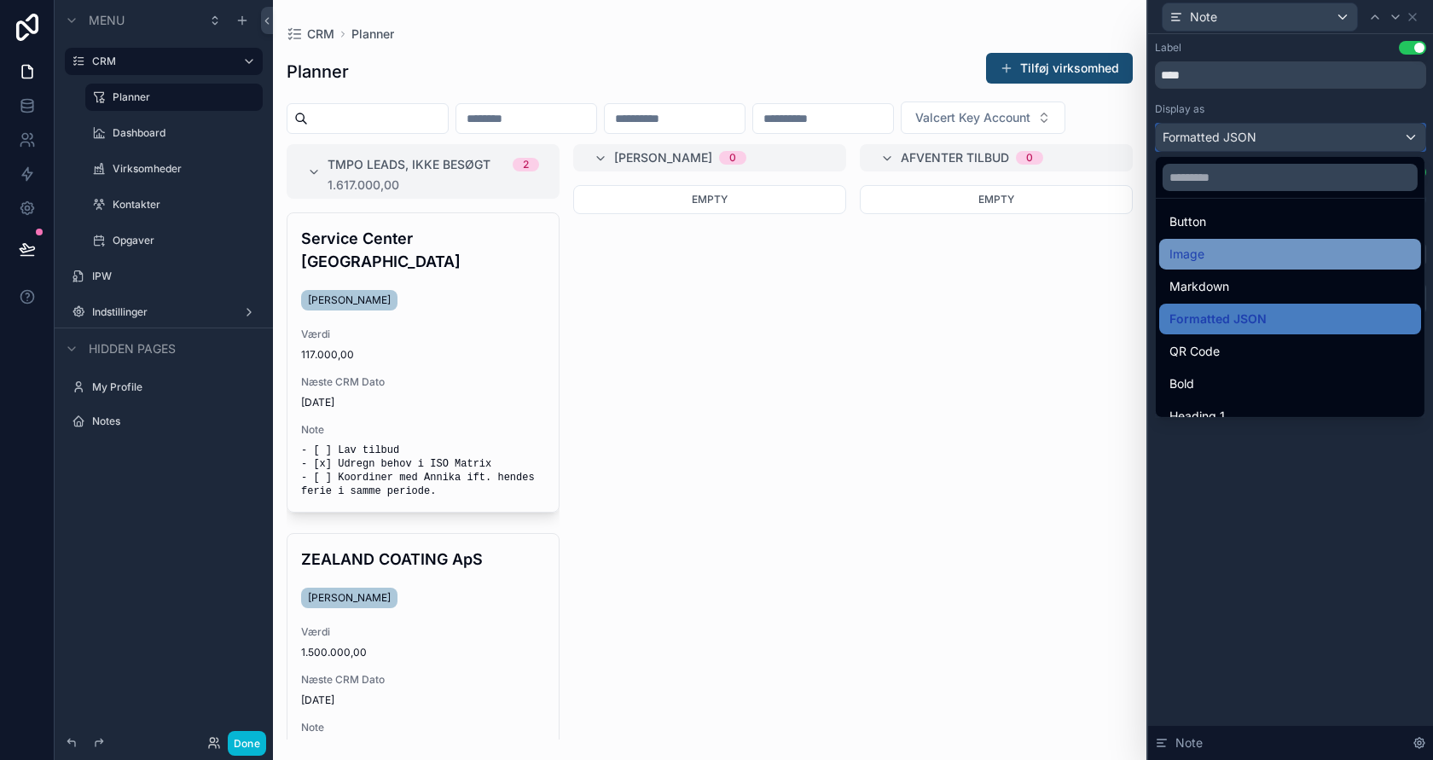
scroll to position [0, 0]
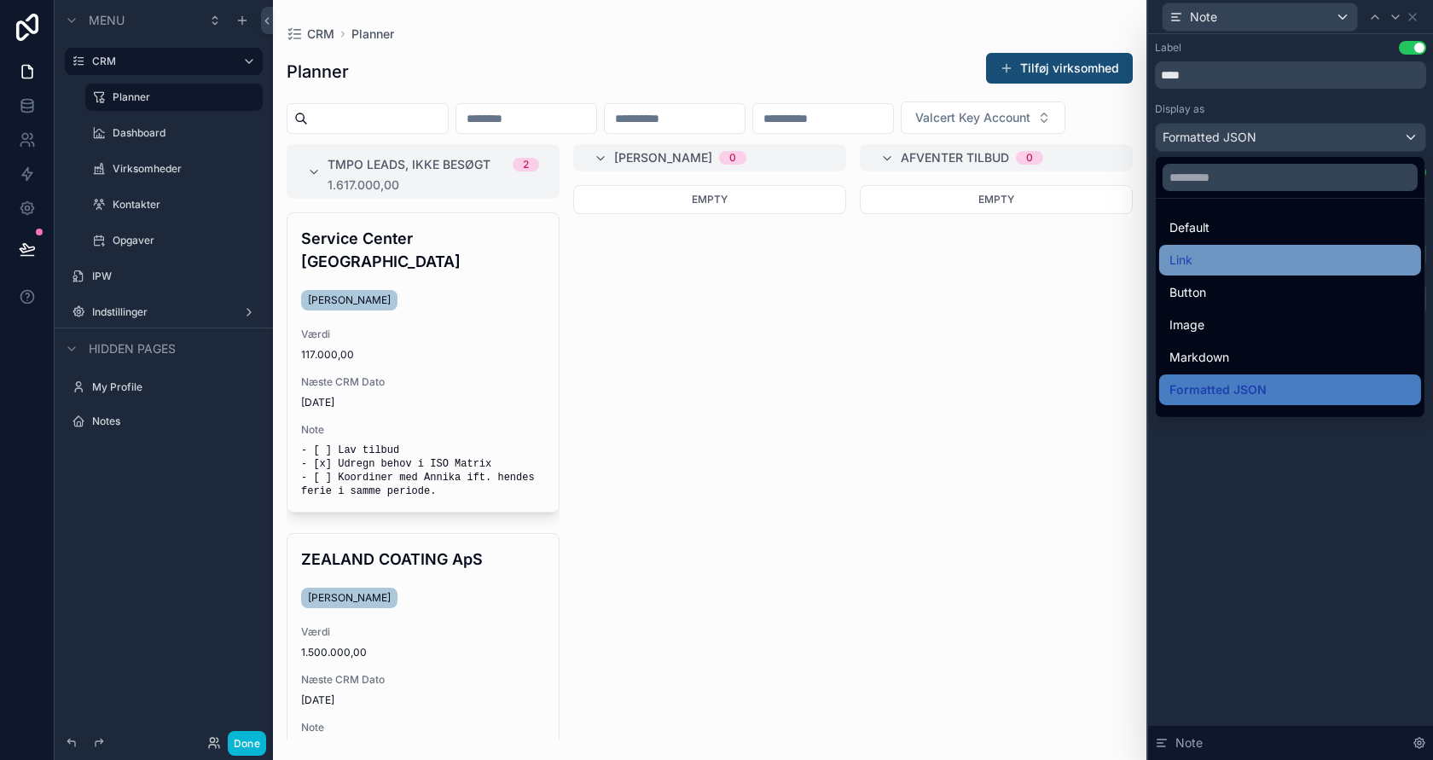
click at [1243, 255] on div "Link" at bounding box center [1289, 260] width 241 height 20
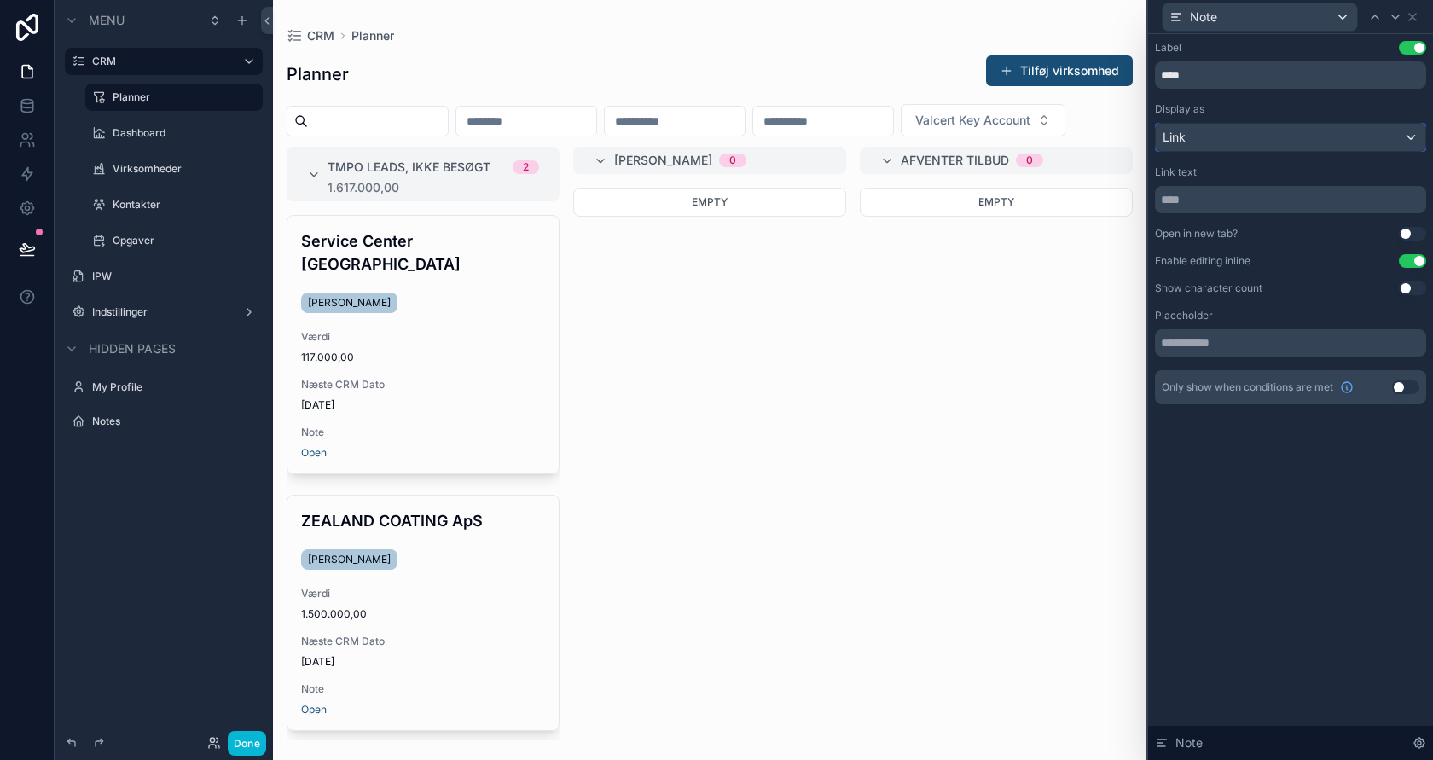
click at [1267, 141] on div "Link" at bounding box center [1290, 137] width 269 height 27
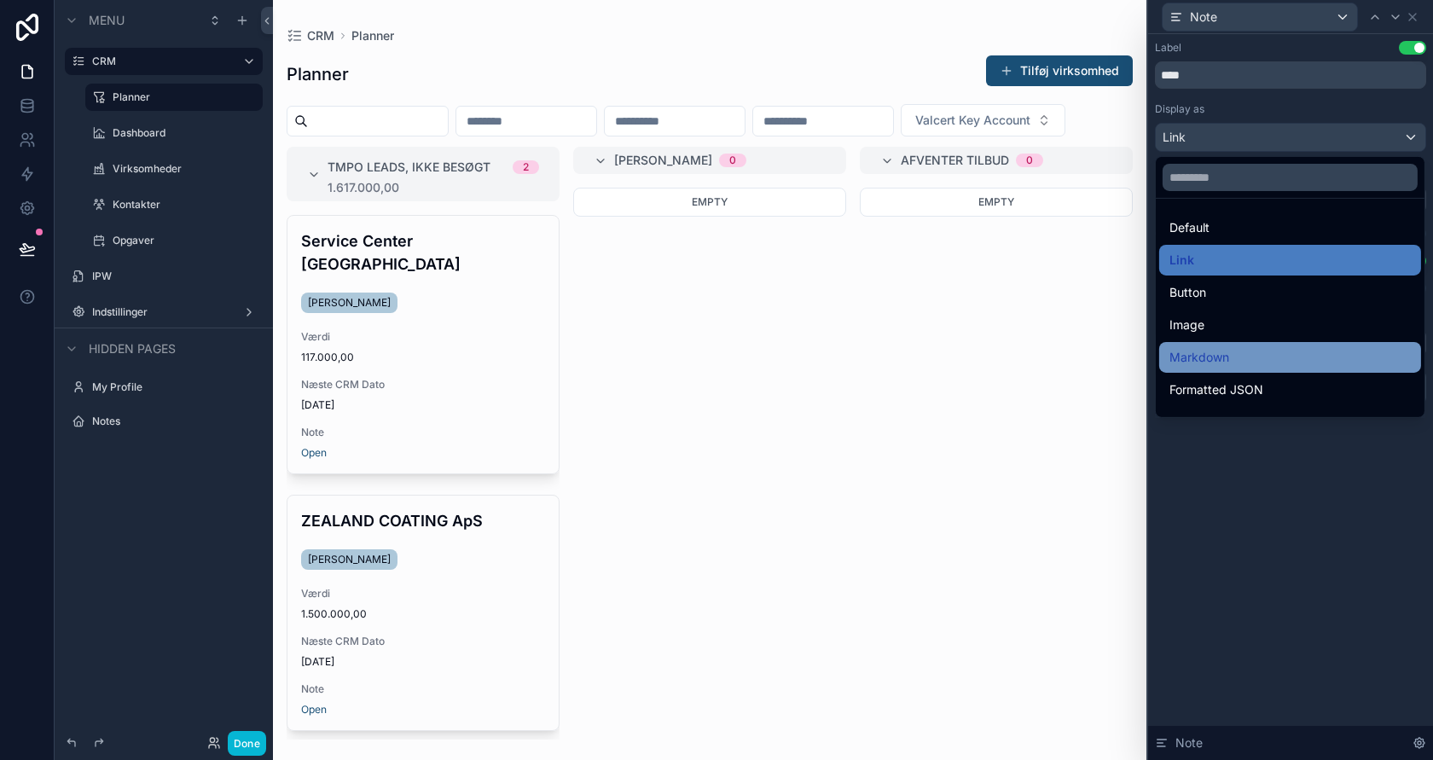
click at [1317, 350] on div "Markdown" at bounding box center [1289, 357] width 241 height 20
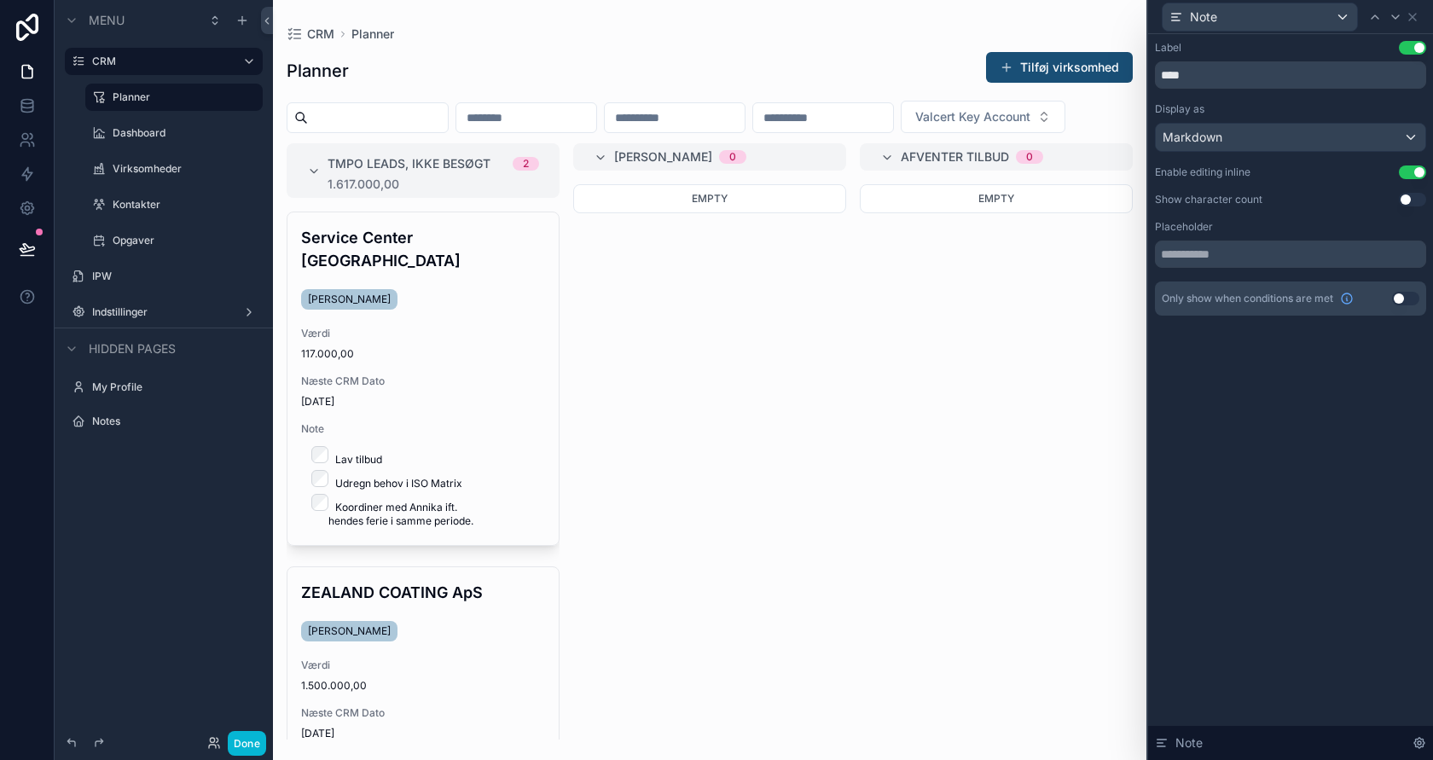
click at [1413, 169] on button "Use setting" at bounding box center [1412, 172] width 27 height 14
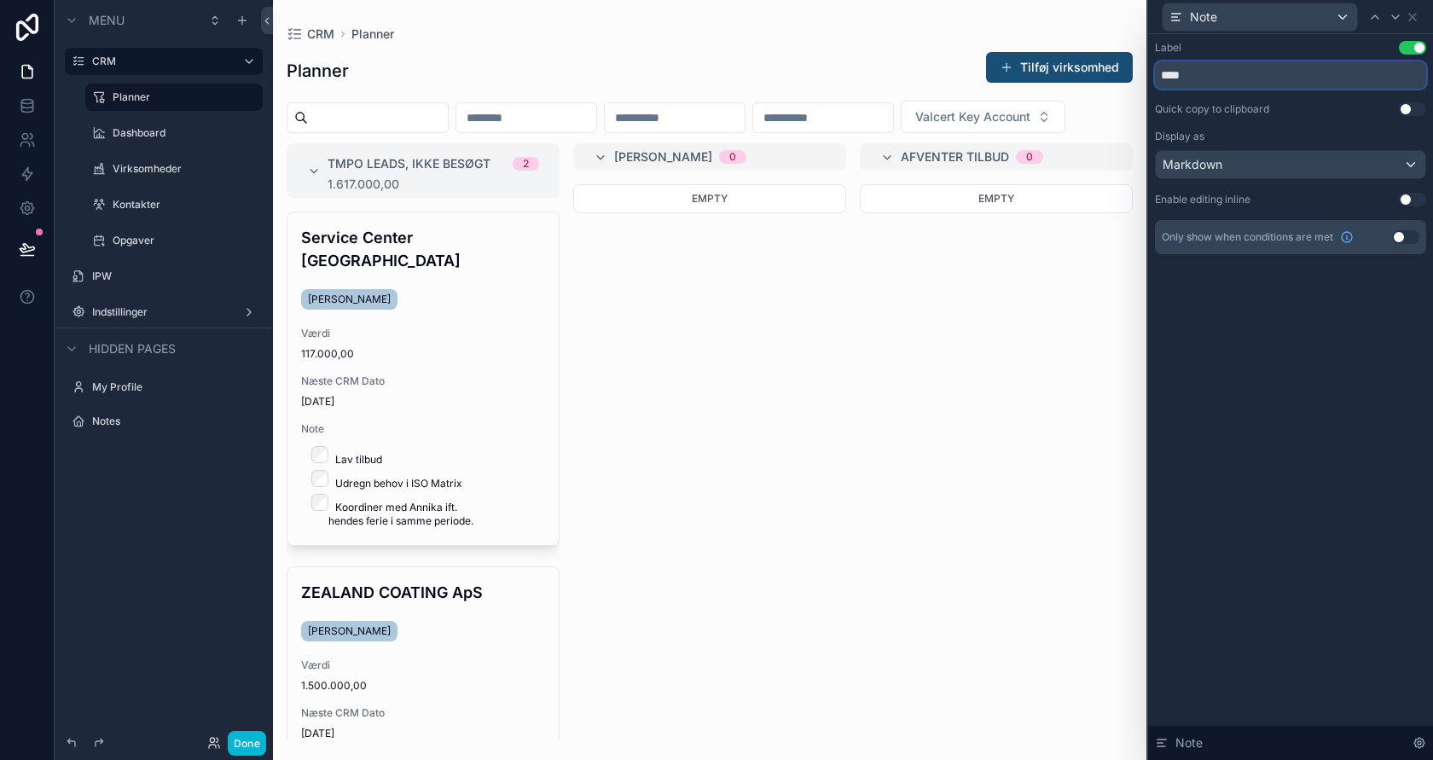
click at [1243, 82] on input "****" at bounding box center [1290, 74] width 271 height 27
click at [1180, 77] on input "**********" at bounding box center [1290, 74] width 271 height 27
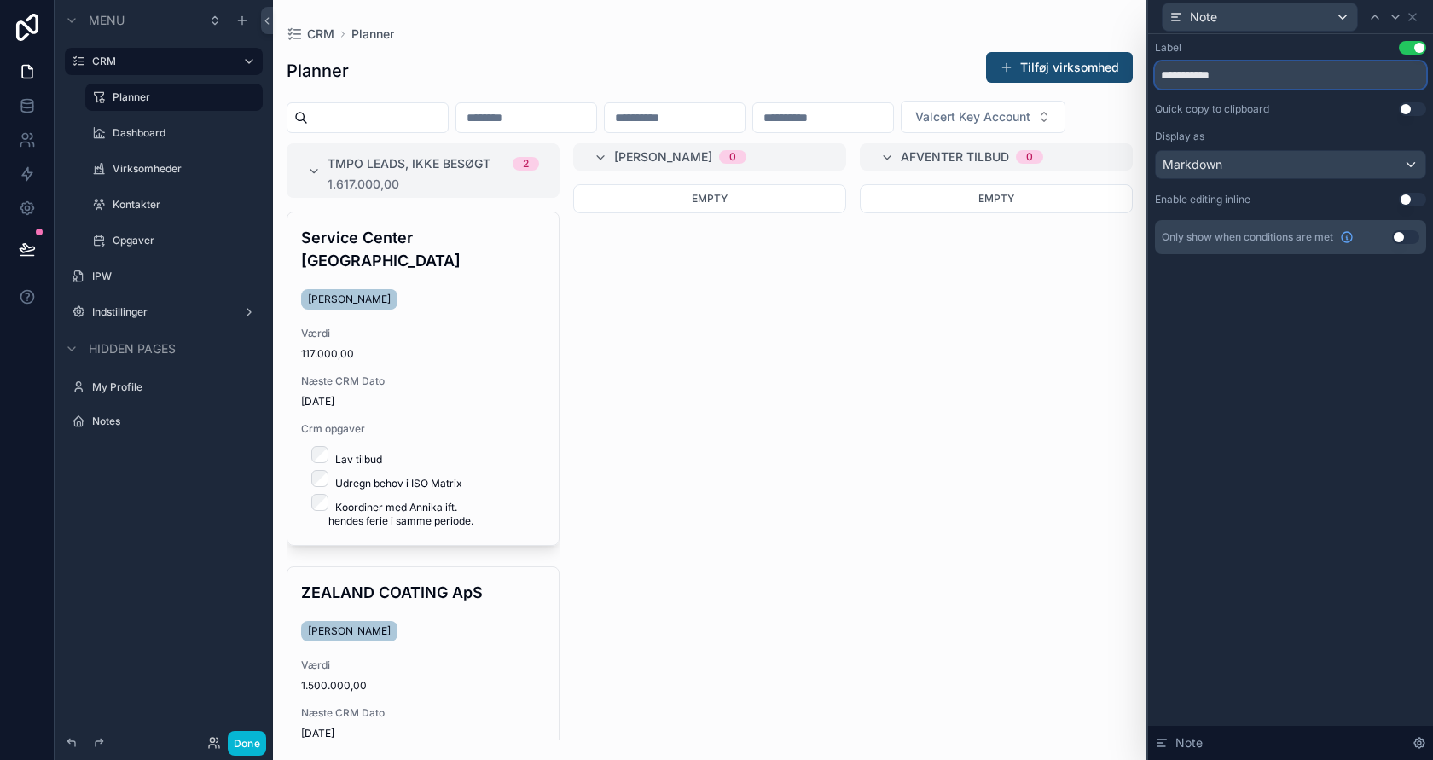
click at [1172, 77] on input "**********" at bounding box center [1290, 74] width 271 height 27
type input "**********"
click at [247, 742] on button "Done" at bounding box center [247, 743] width 38 height 25
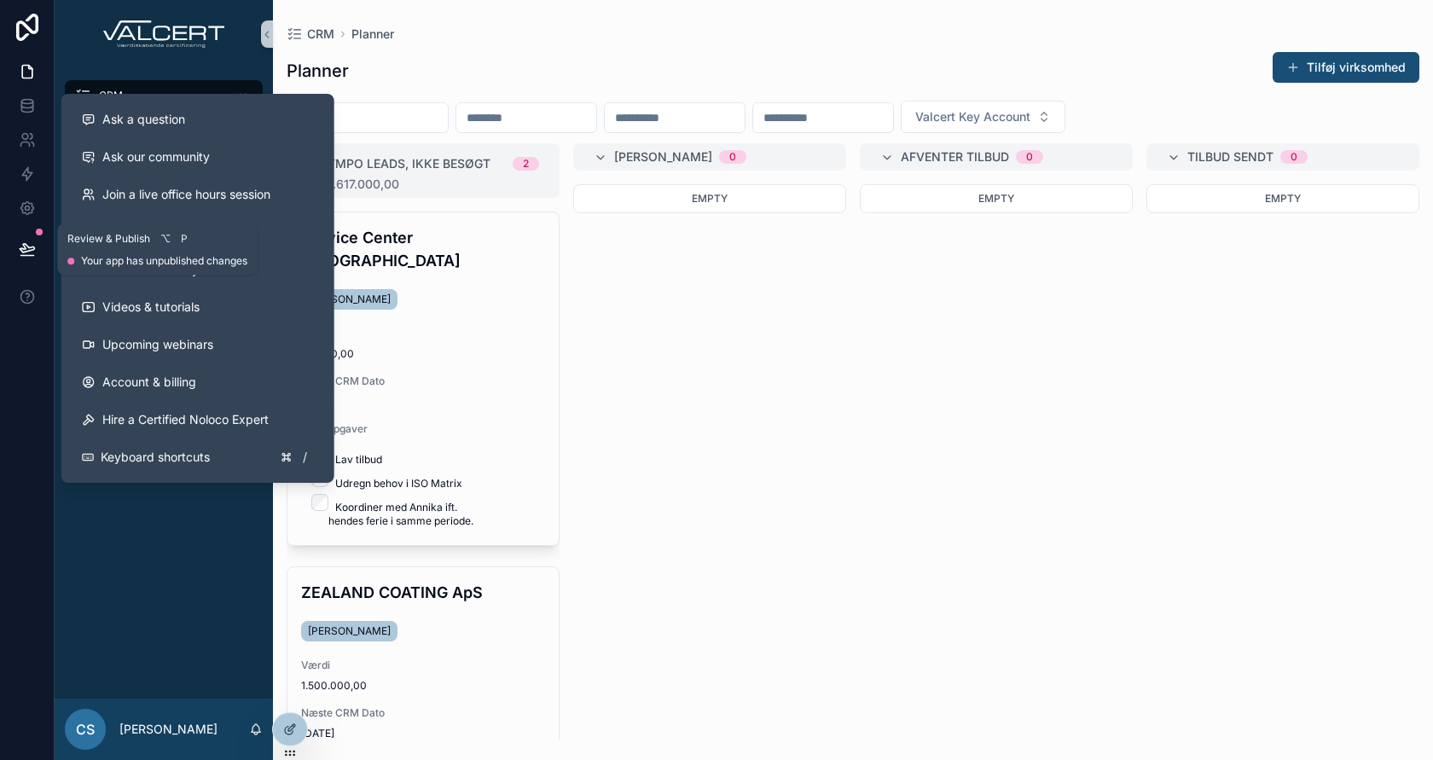
click at [20, 244] on icon at bounding box center [27, 248] width 17 height 17
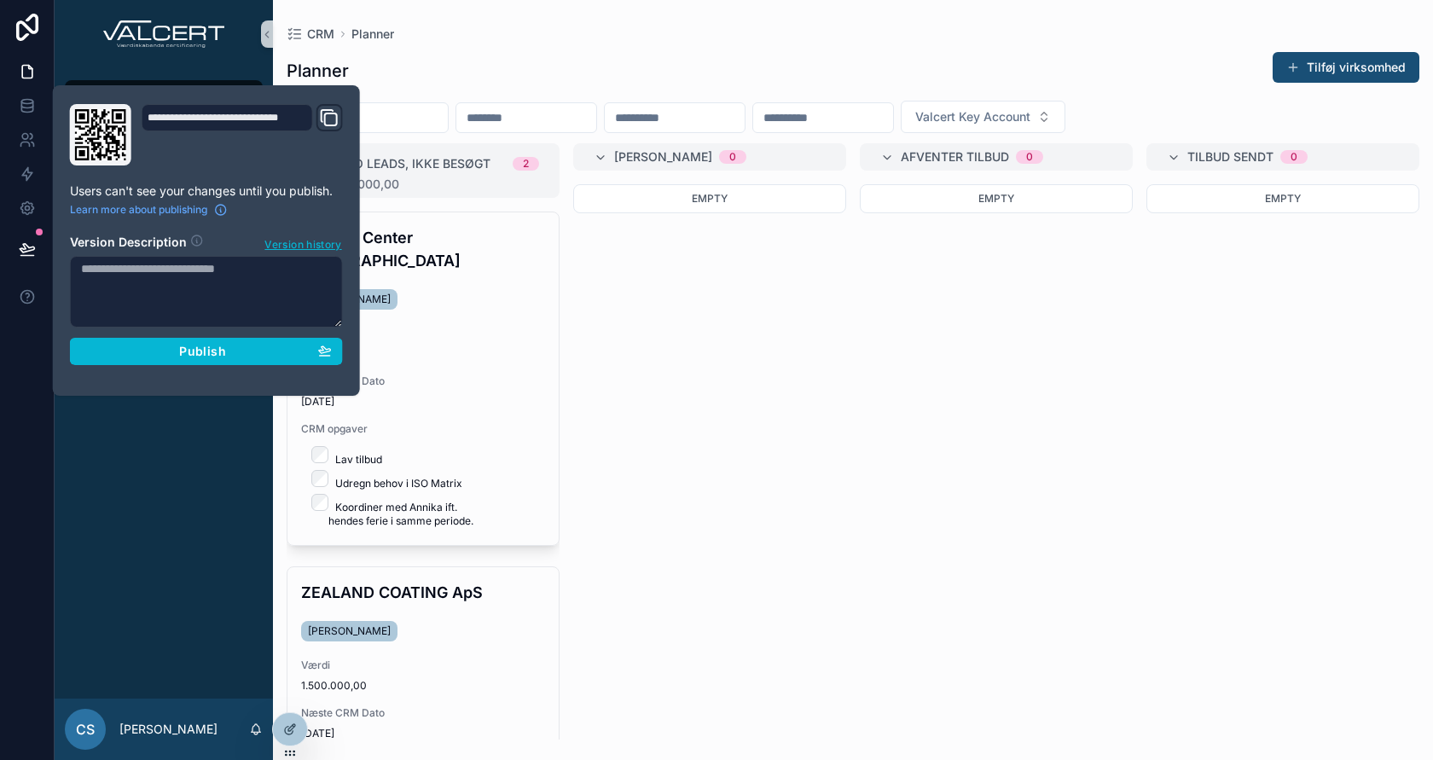
click at [731, 431] on div "Empty" at bounding box center [709, 461] width 273 height 555
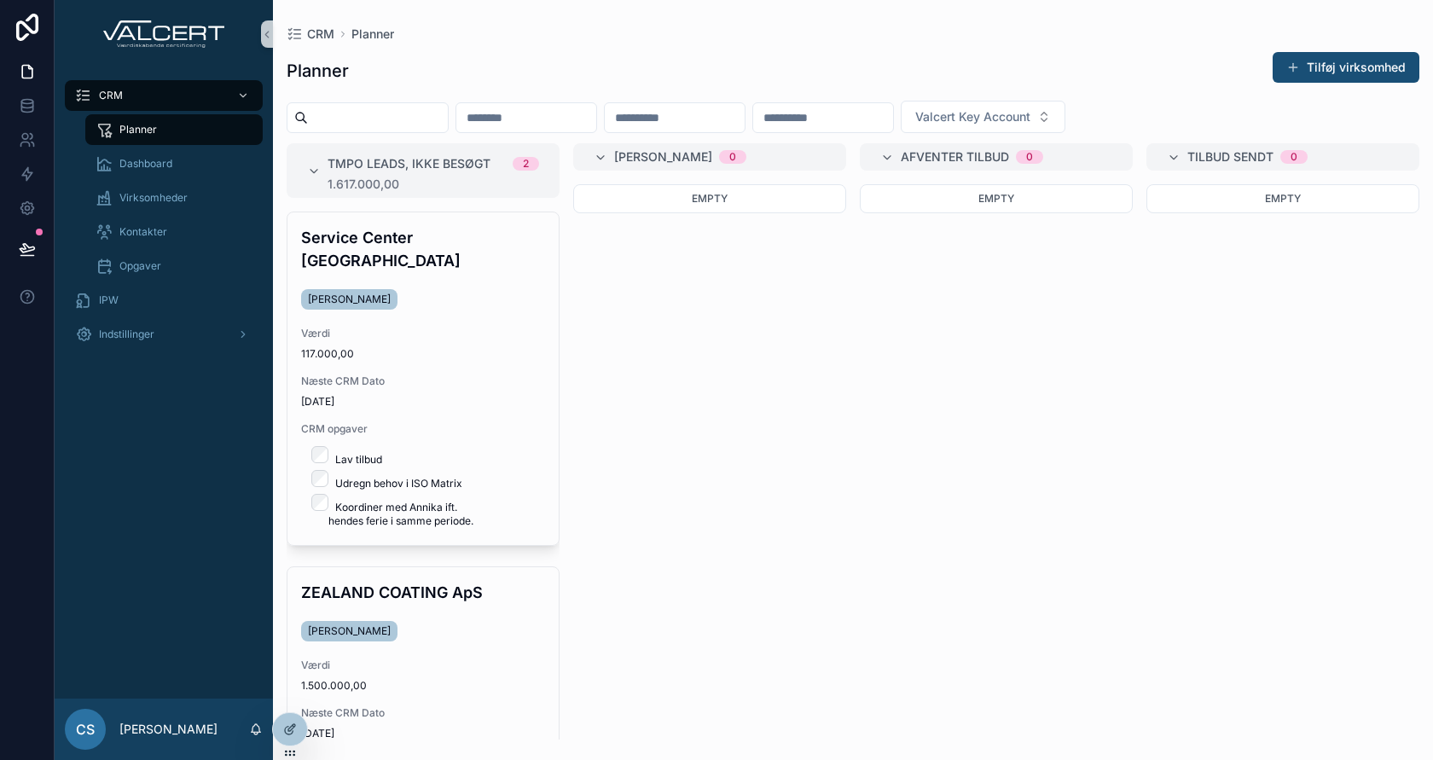
click at [711, 353] on div "Empty" at bounding box center [709, 461] width 273 height 555
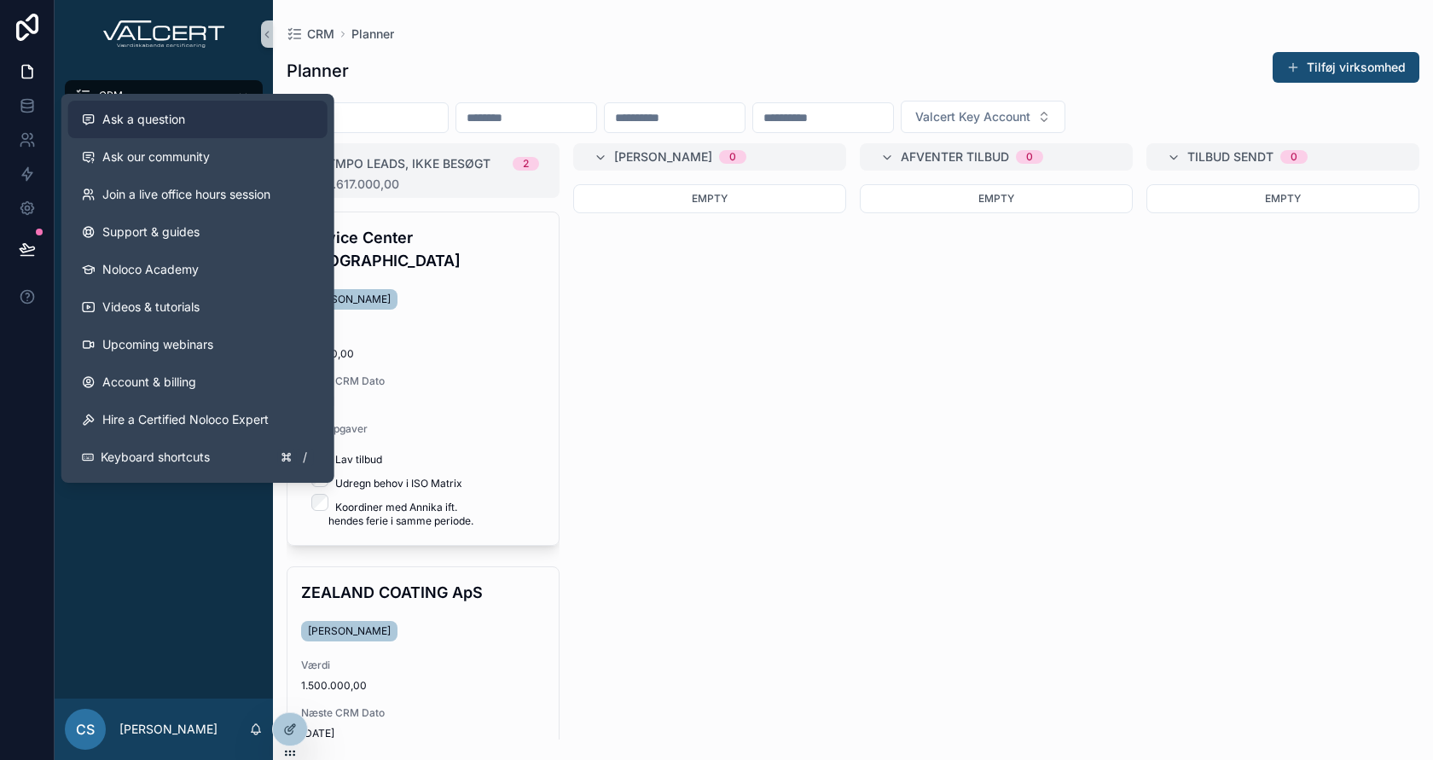
click at [137, 119] on span "Ask a question" at bounding box center [143, 119] width 83 height 17
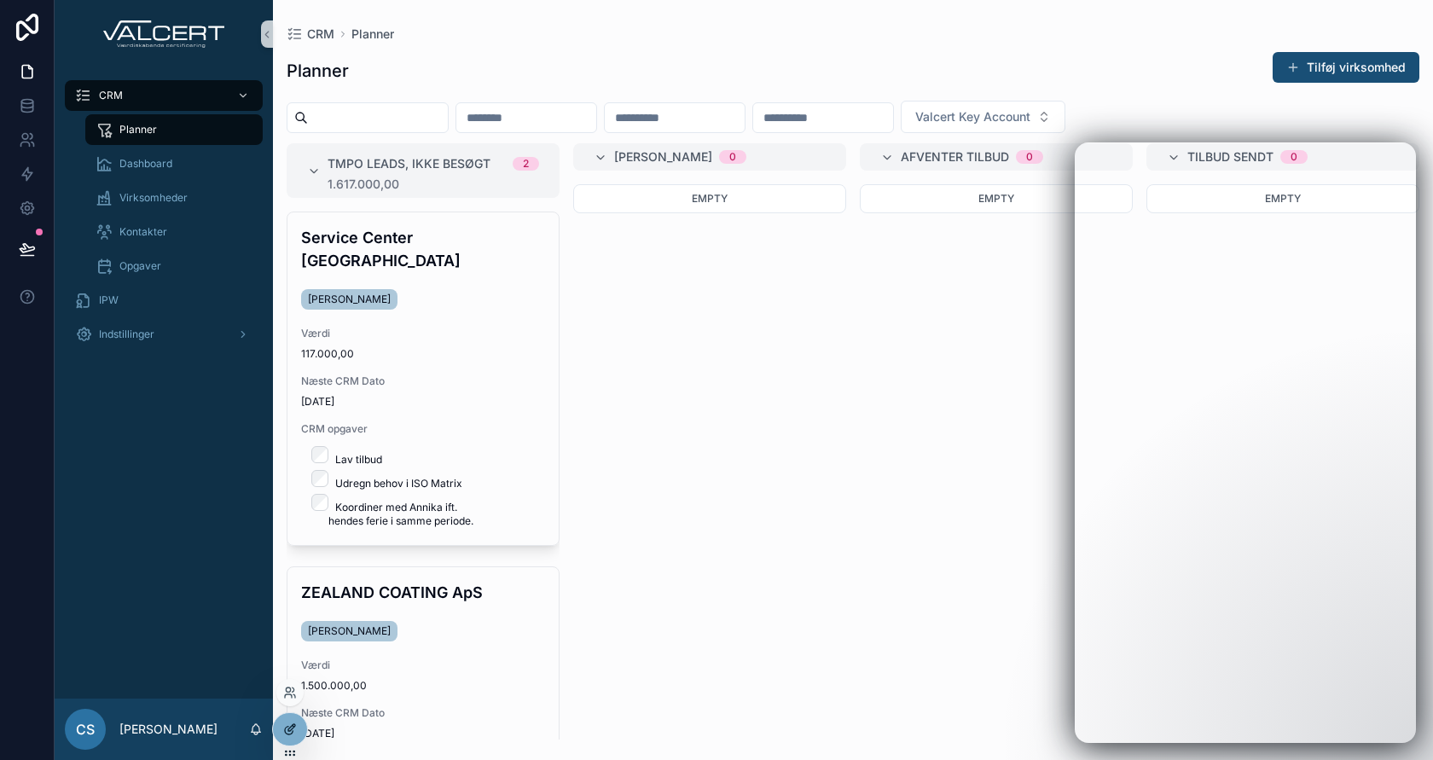
click at [298, 737] on div at bounding box center [290, 729] width 34 height 32
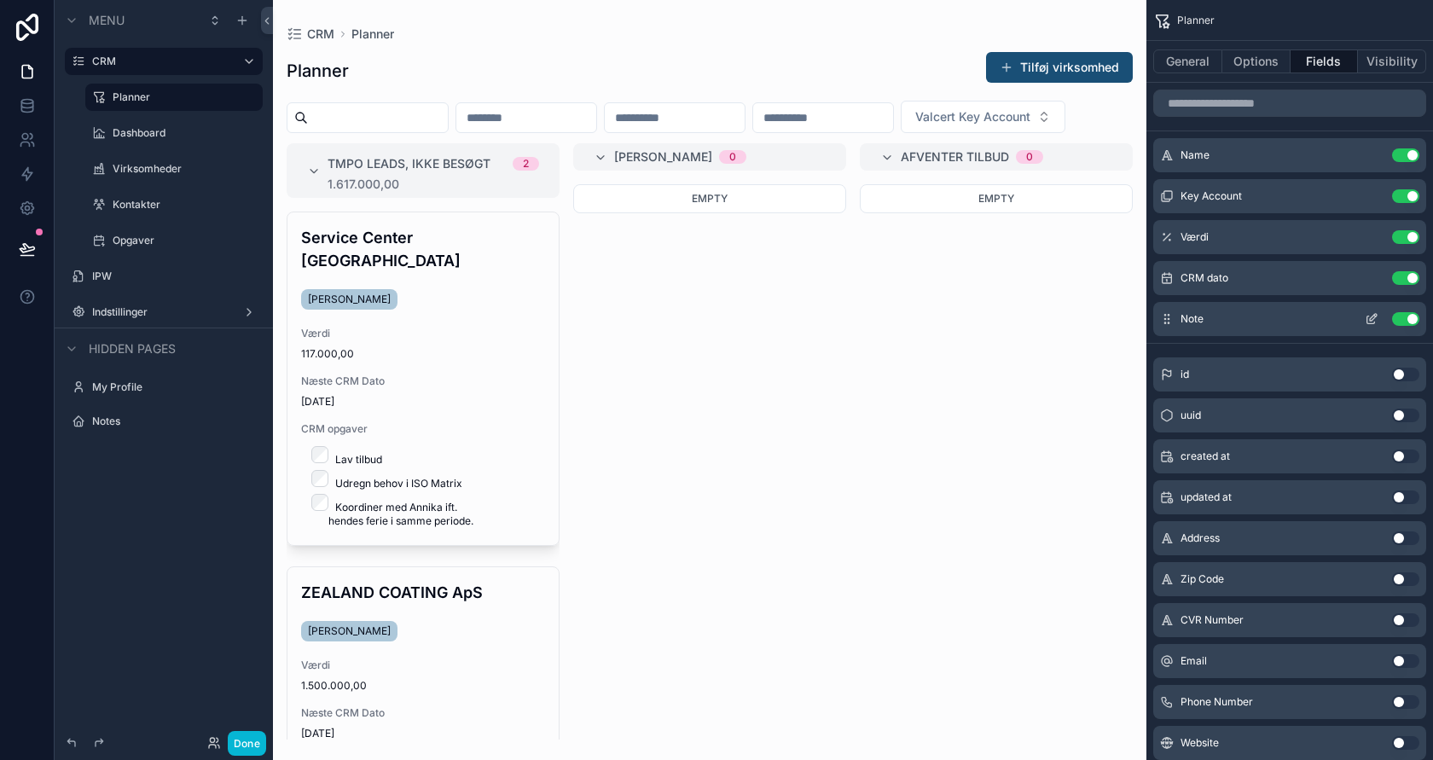
click at [1370, 316] on icon "scrollable content" at bounding box center [1373, 317] width 7 height 7
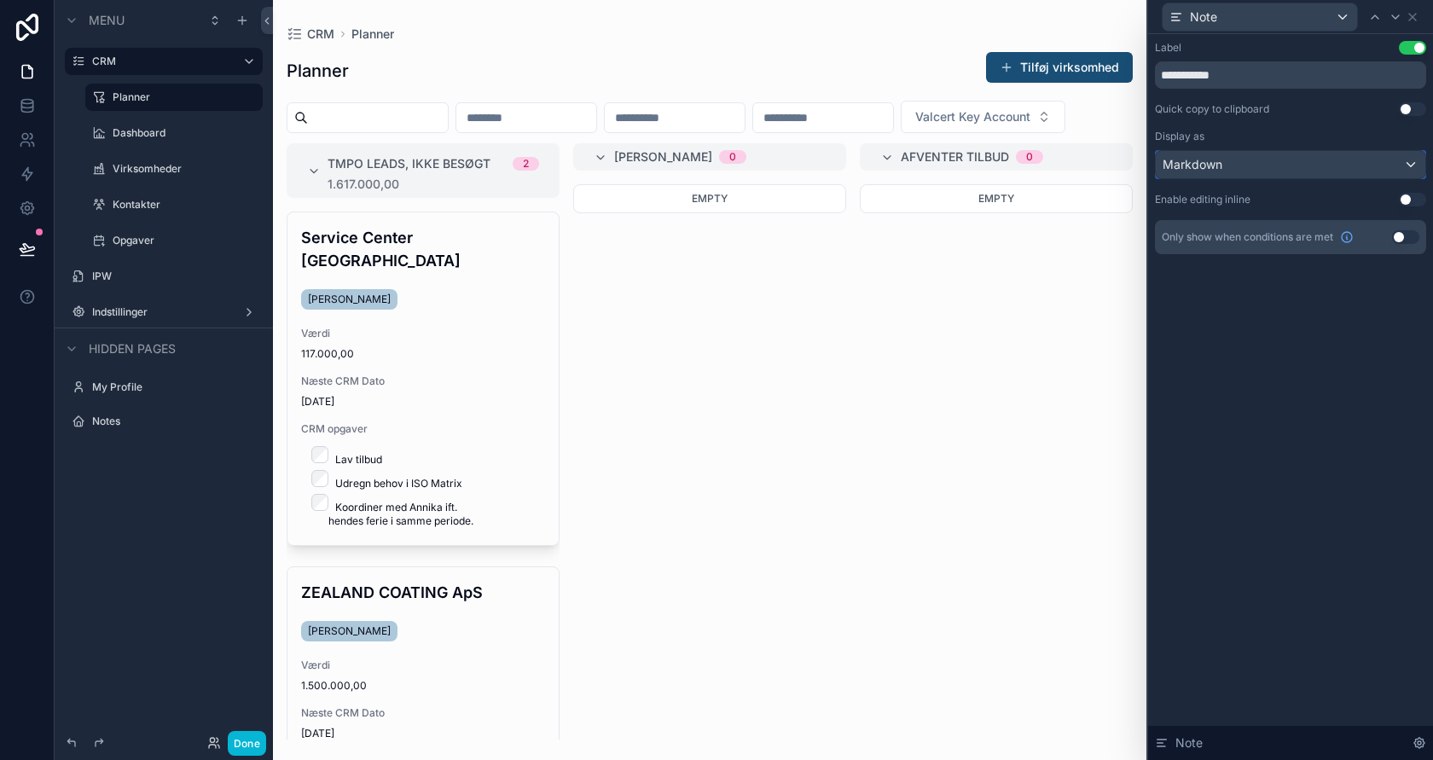
click at [1333, 162] on div "Markdown" at bounding box center [1290, 164] width 269 height 27
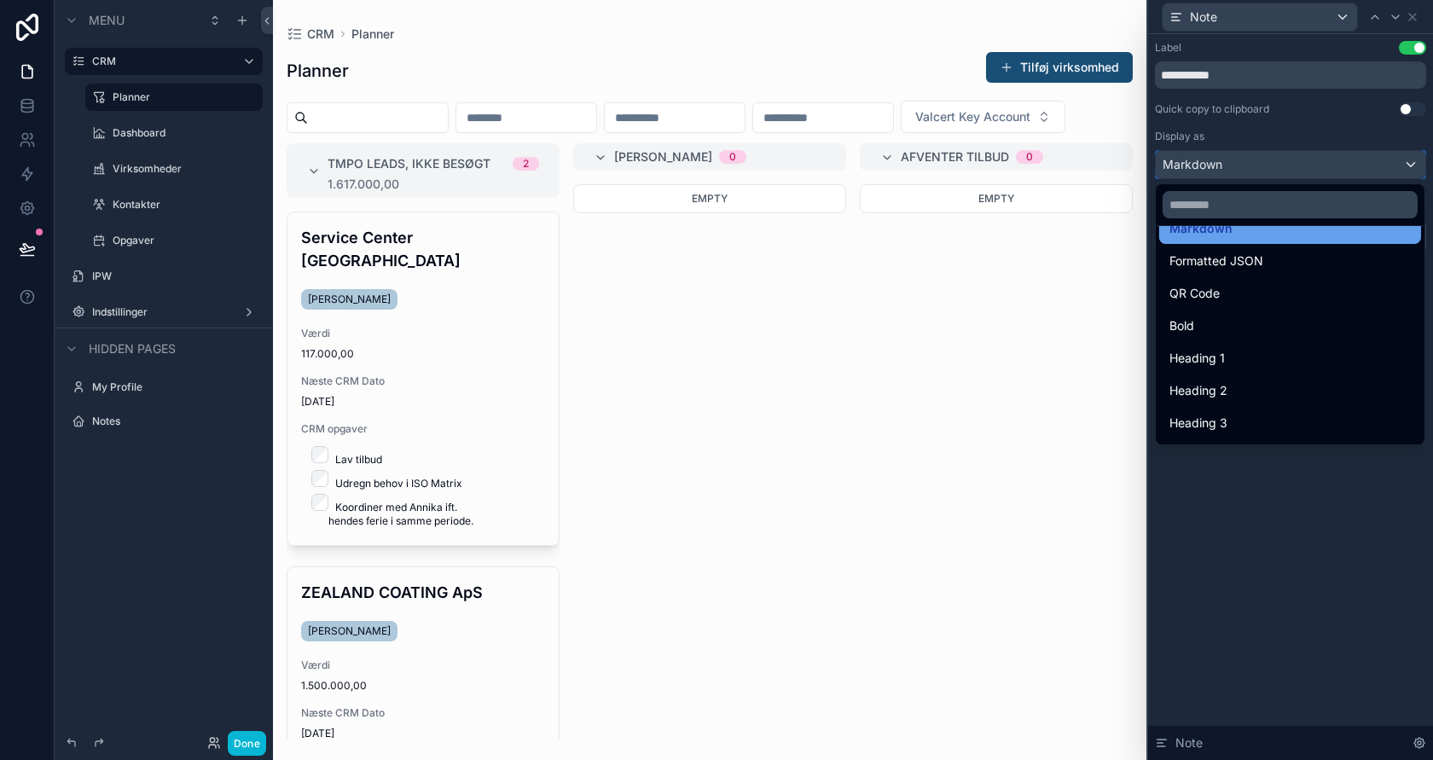
scroll to position [185, 0]
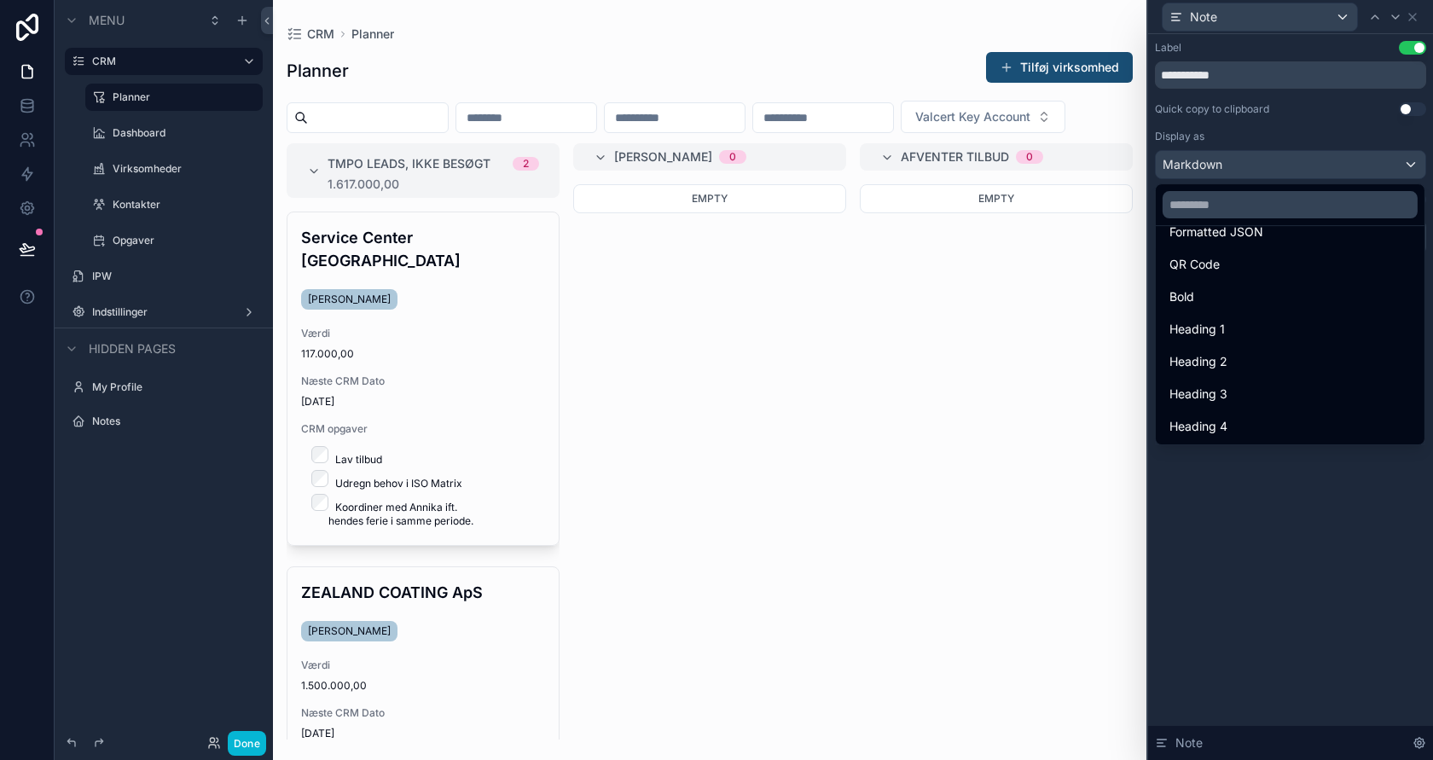
click at [1035, 599] on div "scrollable content" at bounding box center [709, 380] width 873 height 760
click at [1408, 9] on div at bounding box center [1290, 380] width 285 height 760
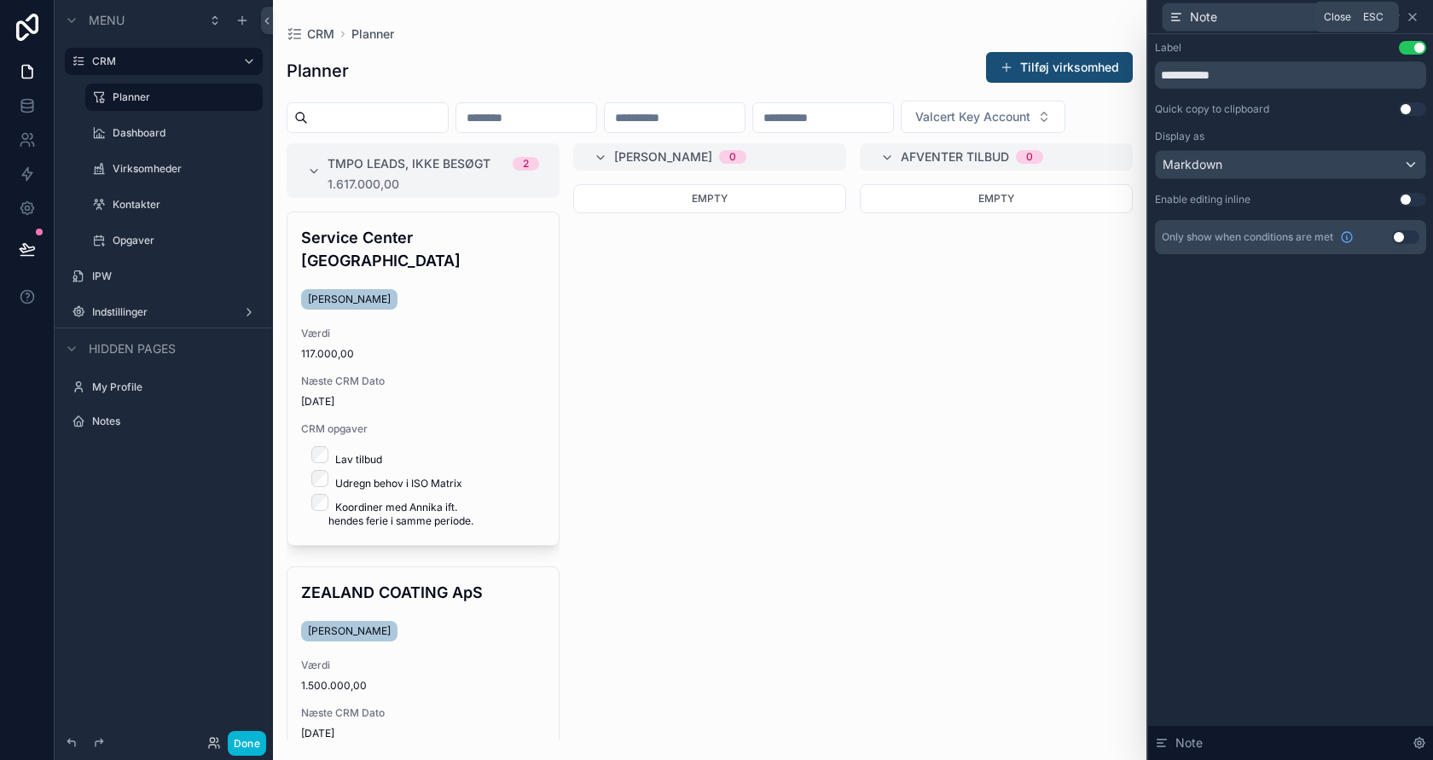
click at [1411, 15] on icon at bounding box center [1412, 17] width 14 height 14
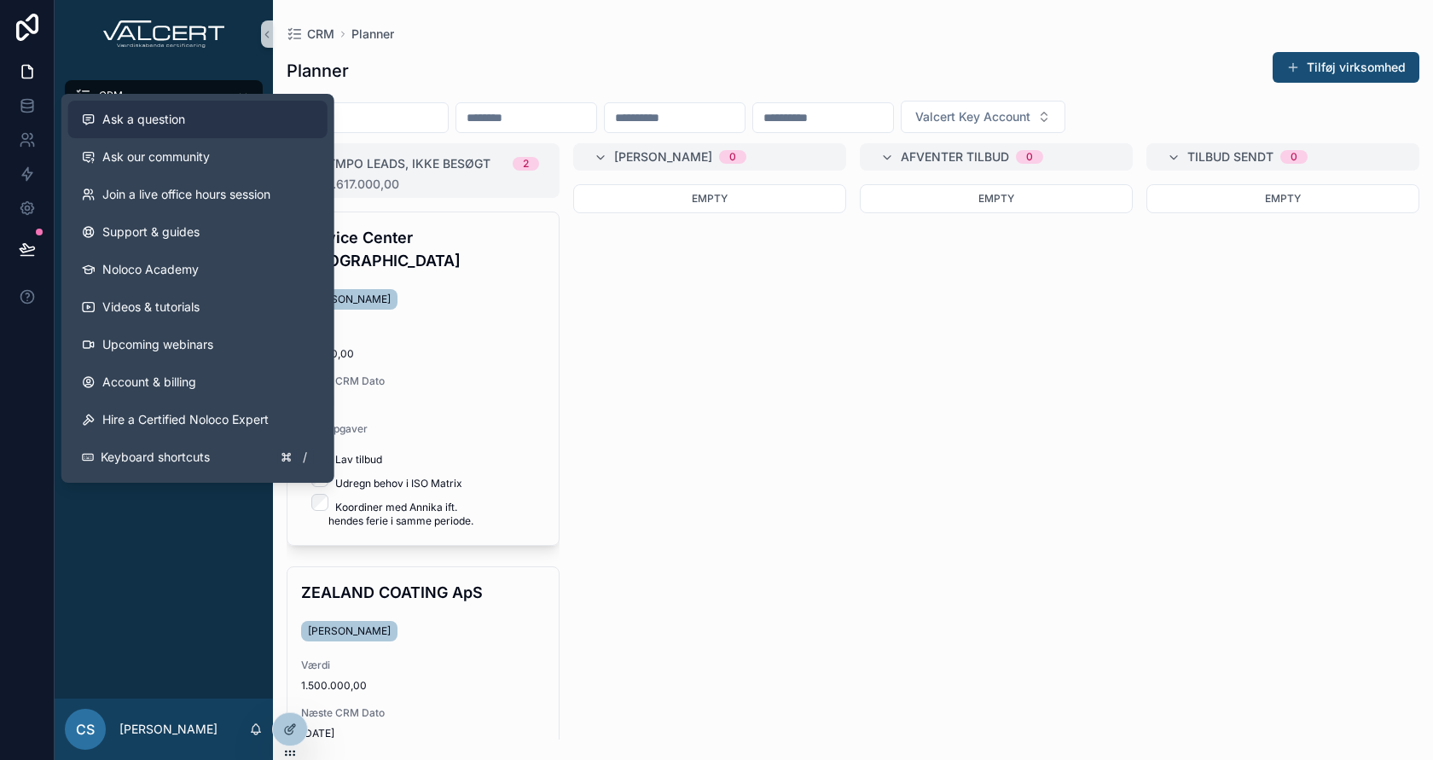
click at [148, 130] on button "Ask a question" at bounding box center [197, 120] width 259 height 38
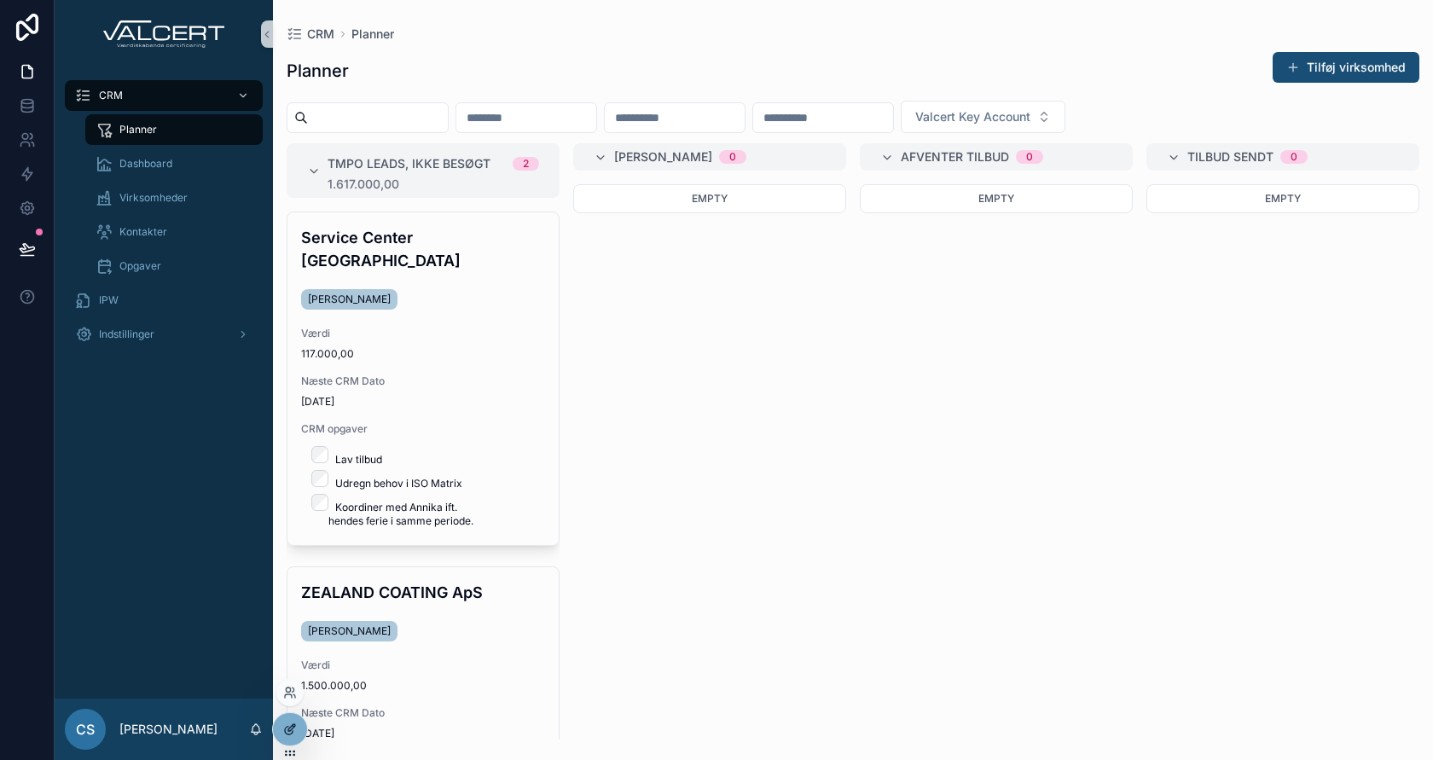
click at [293, 725] on icon at bounding box center [294, 726] width 2 height 2
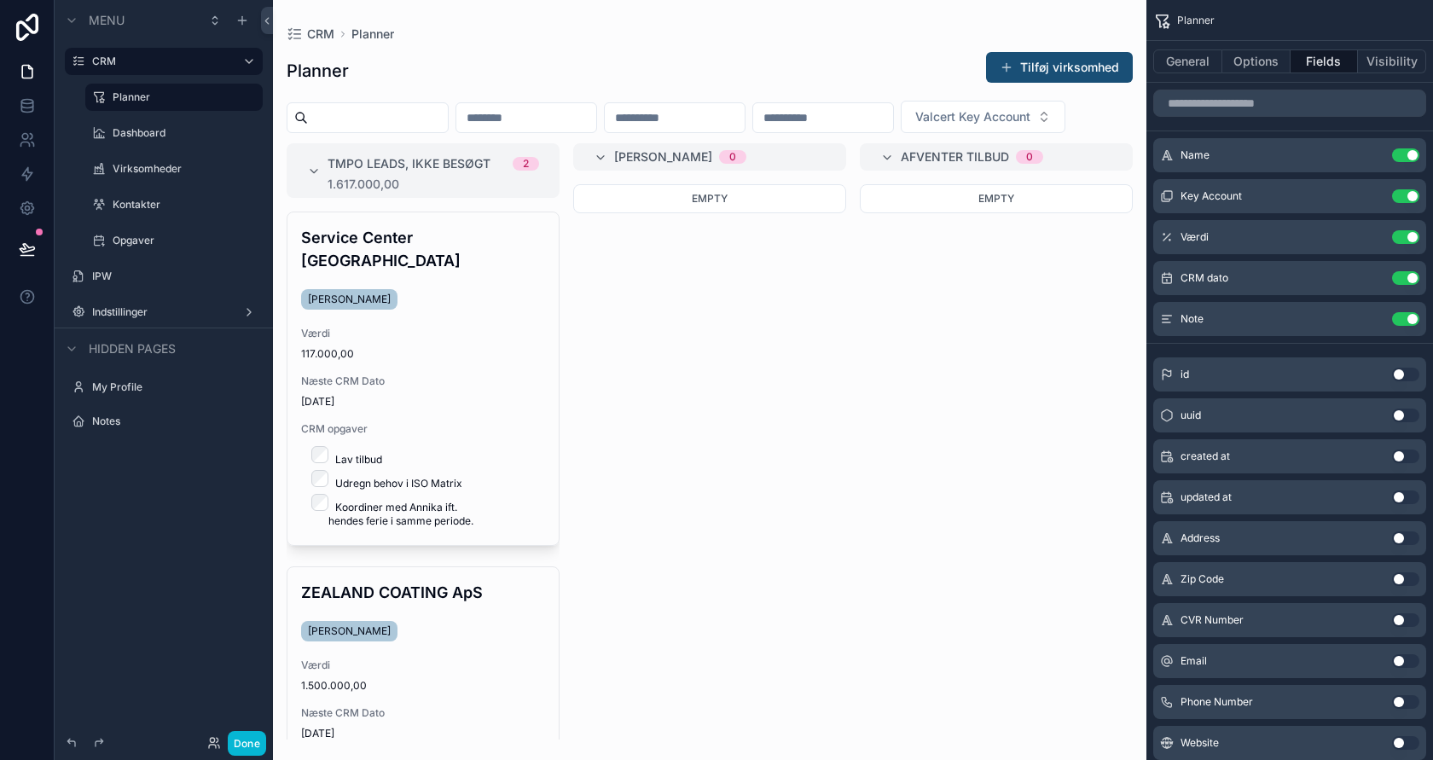
click at [622, 337] on div "scrollable content" at bounding box center [709, 380] width 873 height 760
click at [1367, 316] on icon "scrollable content" at bounding box center [1371, 320] width 8 height 8
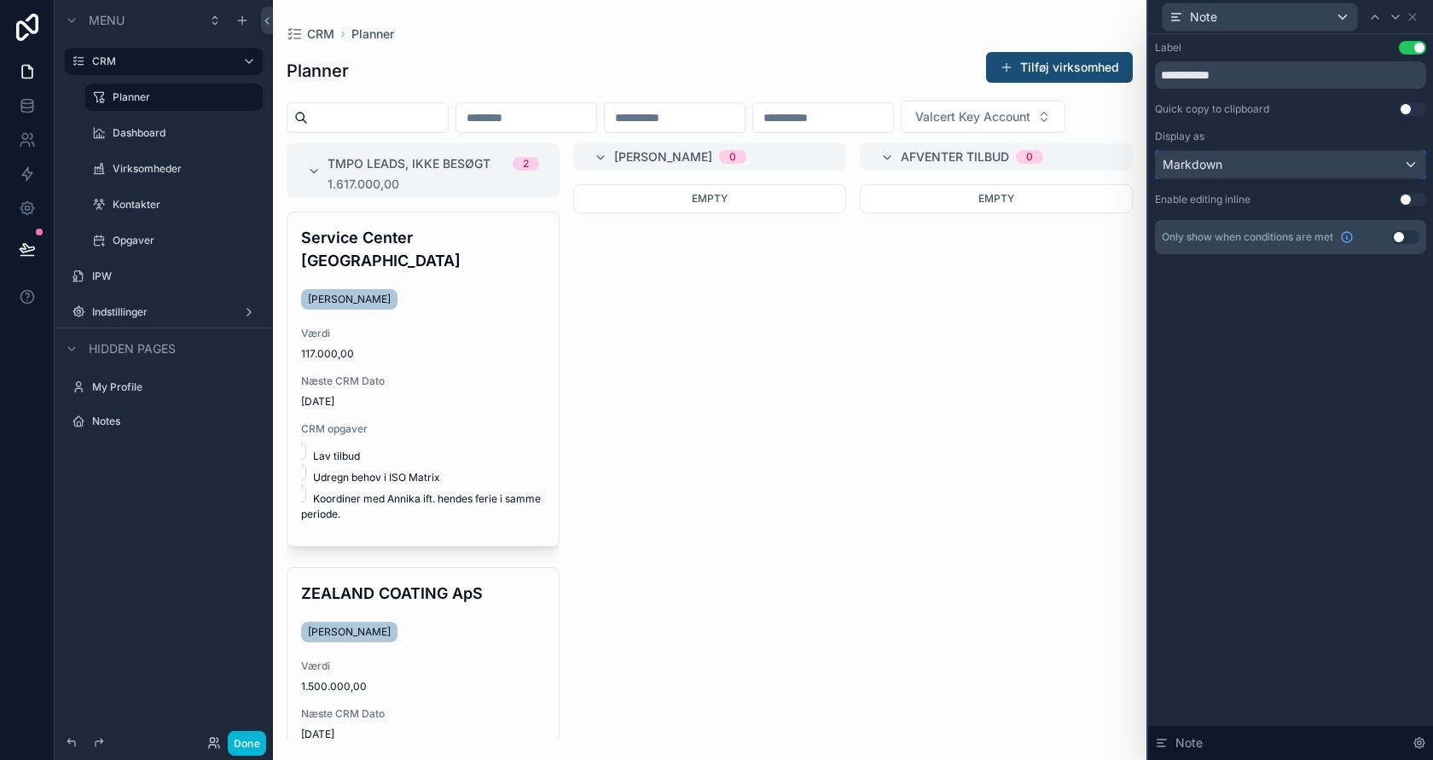
click at [1367, 165] on div "Markdown" at bounding box center [1290, 164] width 269 height 27
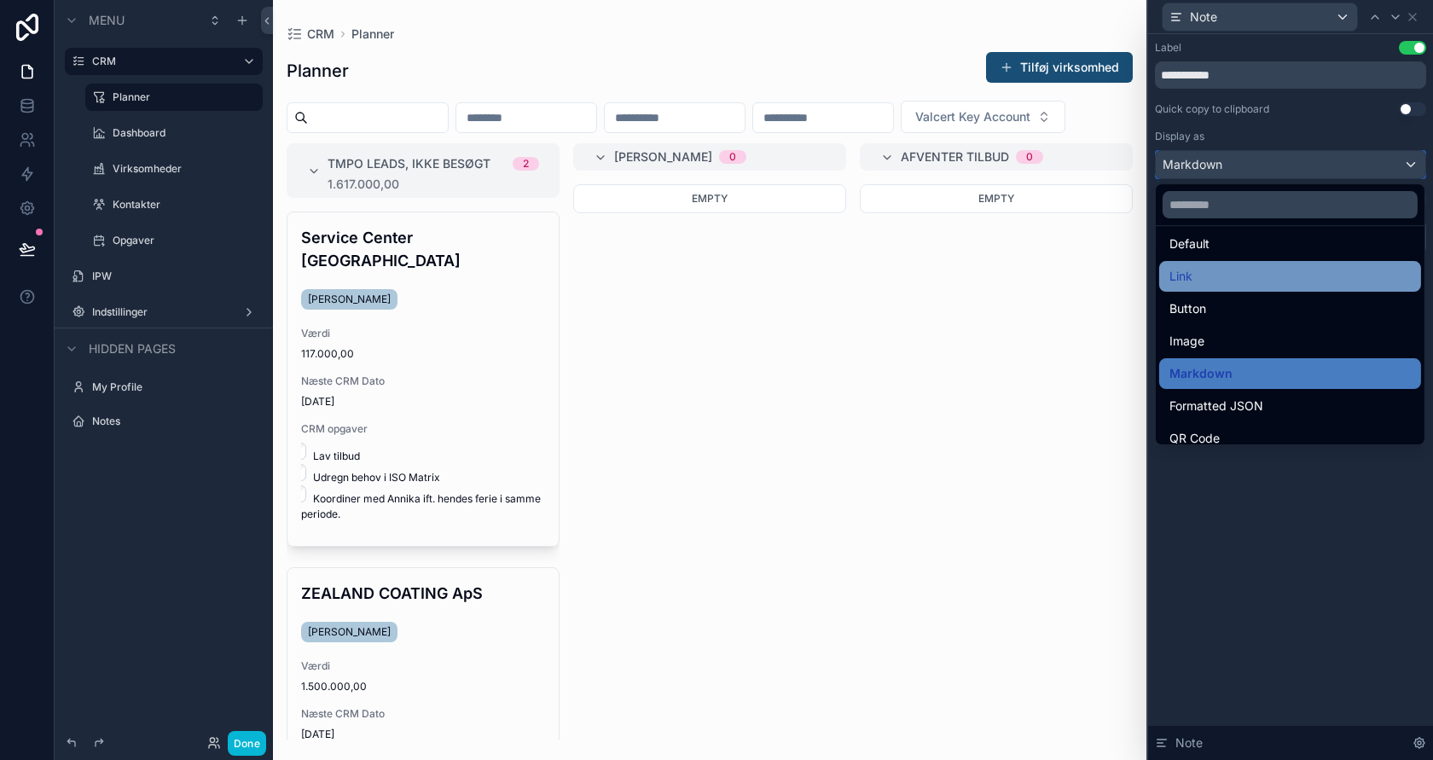
scroll to position [0, 0]
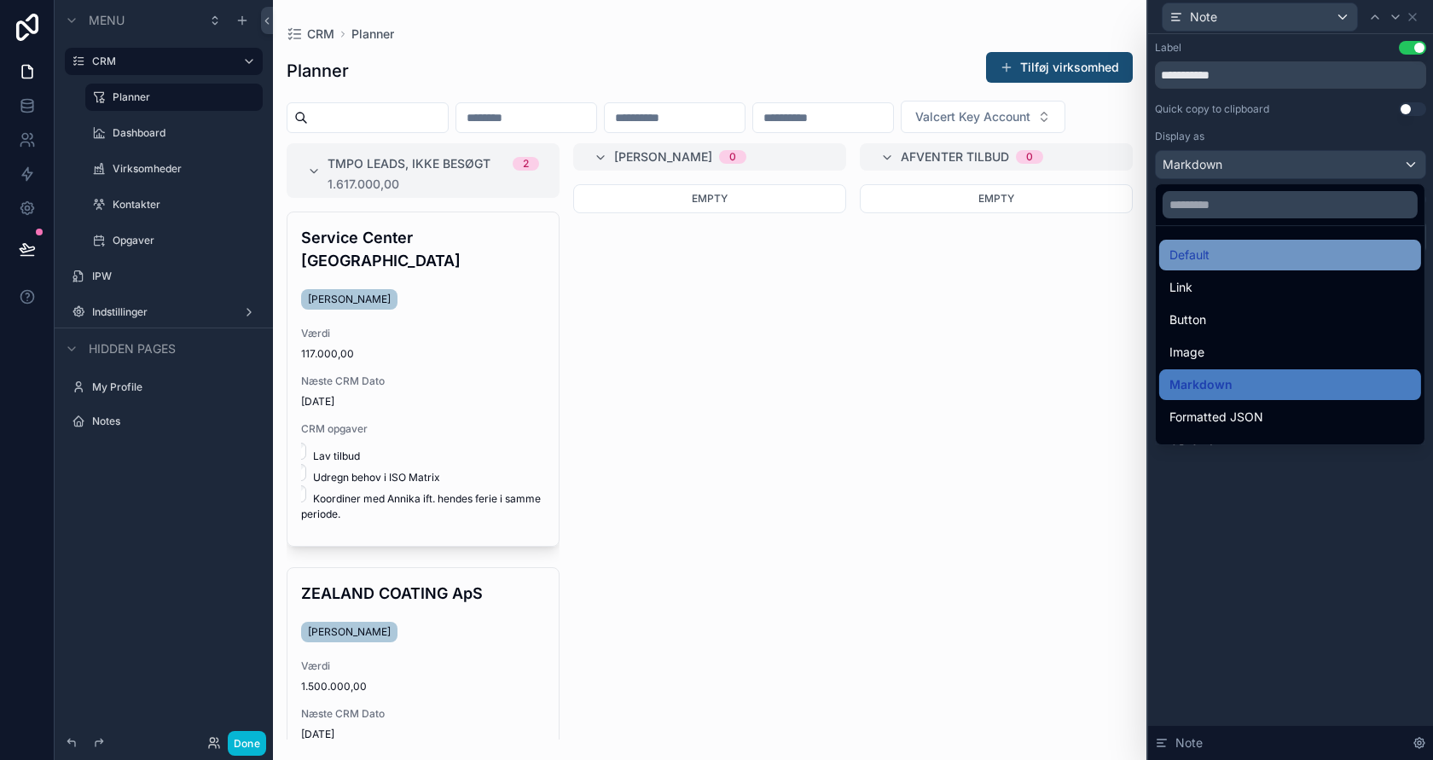
click at [1277, 245] on div "Default" at bounding box center [1289, 255] width 241 height 20
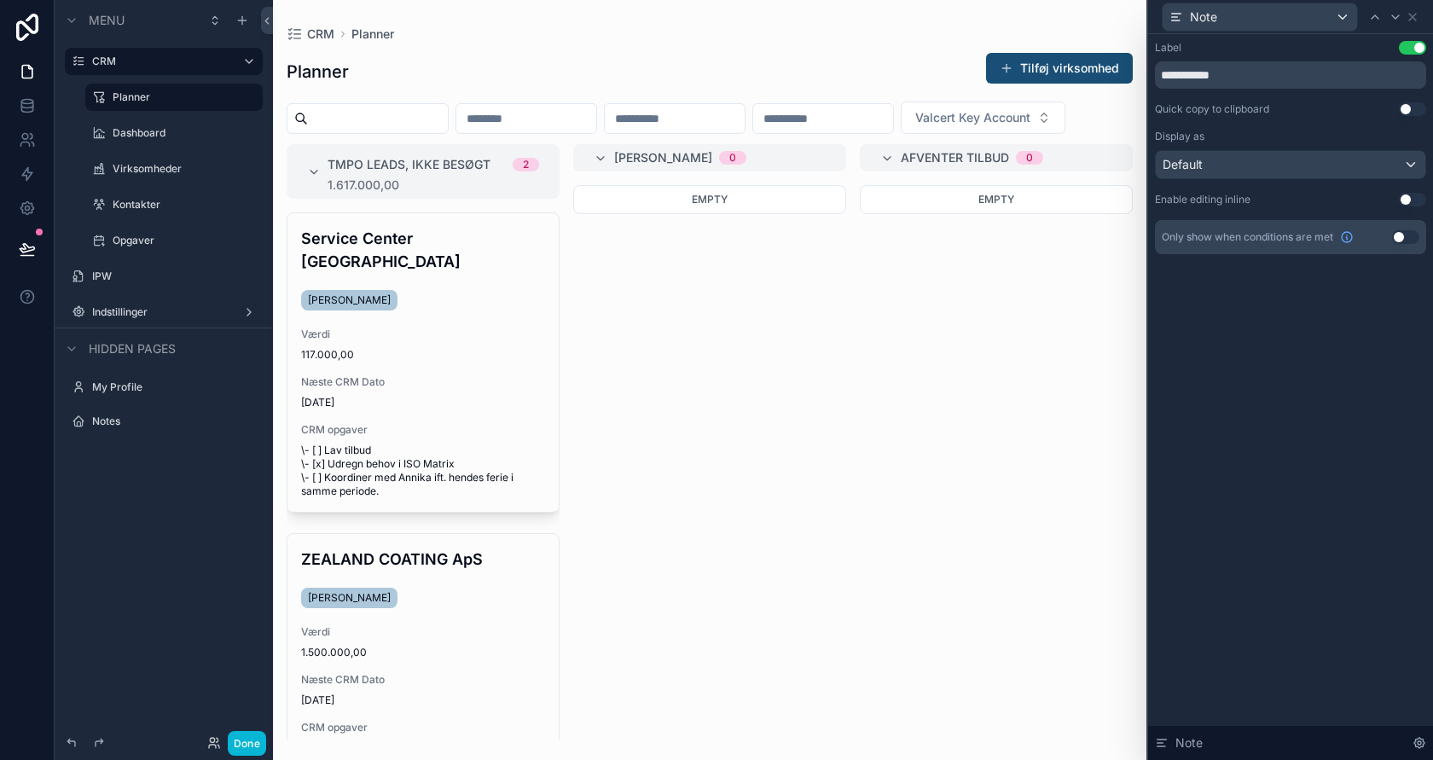
click at [1405, 194] on button "Use setting" at bounding box center [1412, 200] width 27 height 14
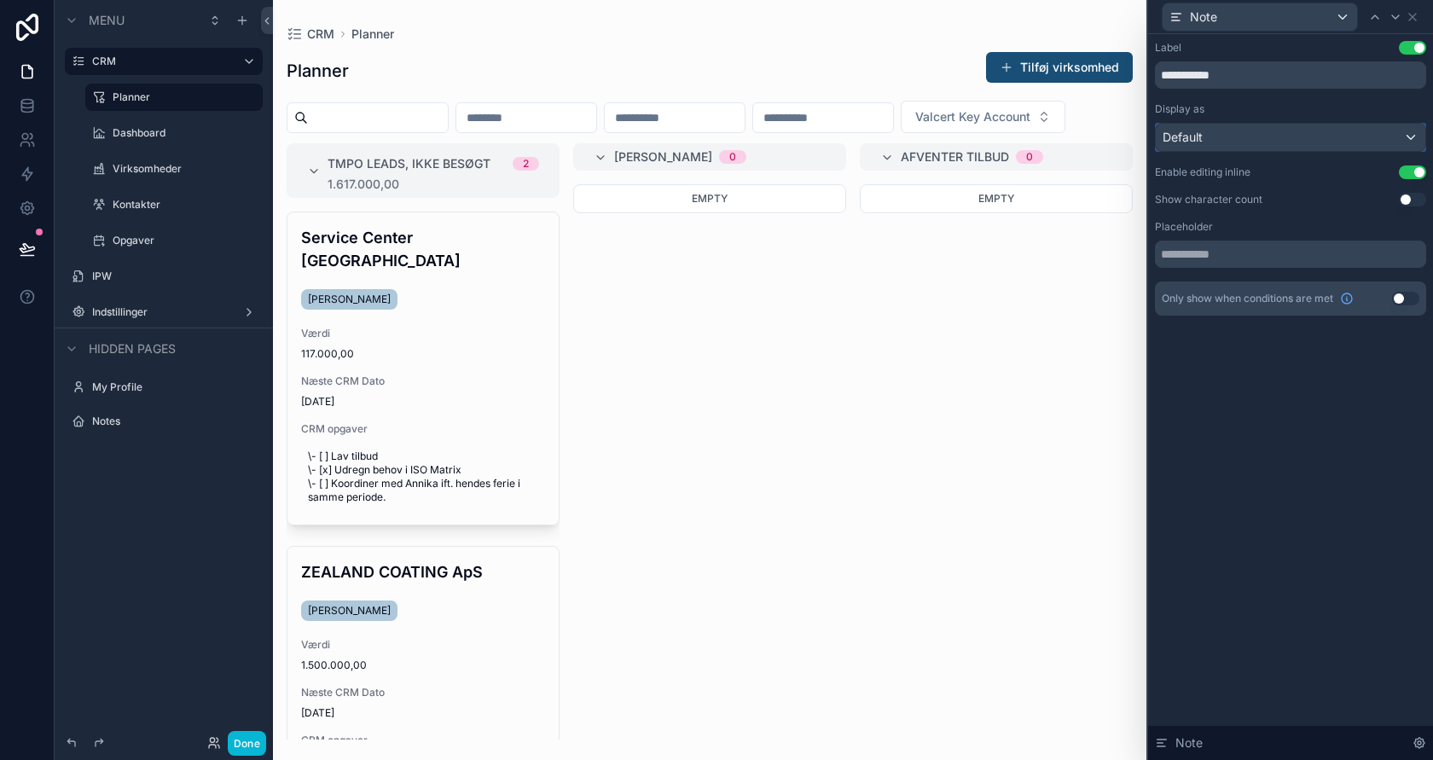
click at [1309, 139] on div "Default" at bounding box center [1290, 137] width 269 height 27
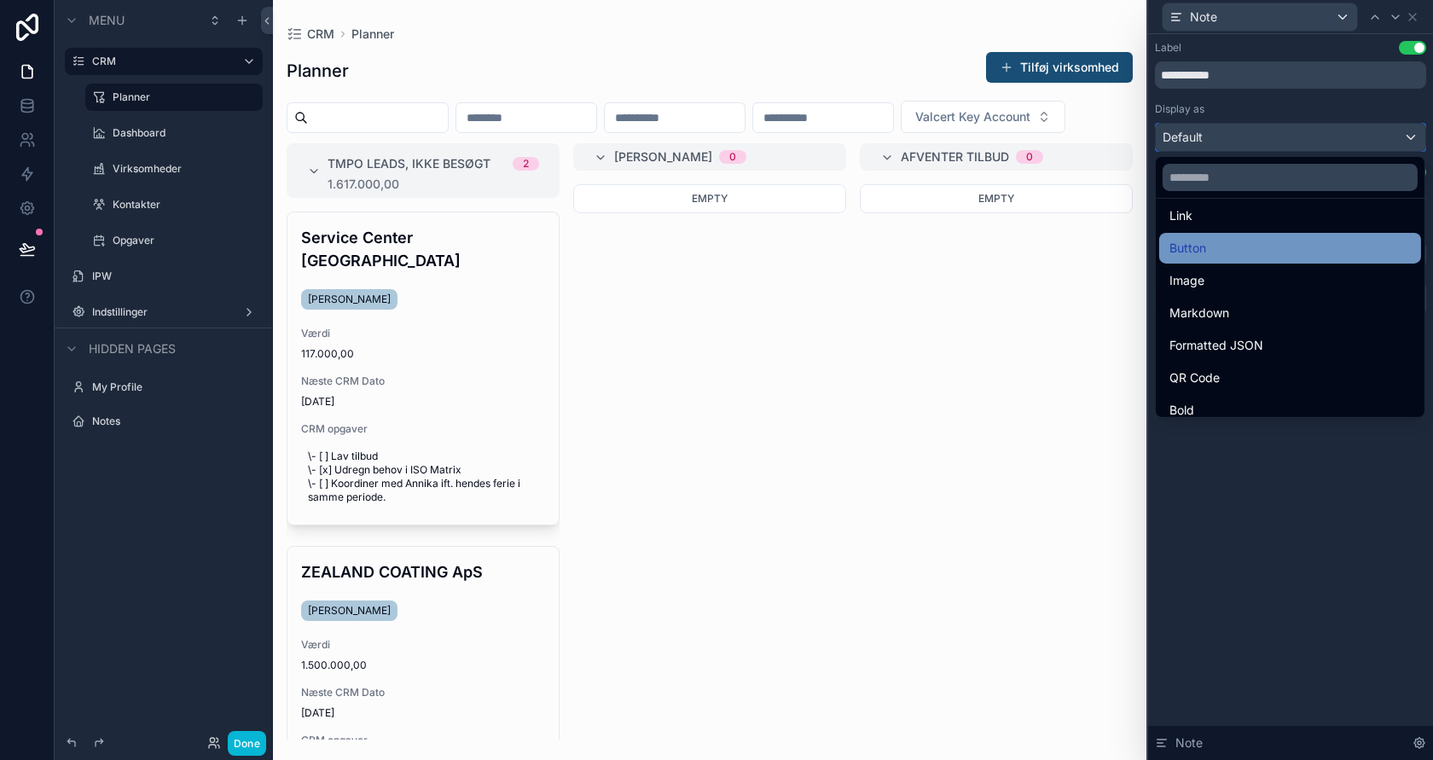
scroll to position [47, 0]
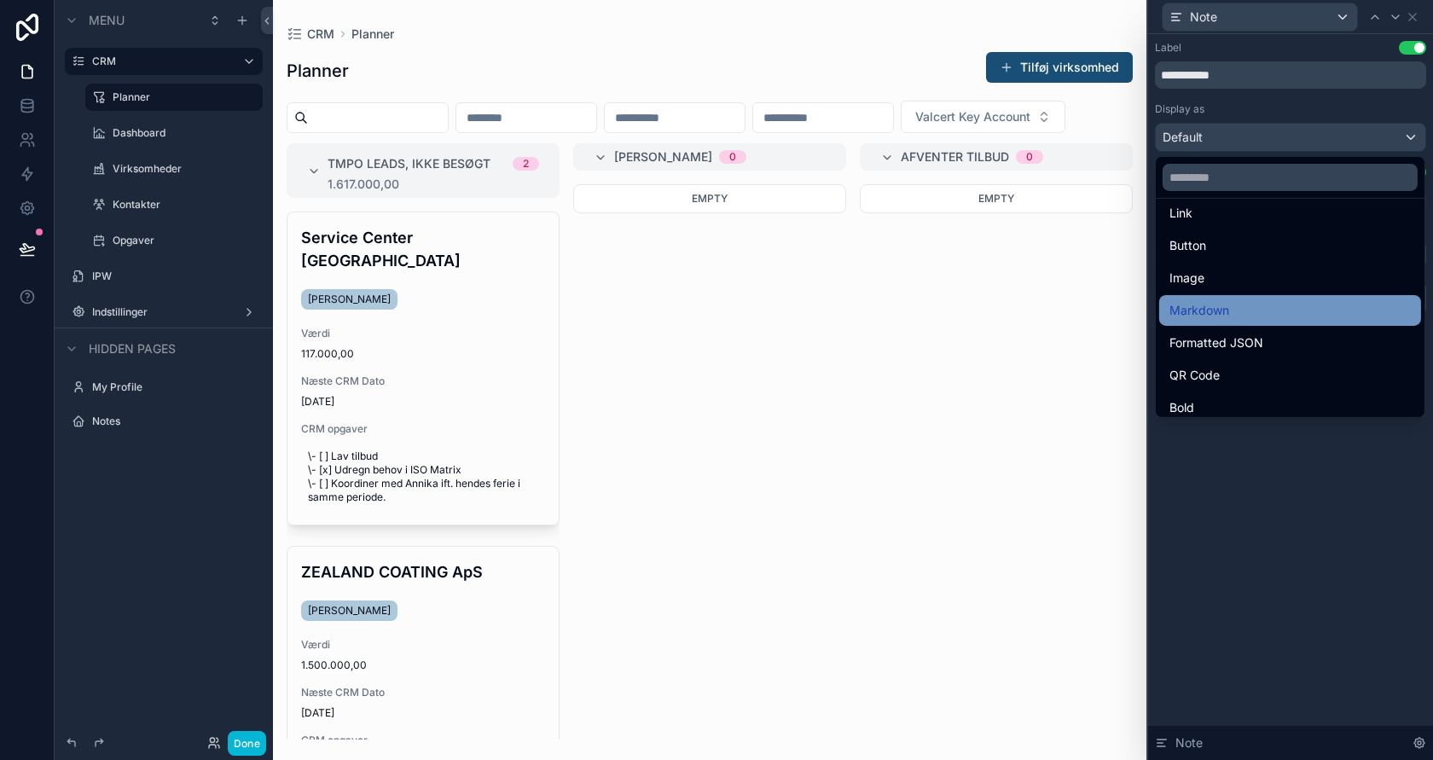
click at [1289, 307] on div "Markdown" at bounding box center [1289, 310] width 241 height 20
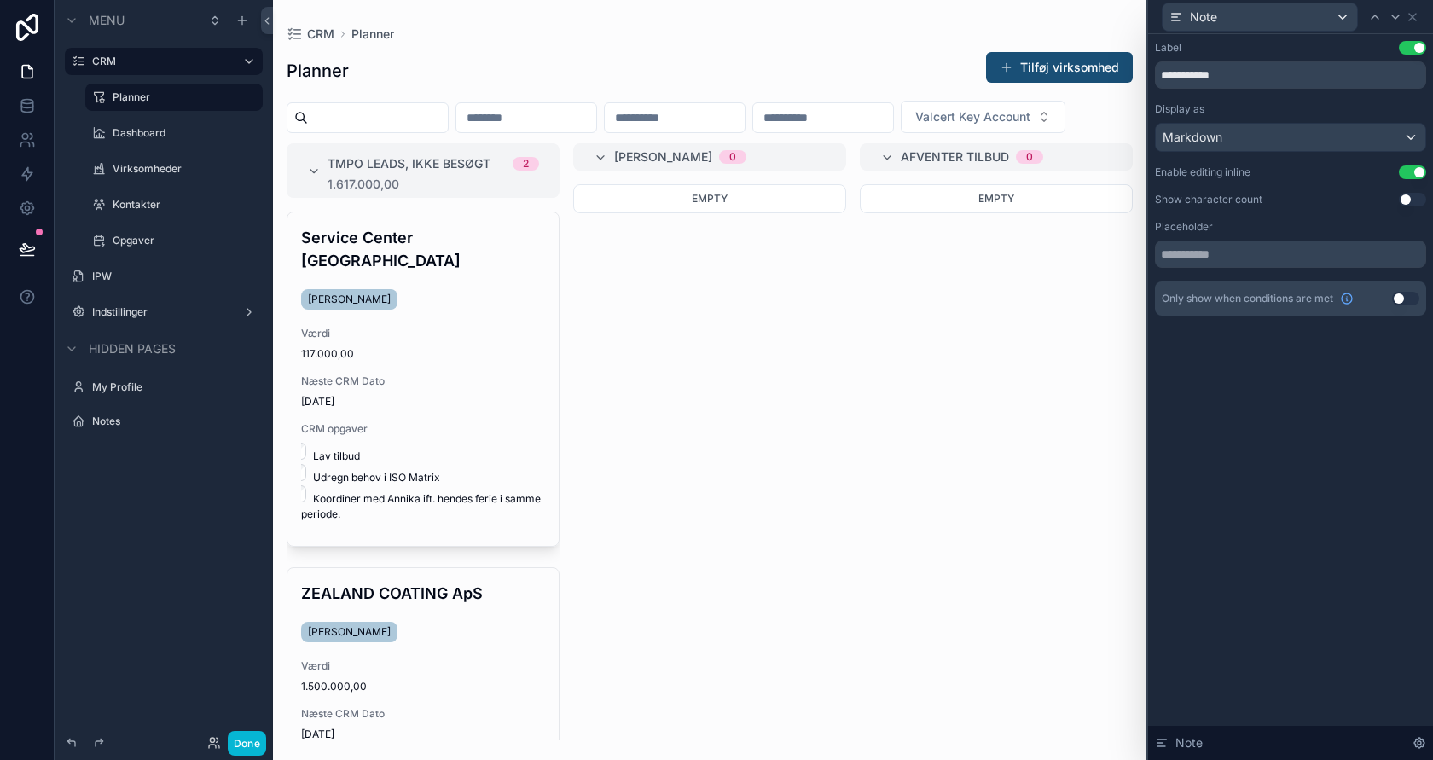
click at [1405, 166] on button "Use setting" at bounding box center [1412, 172] width 27 height 14
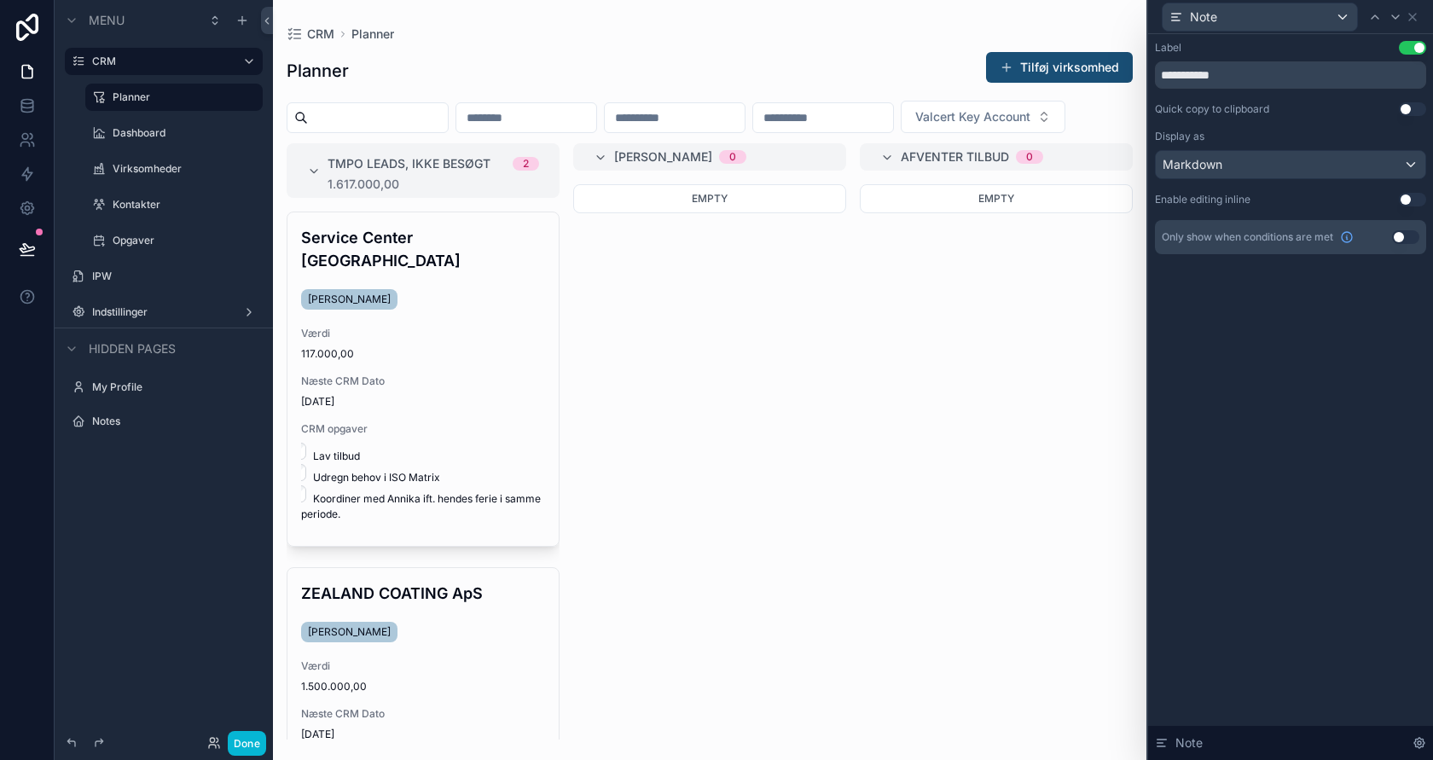
click at [1403, 197] on button "Use setting" at bounding box center [1412, 200] width 27 height 14
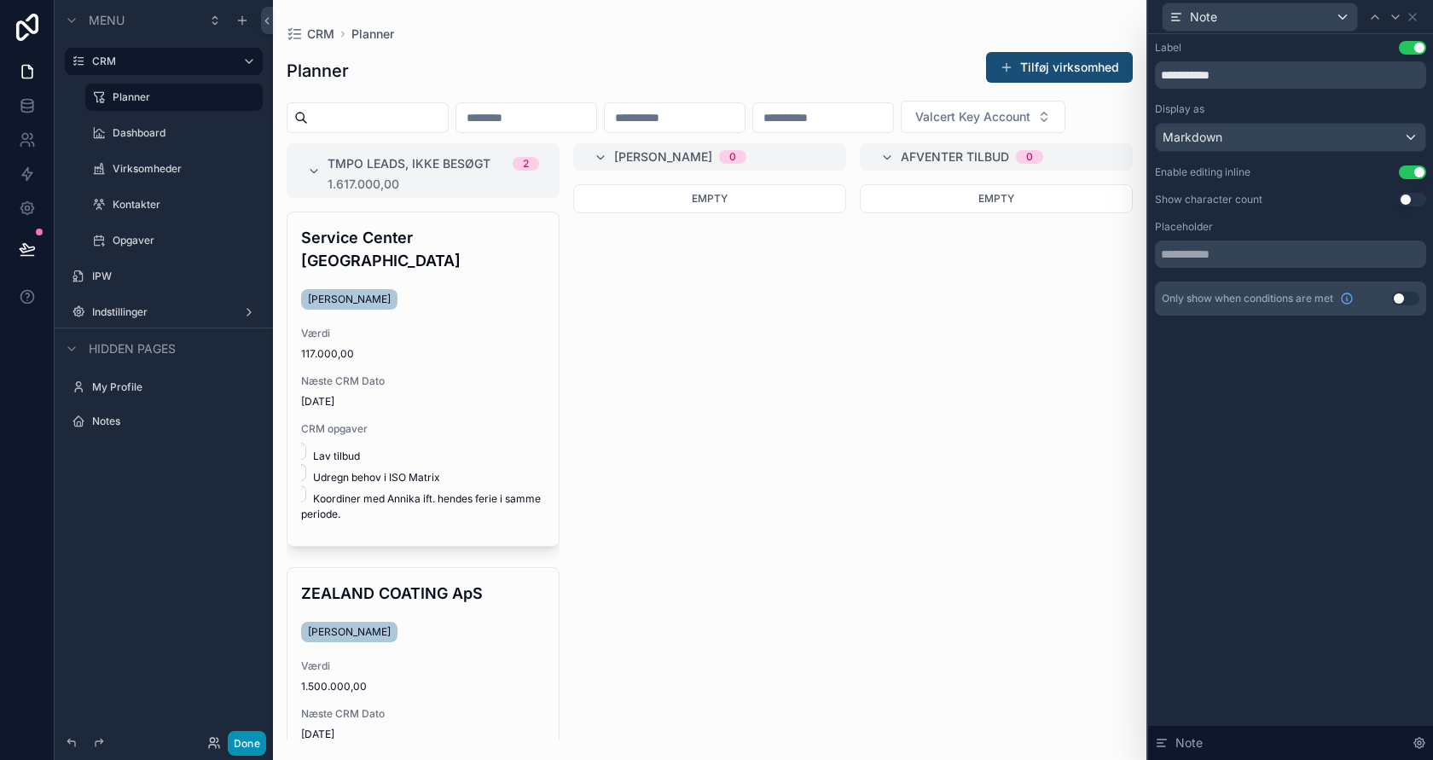
click at [246, 739] on button "Done" at bounding box center [247, 743] width 38 height 25
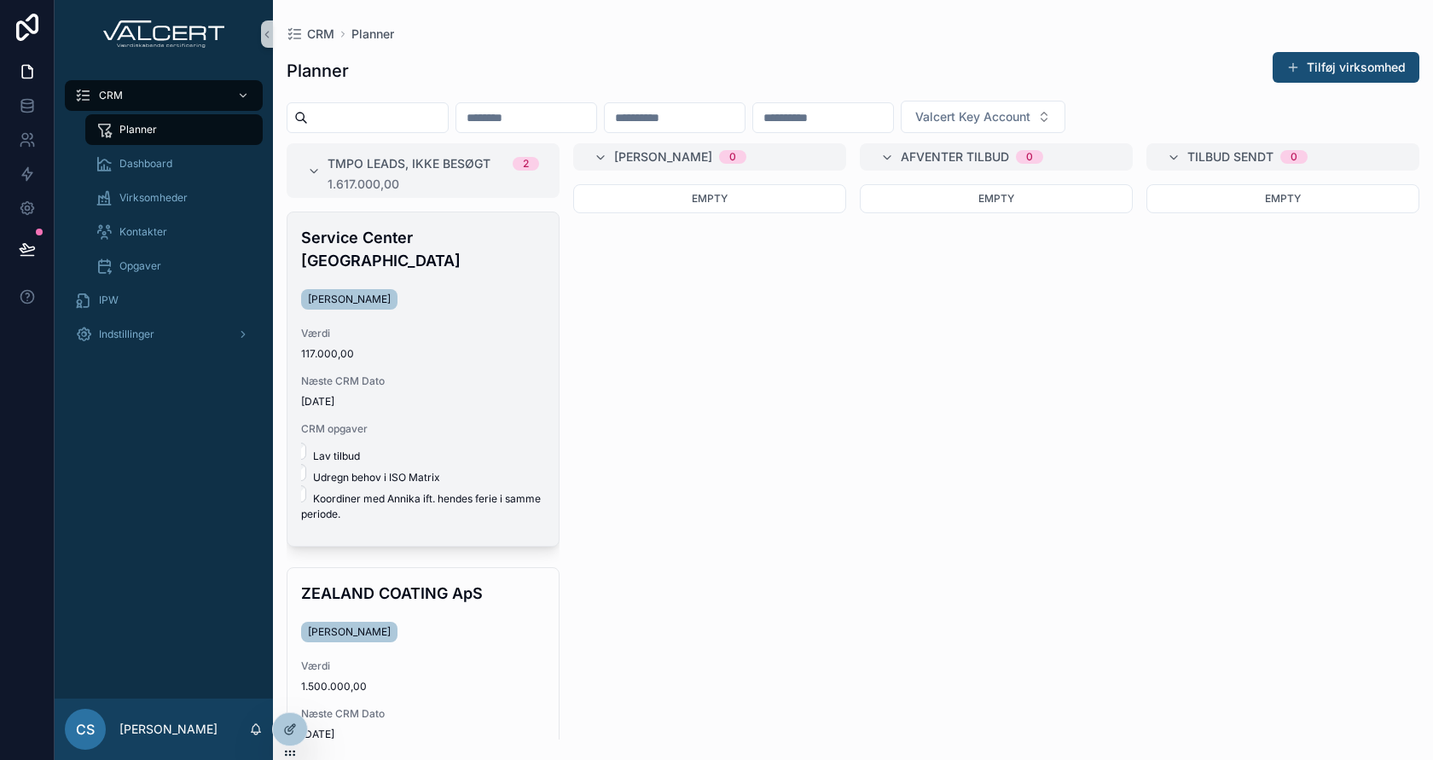
click at [340, 443] on p "- Lav tilbud - Udregn behov i ISO Matrix - Koordiner med Annika ift. hendes fer…" at bounding box center [423, 482] width 244 height 79
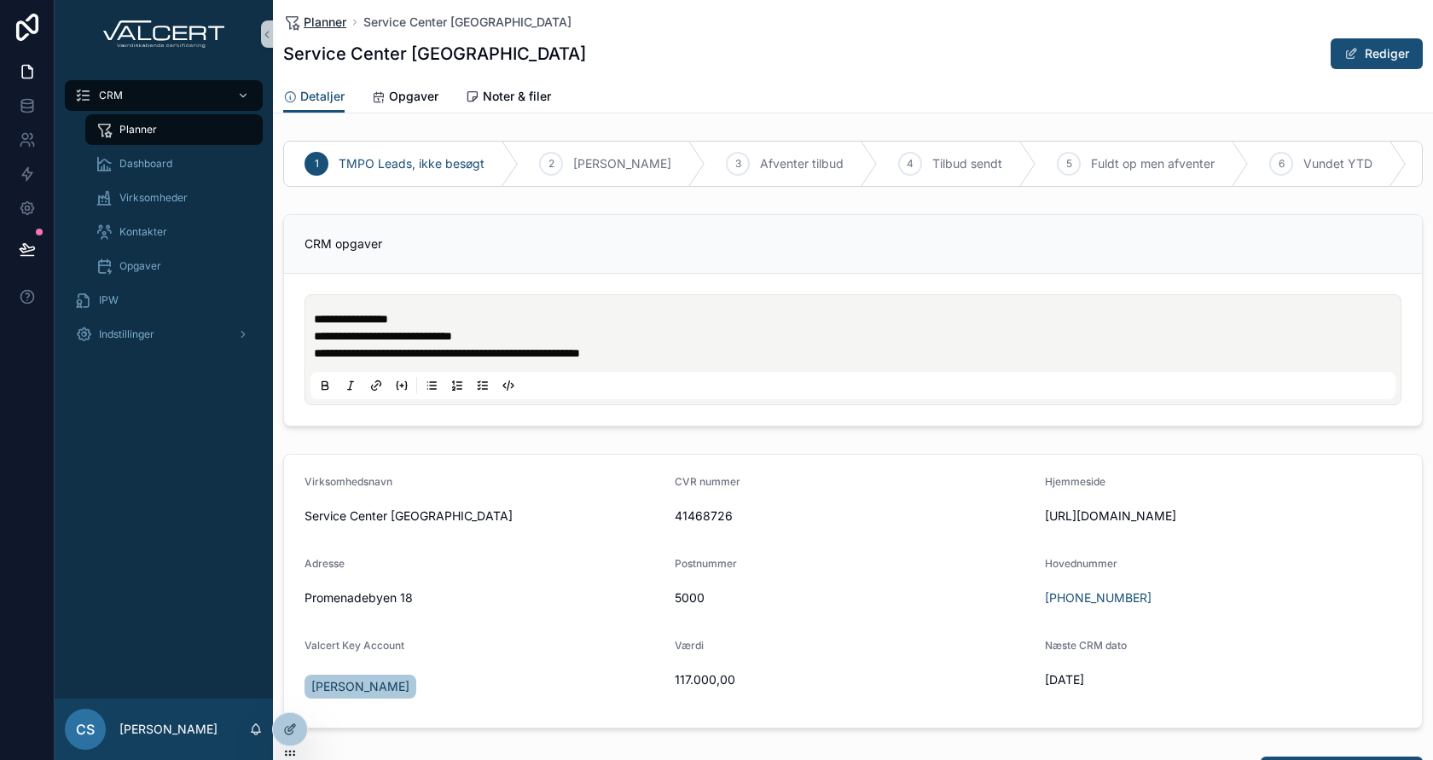
click at [329, 18] on span "Planner" at bounding box center [325, 22] width 43 height 17
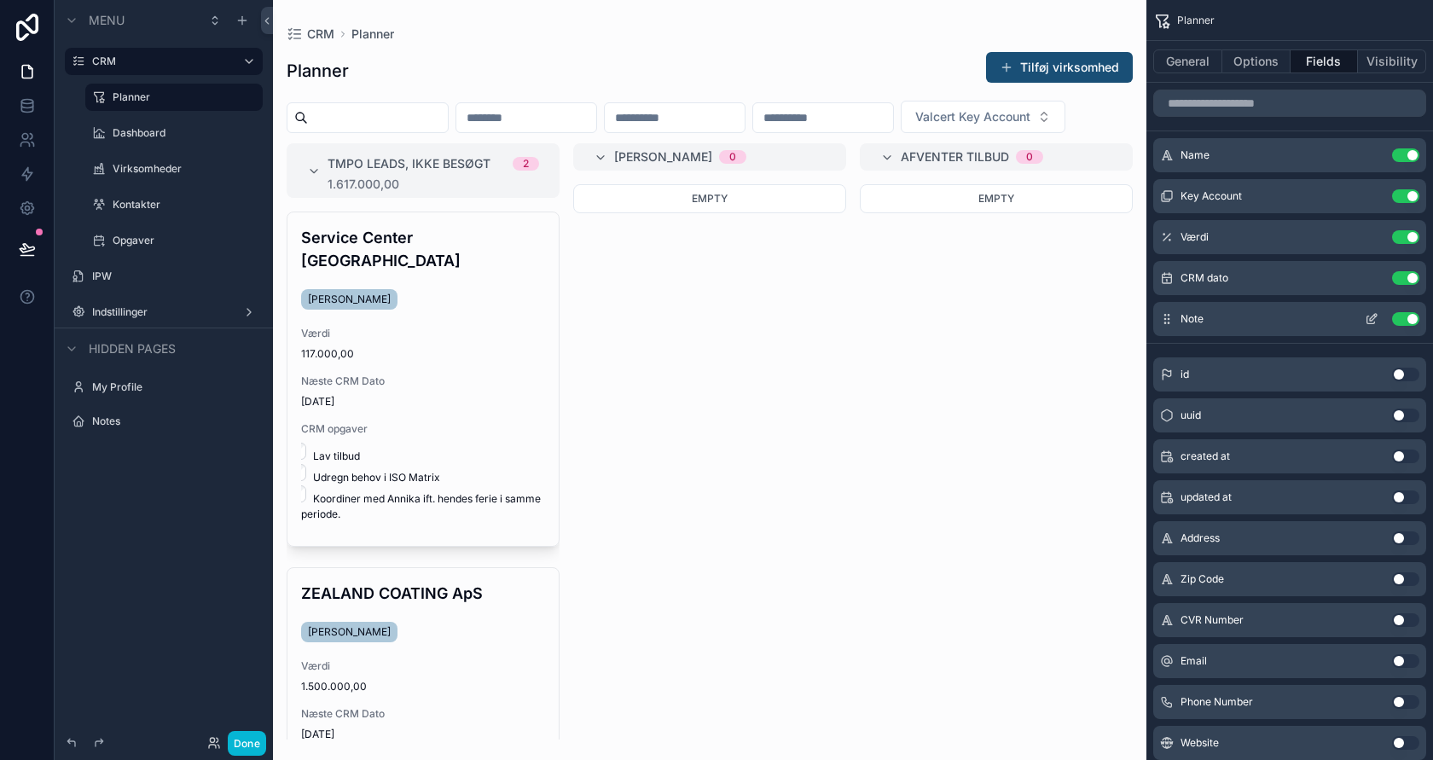
click at [1373, 317] on icon "scrollable content" at bounding box center [1373, 317] width 7 height 7
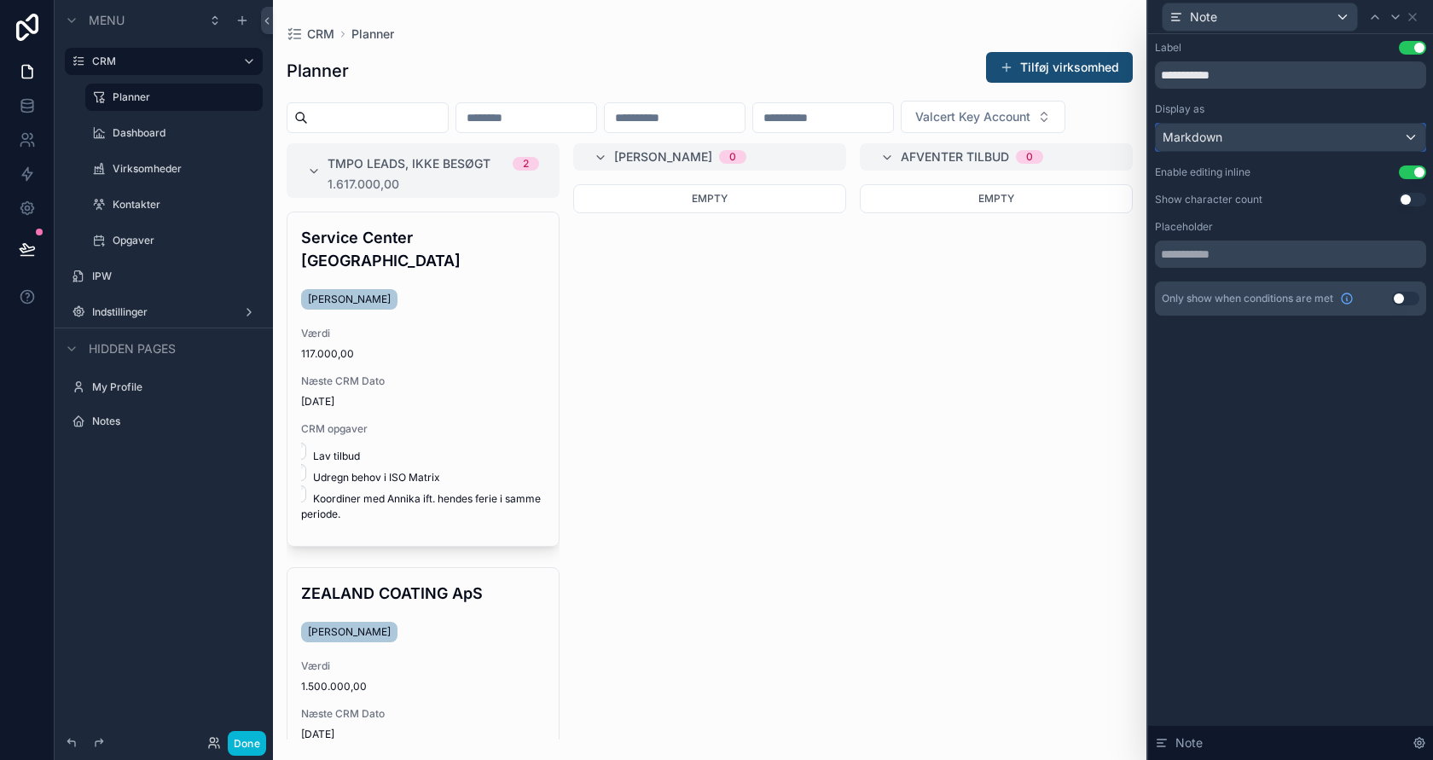
click at [1307, 142] on div "Markdown" at bounding box center [1290, 137] width 269 height 27
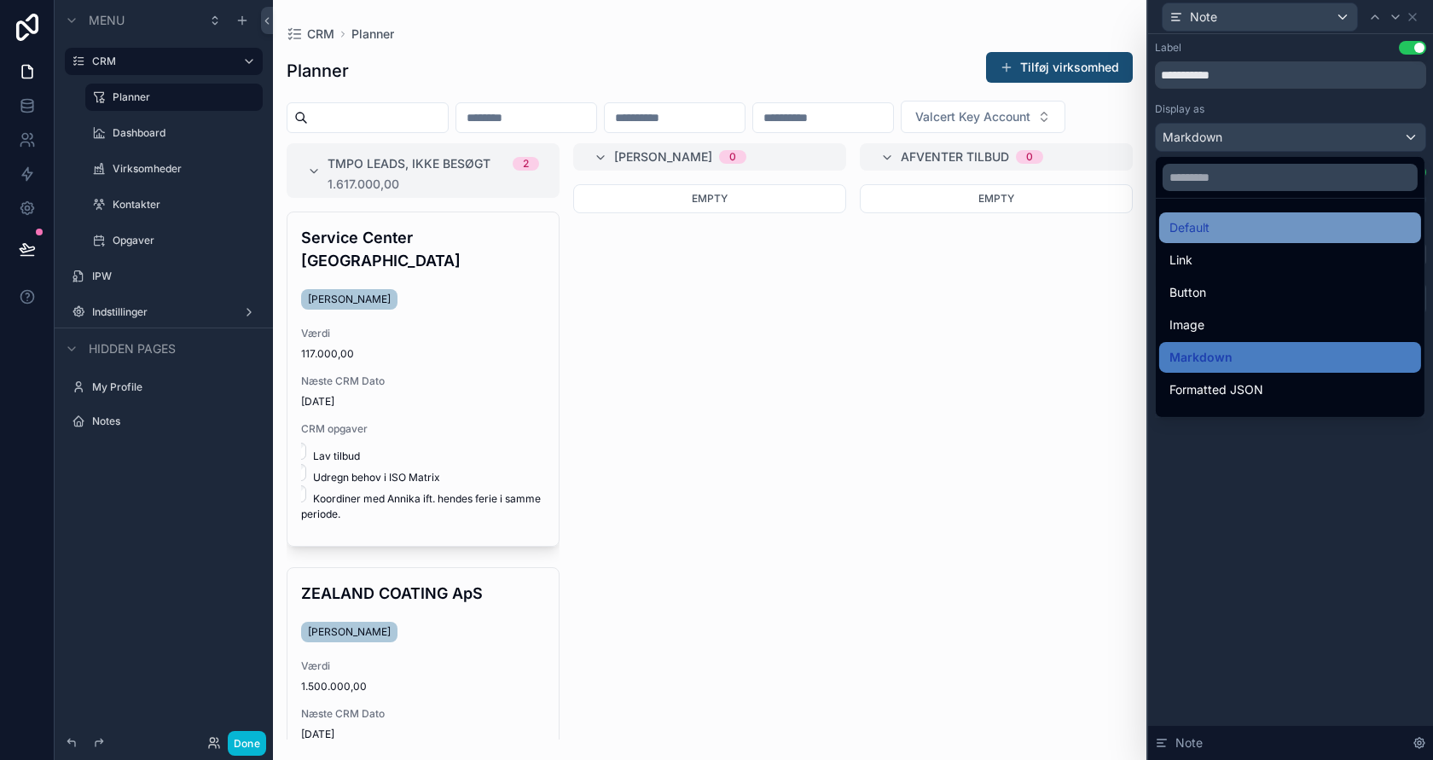
click at [1279, 225] on div "Default" at bounding box center [1289, 227] width 241 height 20
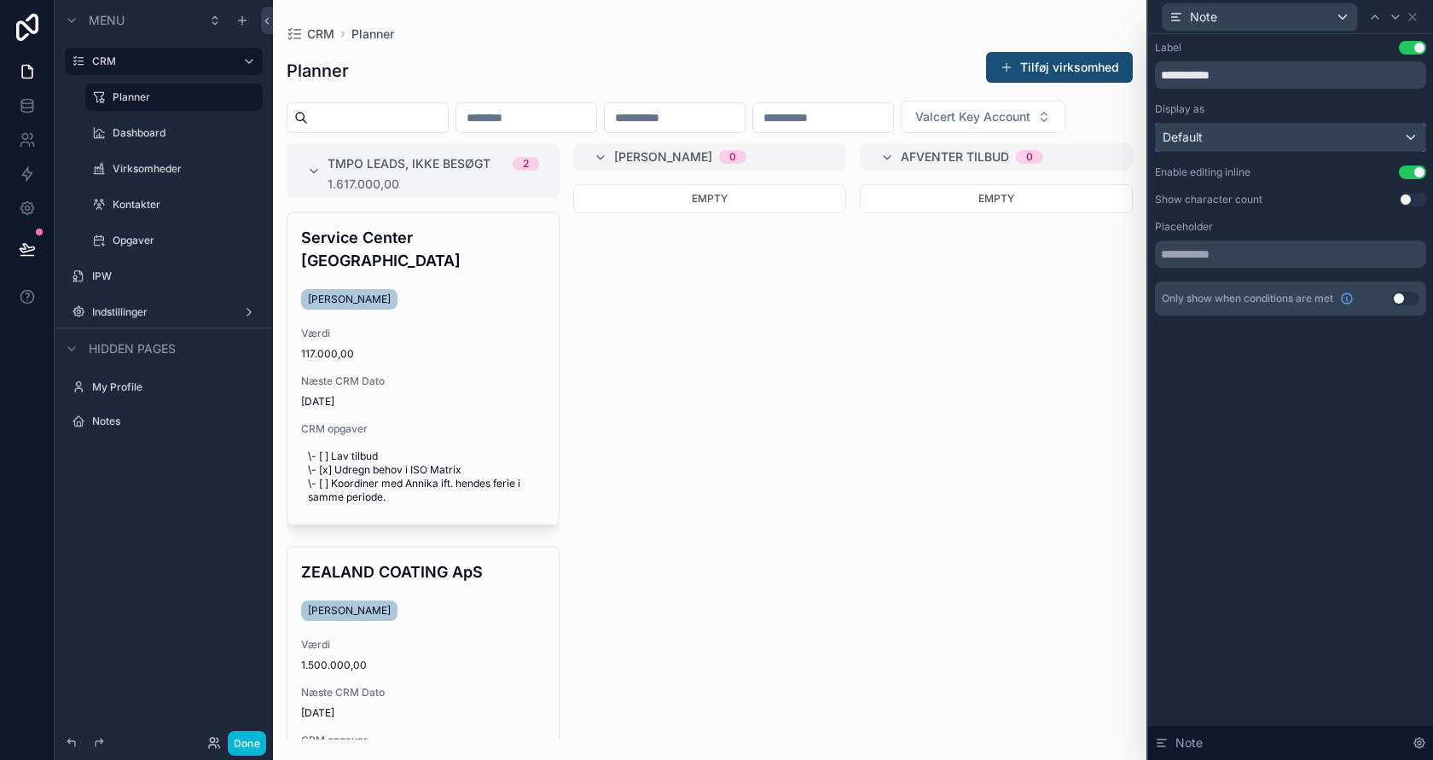
click at [1324, 130] on div "Default" at bounding box center [1290, 137] width 269 height 27
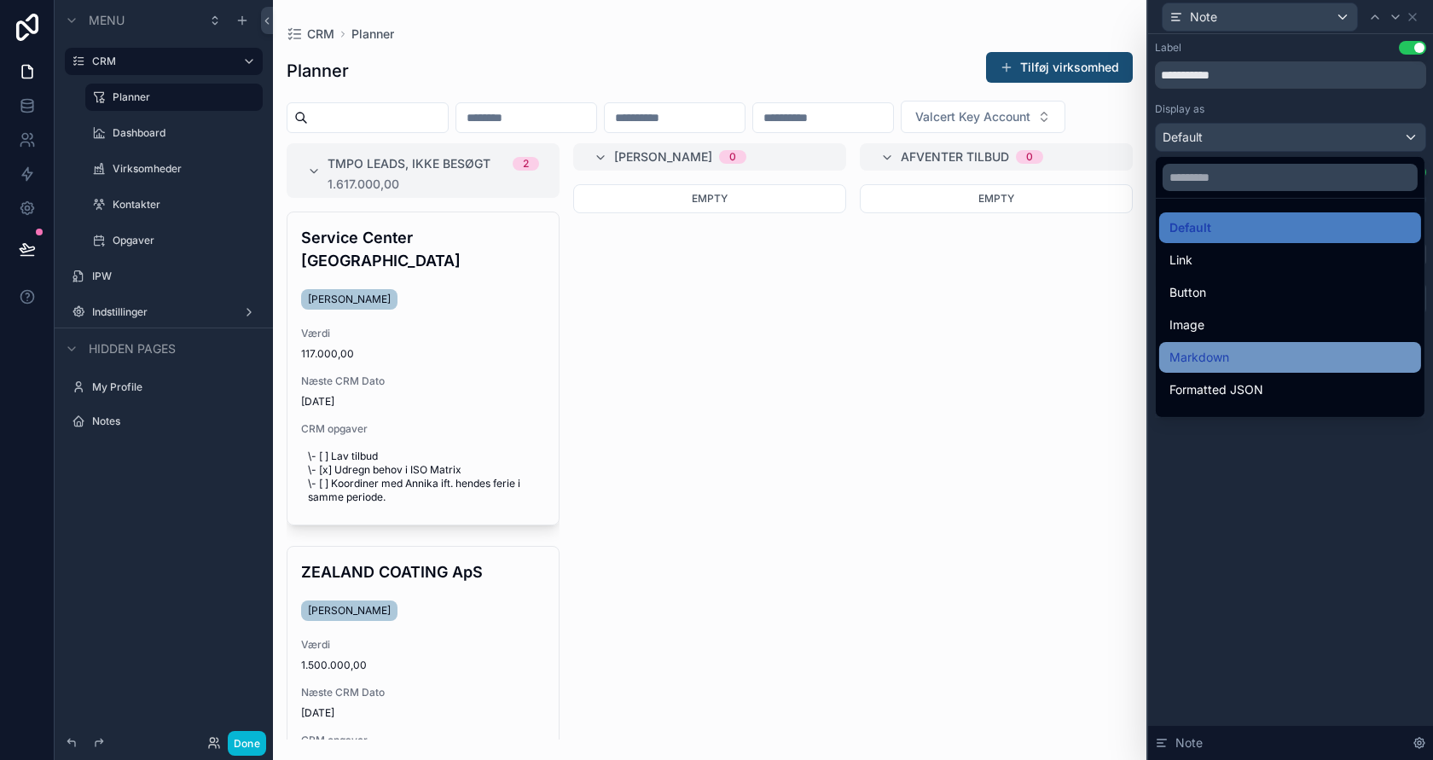
click at [1275, 347] on div "Markdown" at bounding box center [1289, 357] width 241 height 20
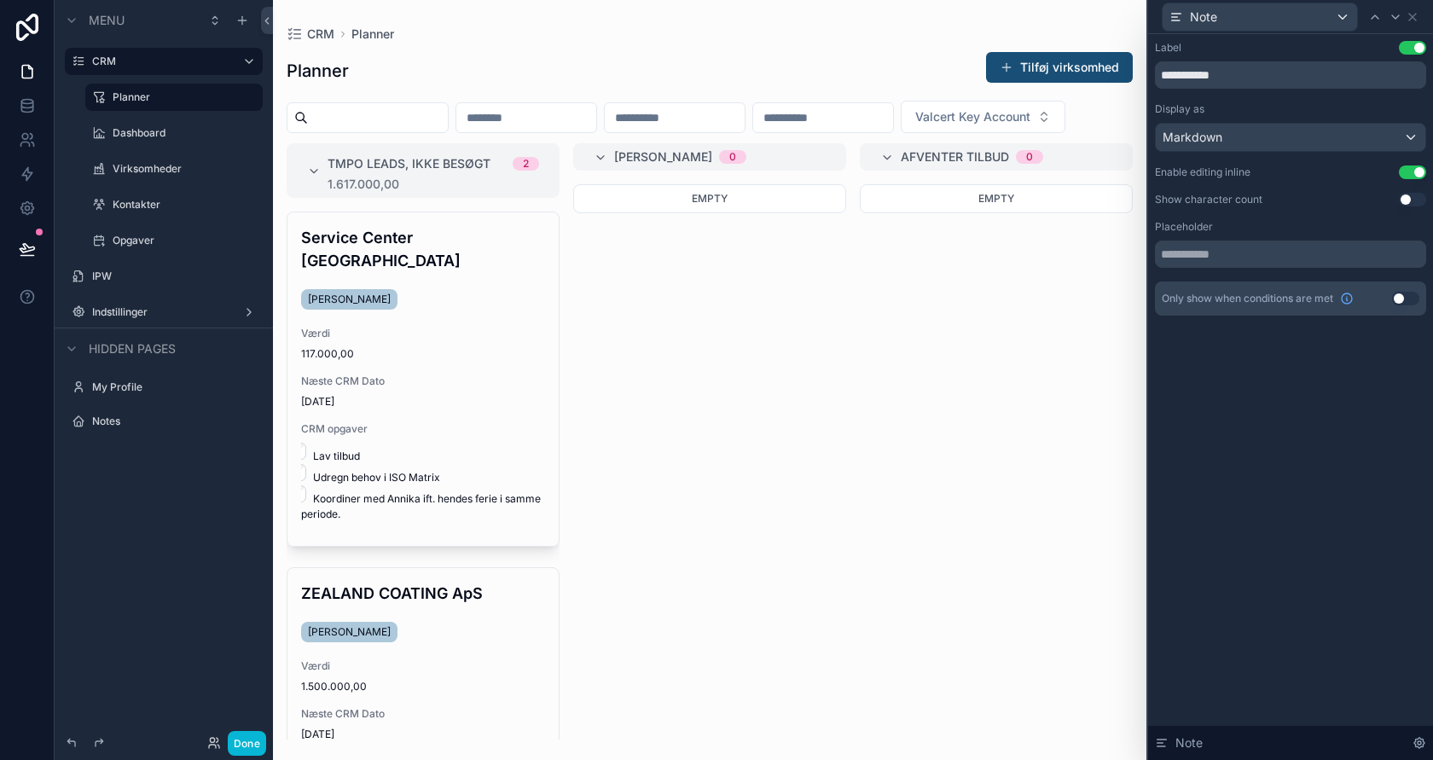
click at [1415, 168] on button "Use setting" at bounding box center [1412, 172] width 27 height 14
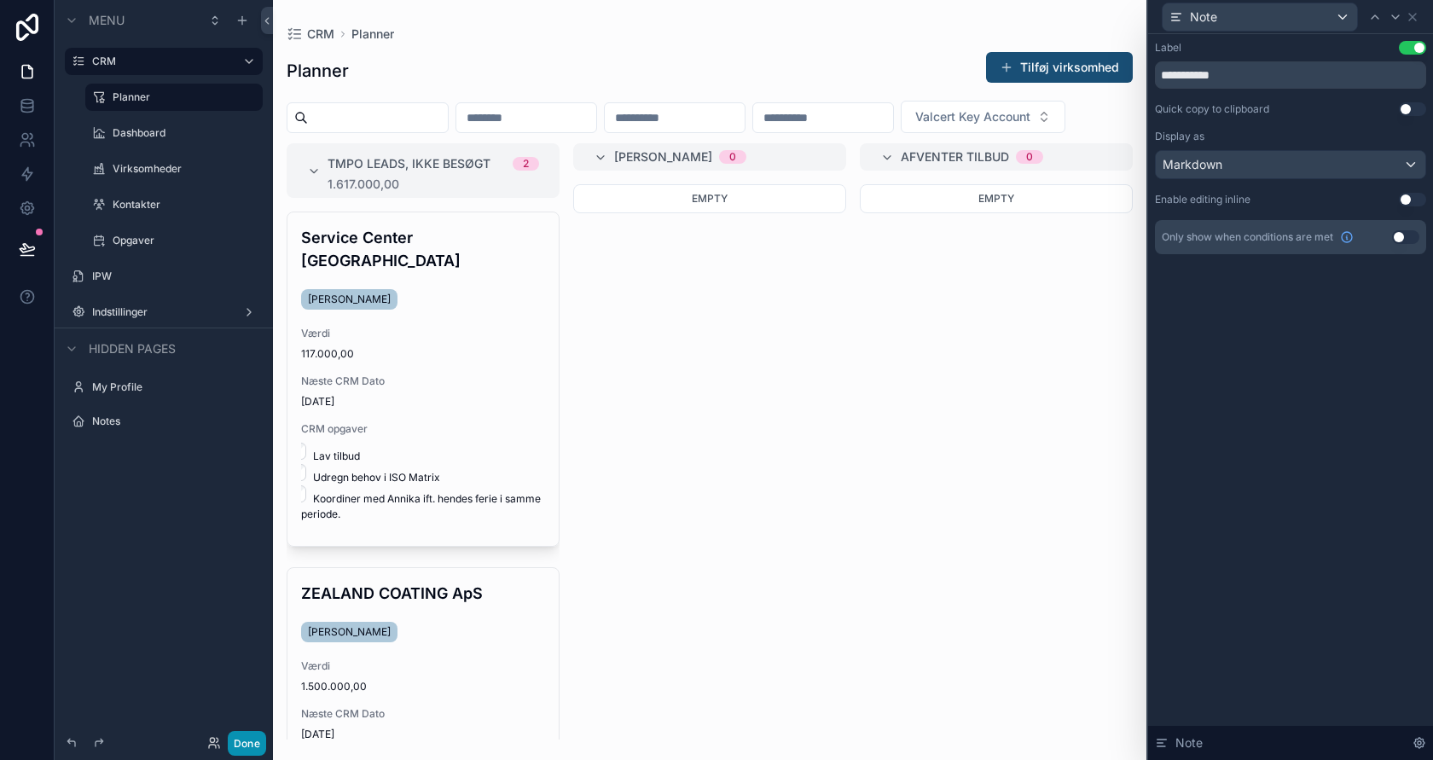
click at [244, 737] on button "Done" at bounding box center [247, 743] width 38 height 25
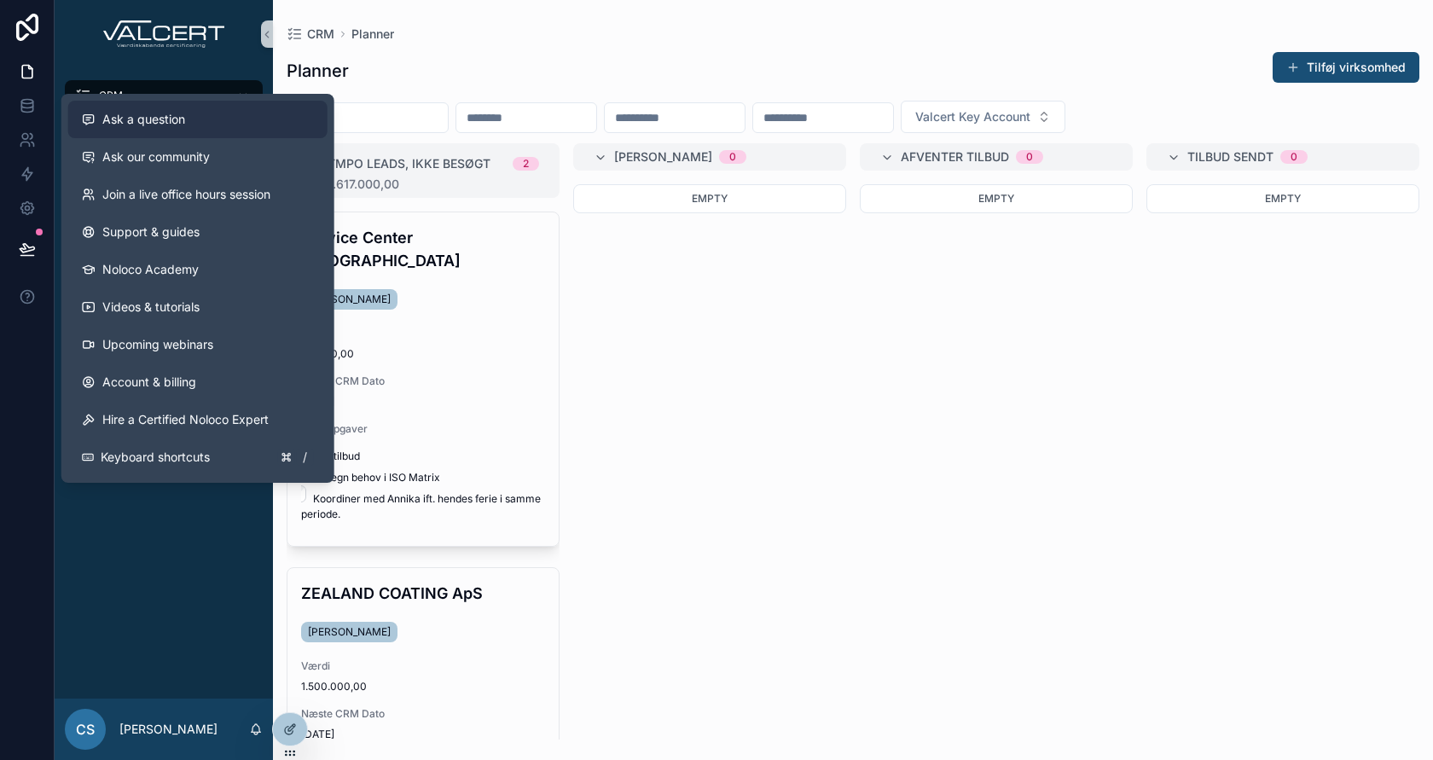
click at [157, 118] on span "Ask a question" at bounding box center [143, 119] width 83 height 17
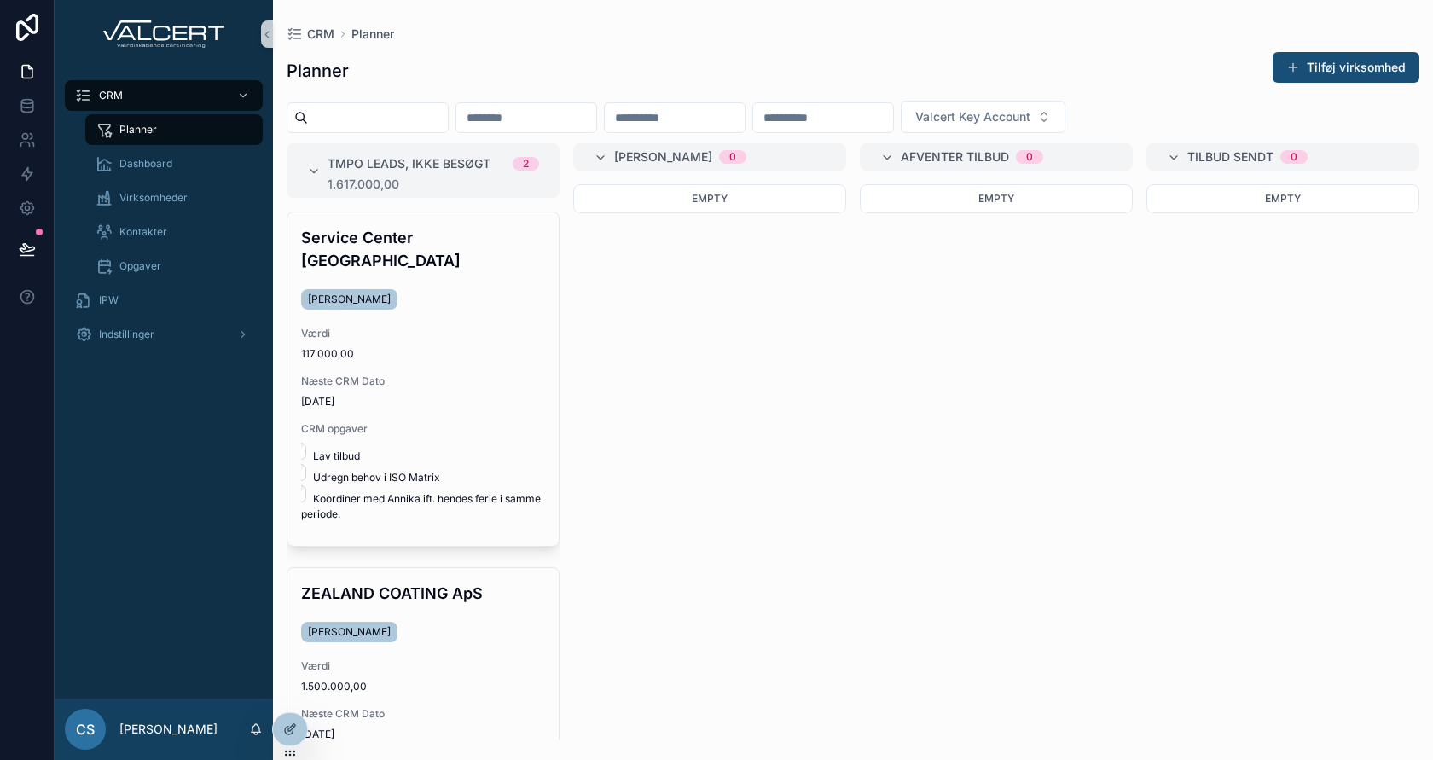
click at [1008, 396] on div "Empty" at bounding box center [996, 461] width 273 height 555
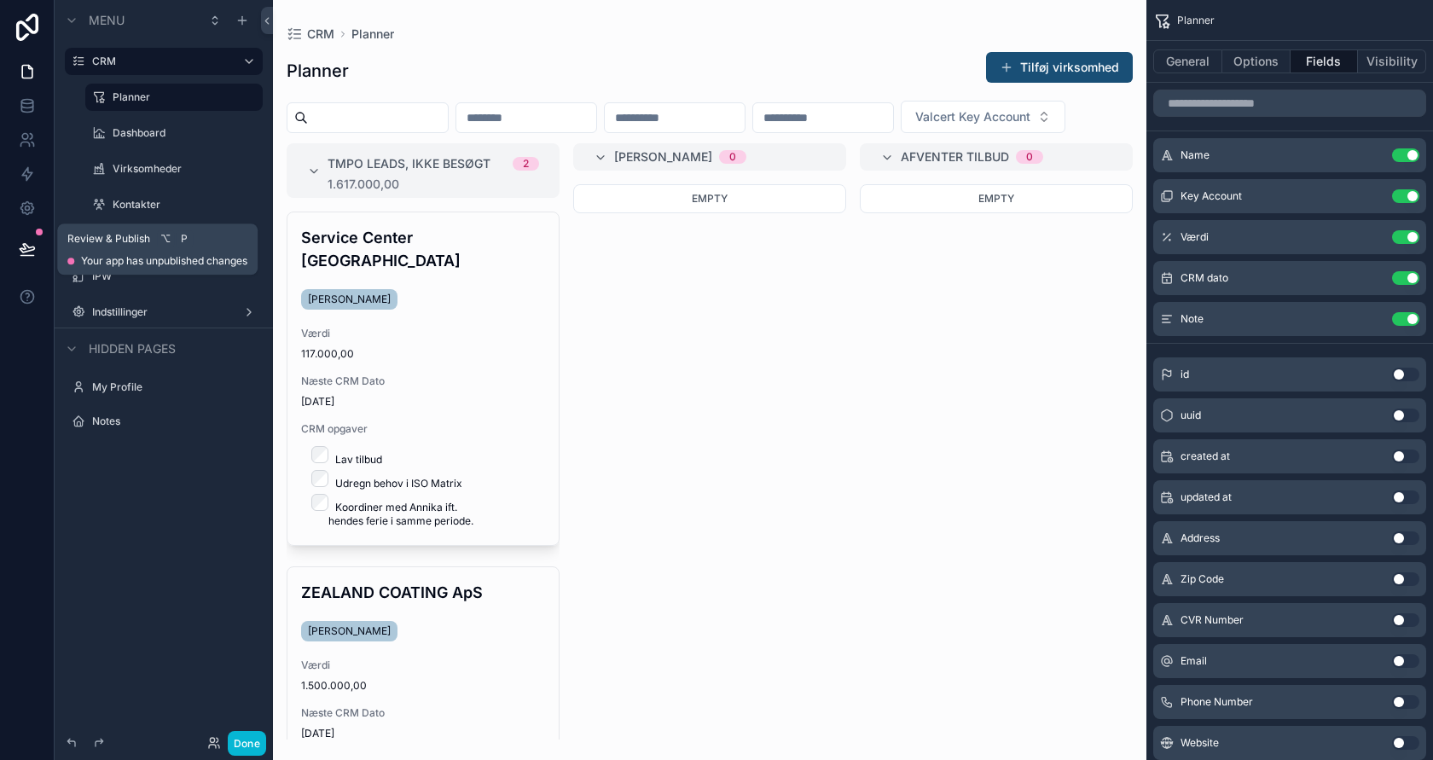
click at [24, 256] on icon at bounding box center [26, 256] width 13 height 0
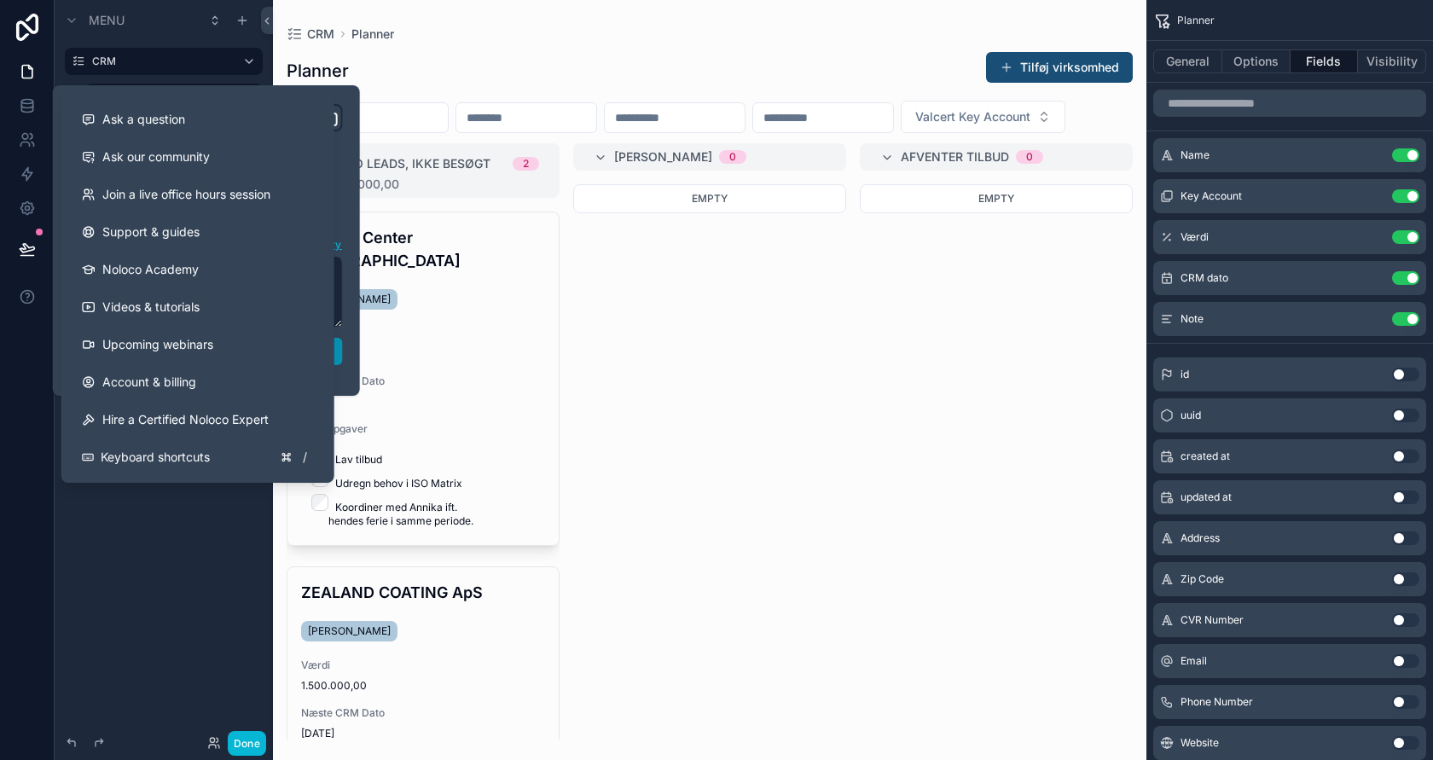
click at [339, 350] on button "Publish" at bounding box center [206, 351] width 273 height 27
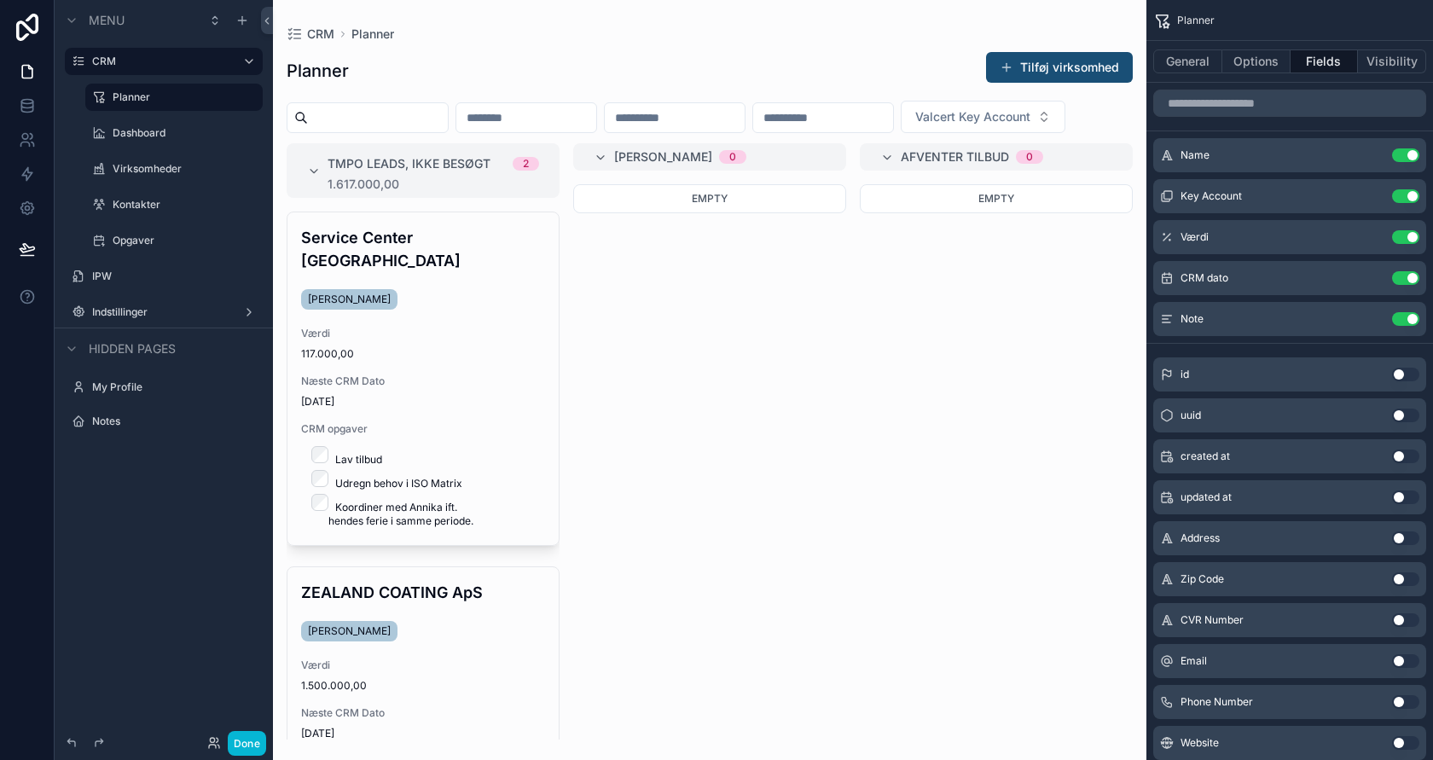
click at [191, 553] on div "Menu CRM Planner Dashboard Virksomheder Kontakter Opgaver IPW Indstillinger Hid…" at bounding box center [164, 369] width 218 height 739
click at [252, 741] on button "Done" at bounding box center [247, 743] width 38 height 25
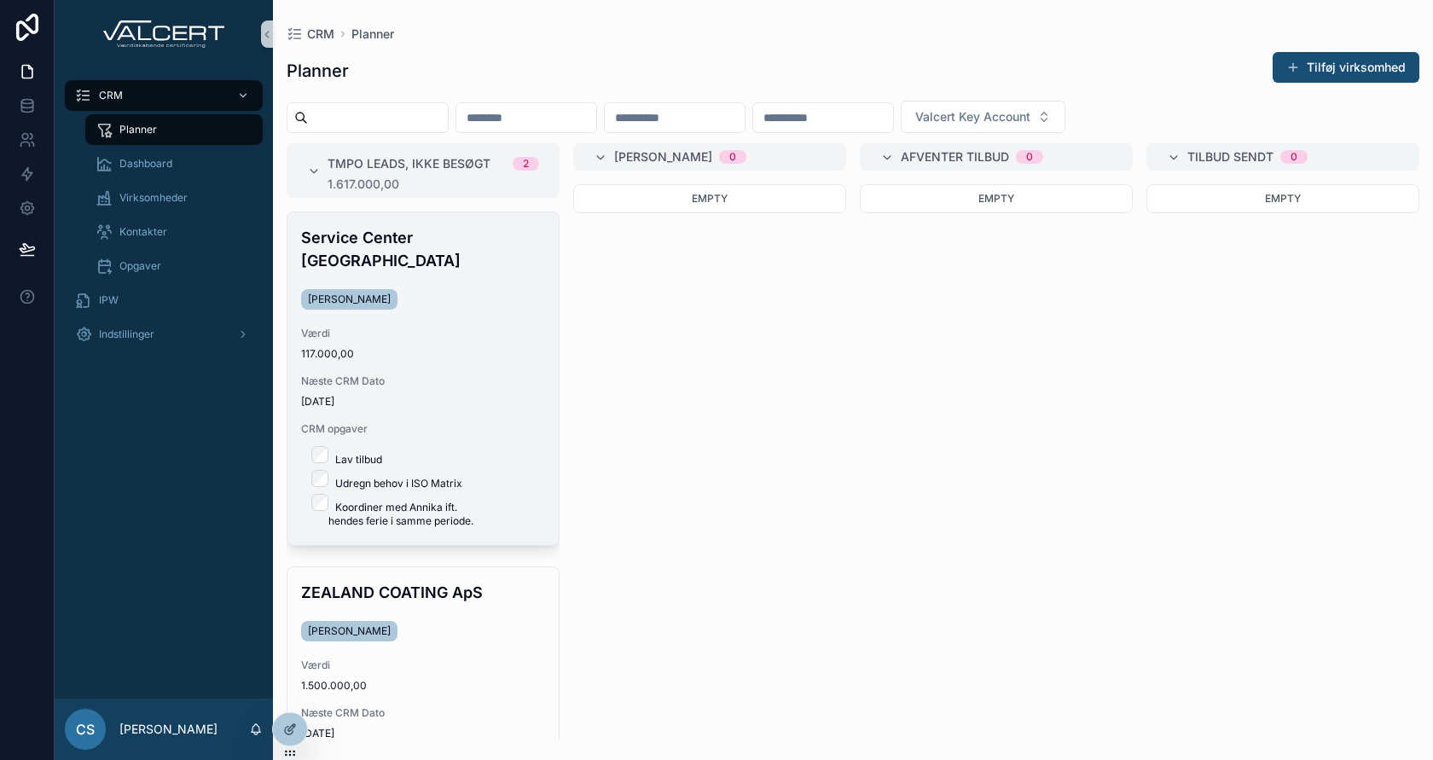
click at [367, 470] on li "Udregn behov i ISO Matrix" at bounding box center [436, 480] width 217 height 20
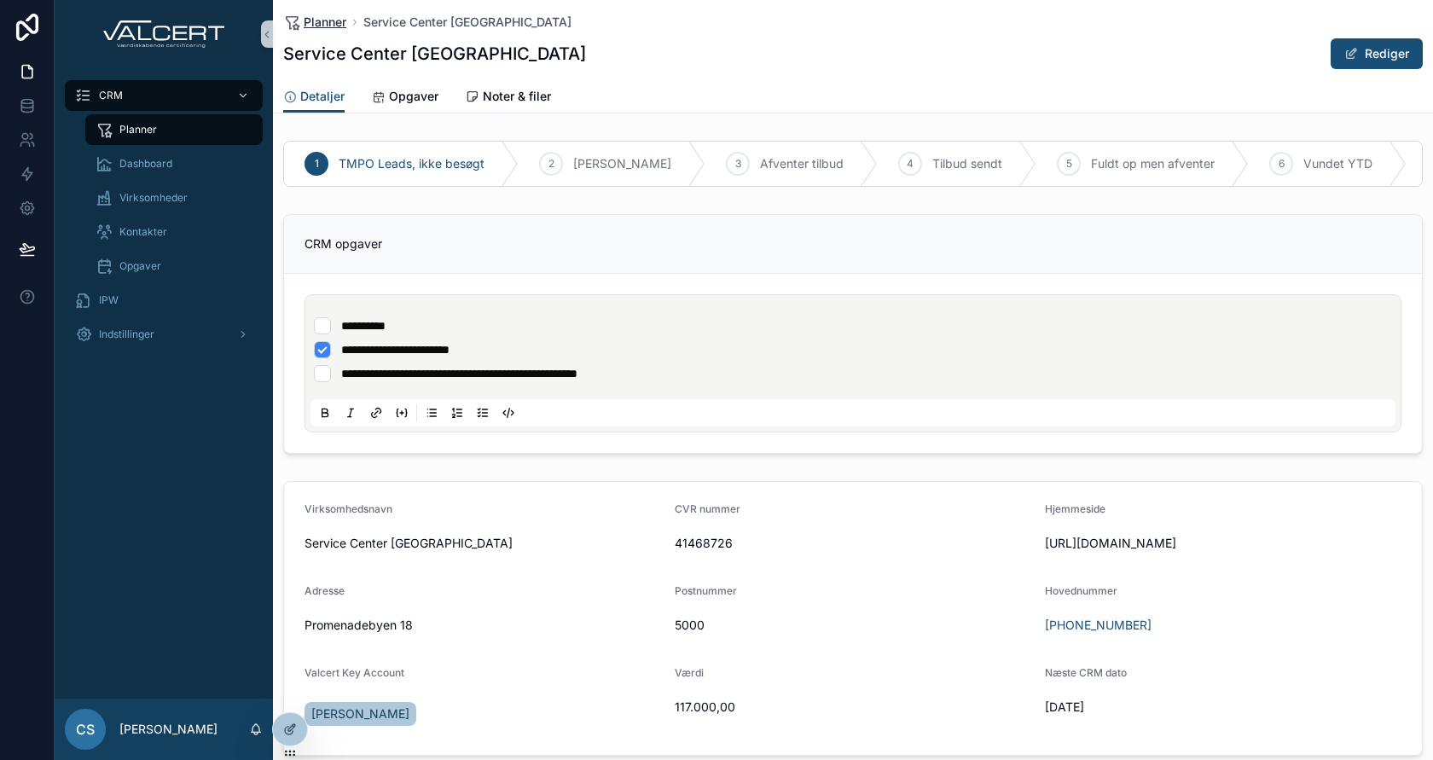
click at [339, 14] on span "Planner" at bounding box center [325, 22] width 43 height 17
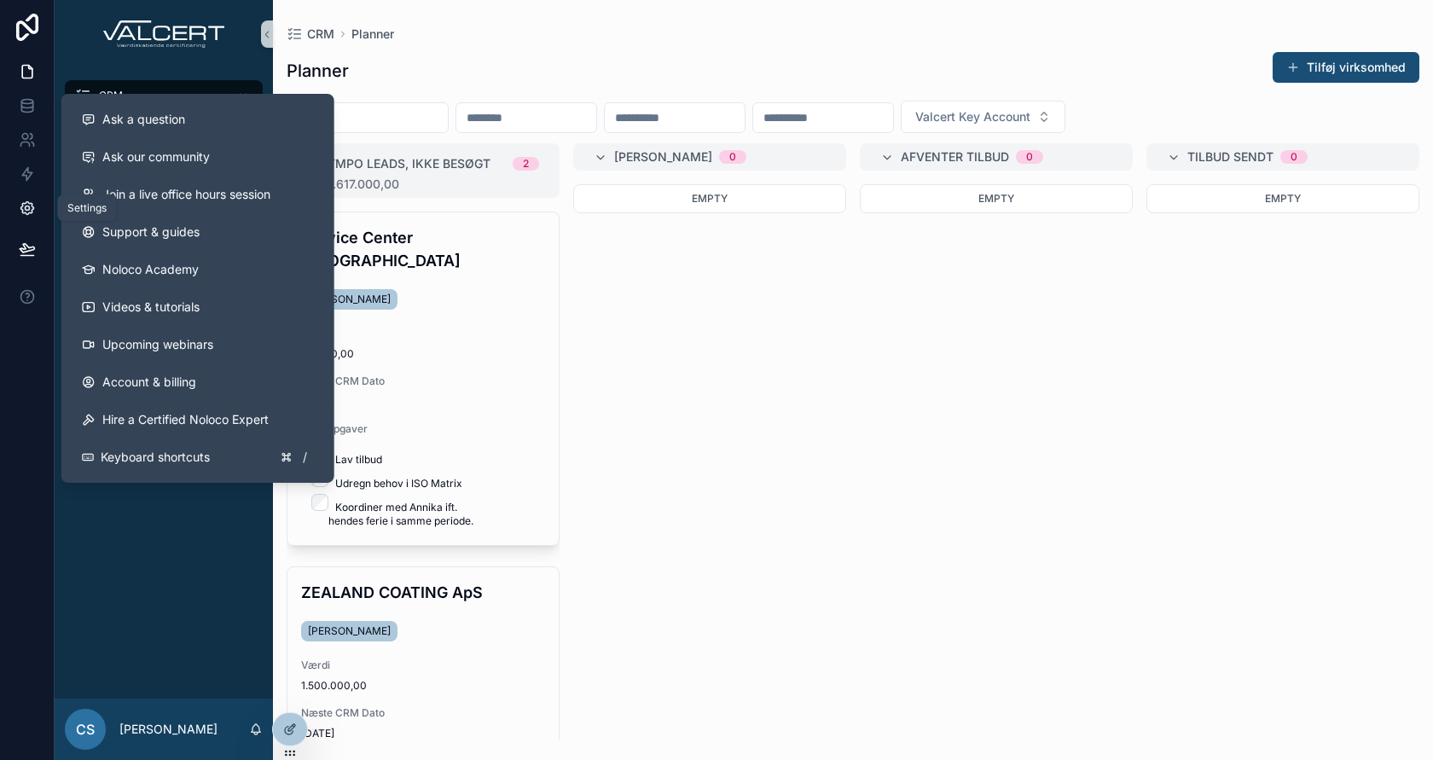
click at [31, 205] on icon at bounding box center [26, 208] width 13 height 13
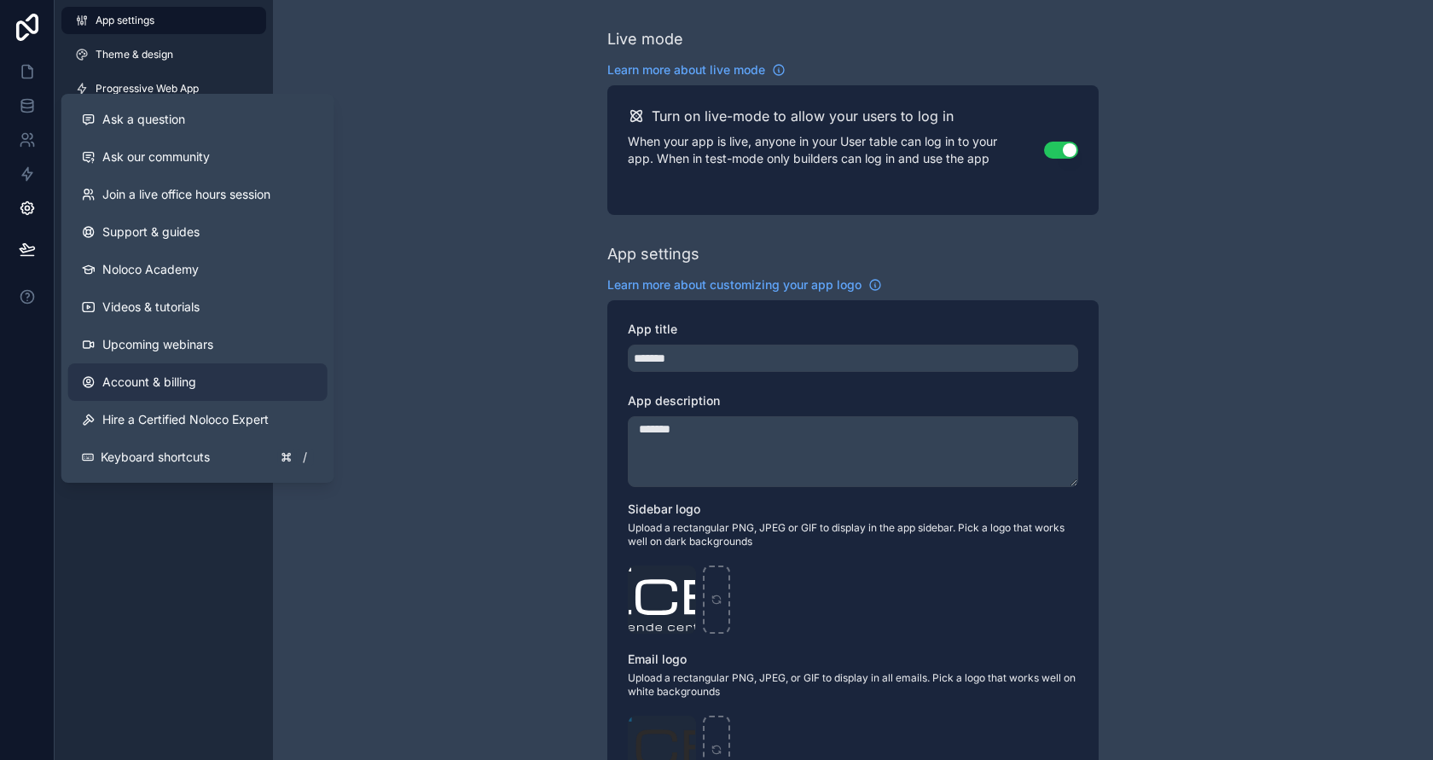
click at [144, 386] on span "Account & billing" at bounding box center [149, 382] width 94 height 17
